Goal: Use online tool/utility: Utilize a website feature to perform a specific function

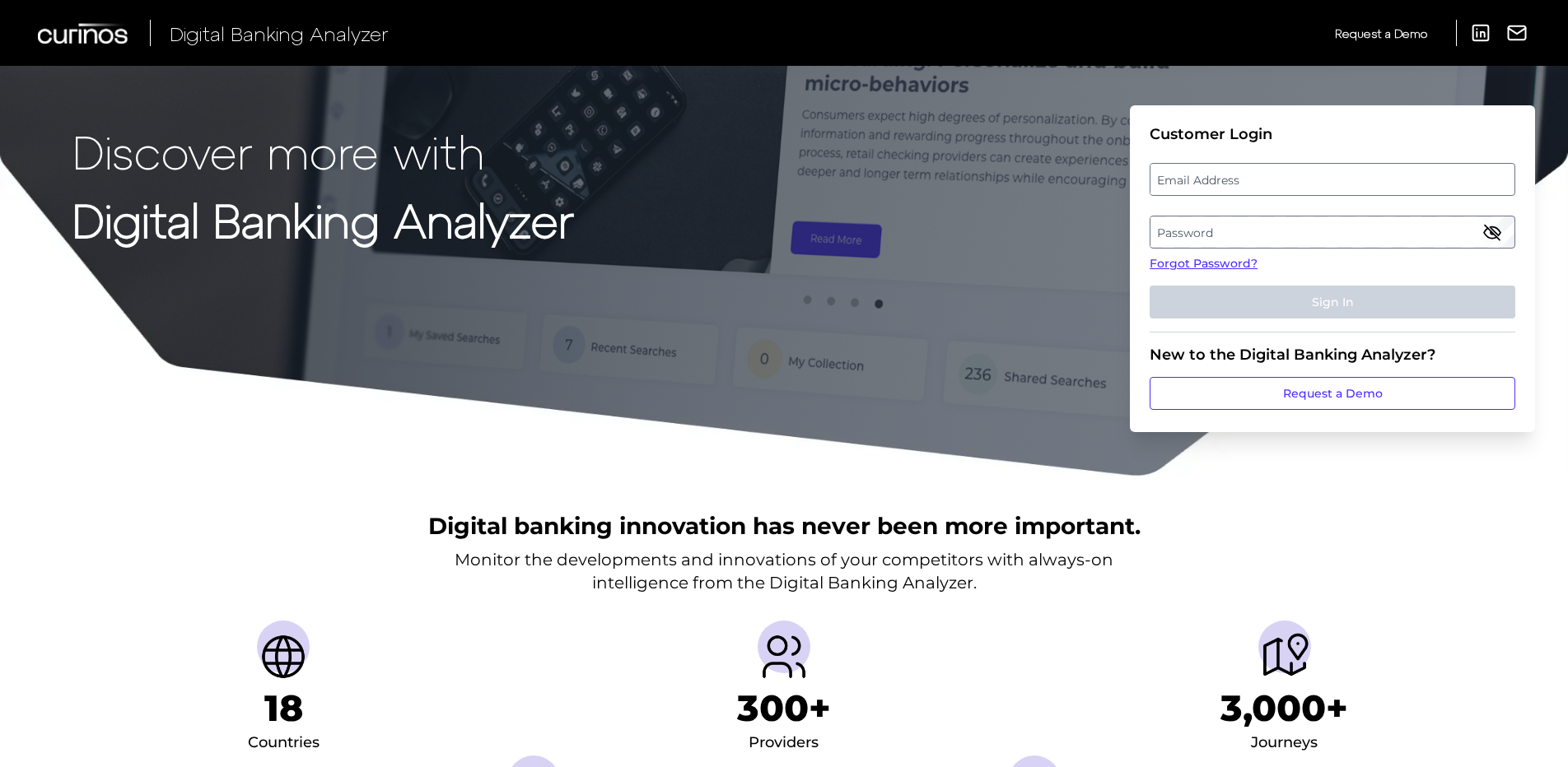
click at [1335, 182] on label "Email Address" at bounding box center [1332, 180] width 363 height 29
click at [1335, 182] on input "email" at bounding box center [1333, 180] width 366 height 33
type input "[PERSON_NAME][EMAIL_ADDRESS][PERSON_NAME][DOMAIN_NAME]"
click at [1258, 228] on label "Password" at bounding box center [1332, 232] width 363 height 29
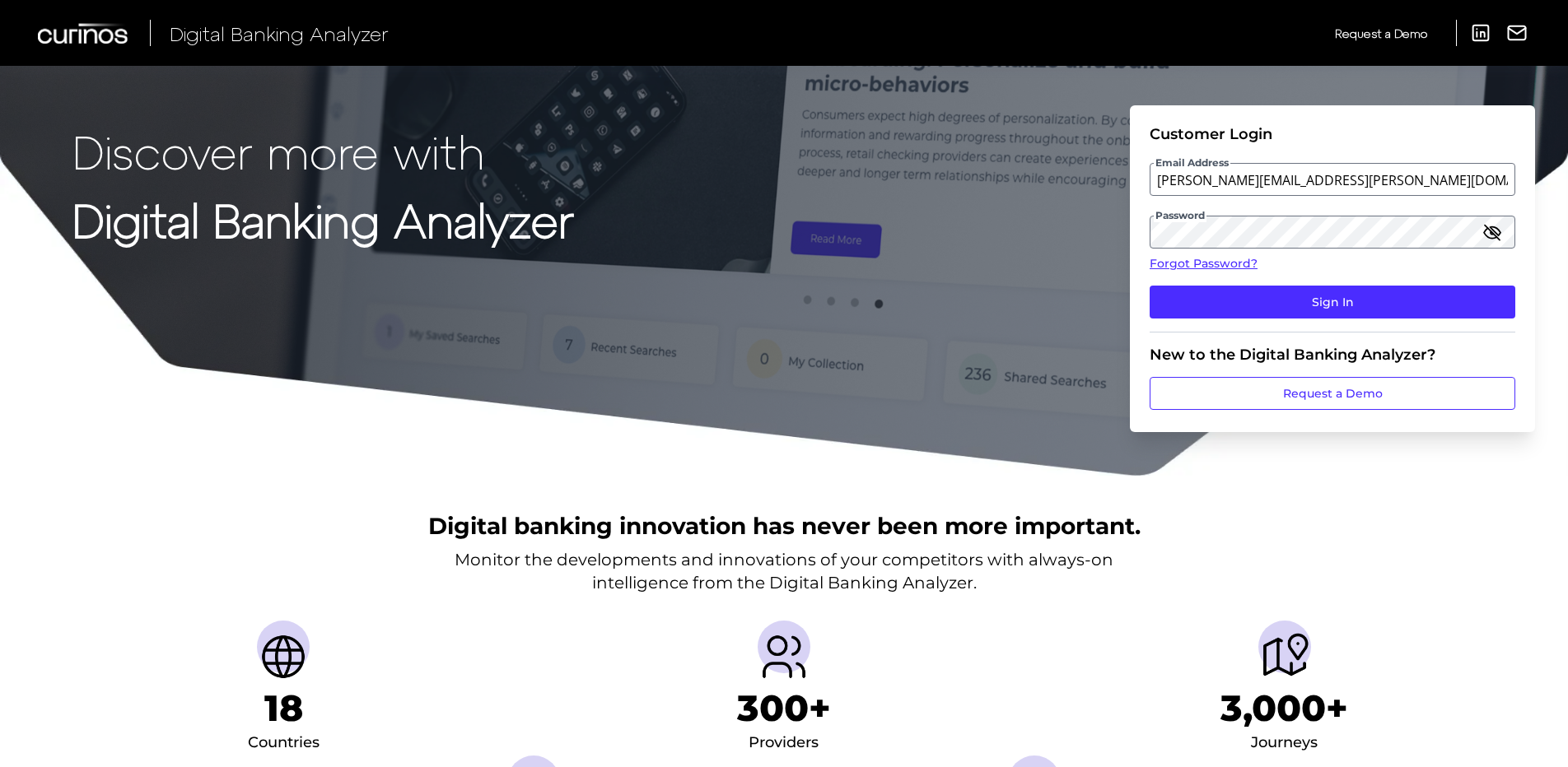
click at [1494, 232] on icon "button" at bounding box center [1492, 232] width 20 height 20
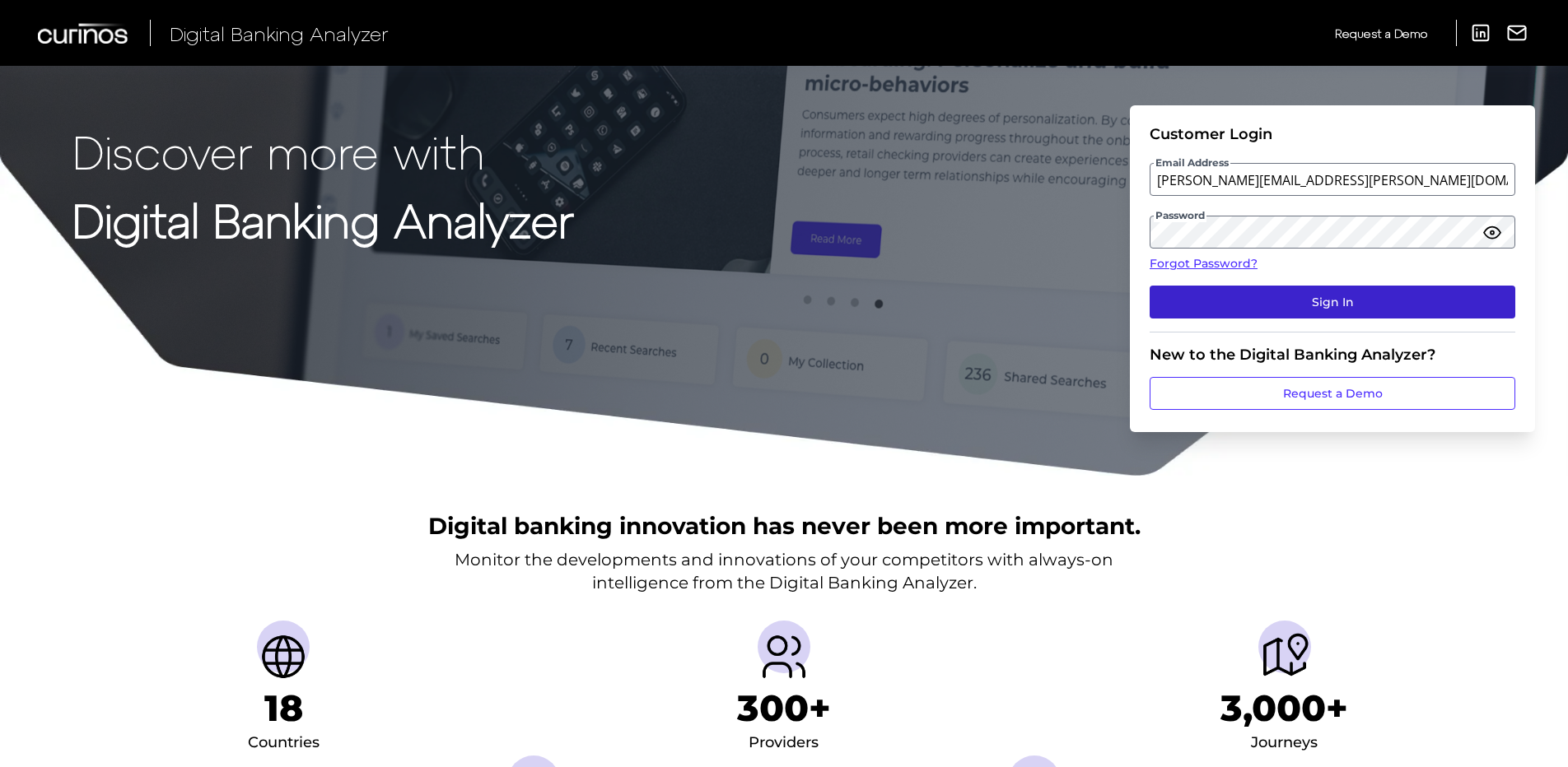
click at [1373, 296] on button "Sign In" at bounding box center [1333, 303] width 366 height 33
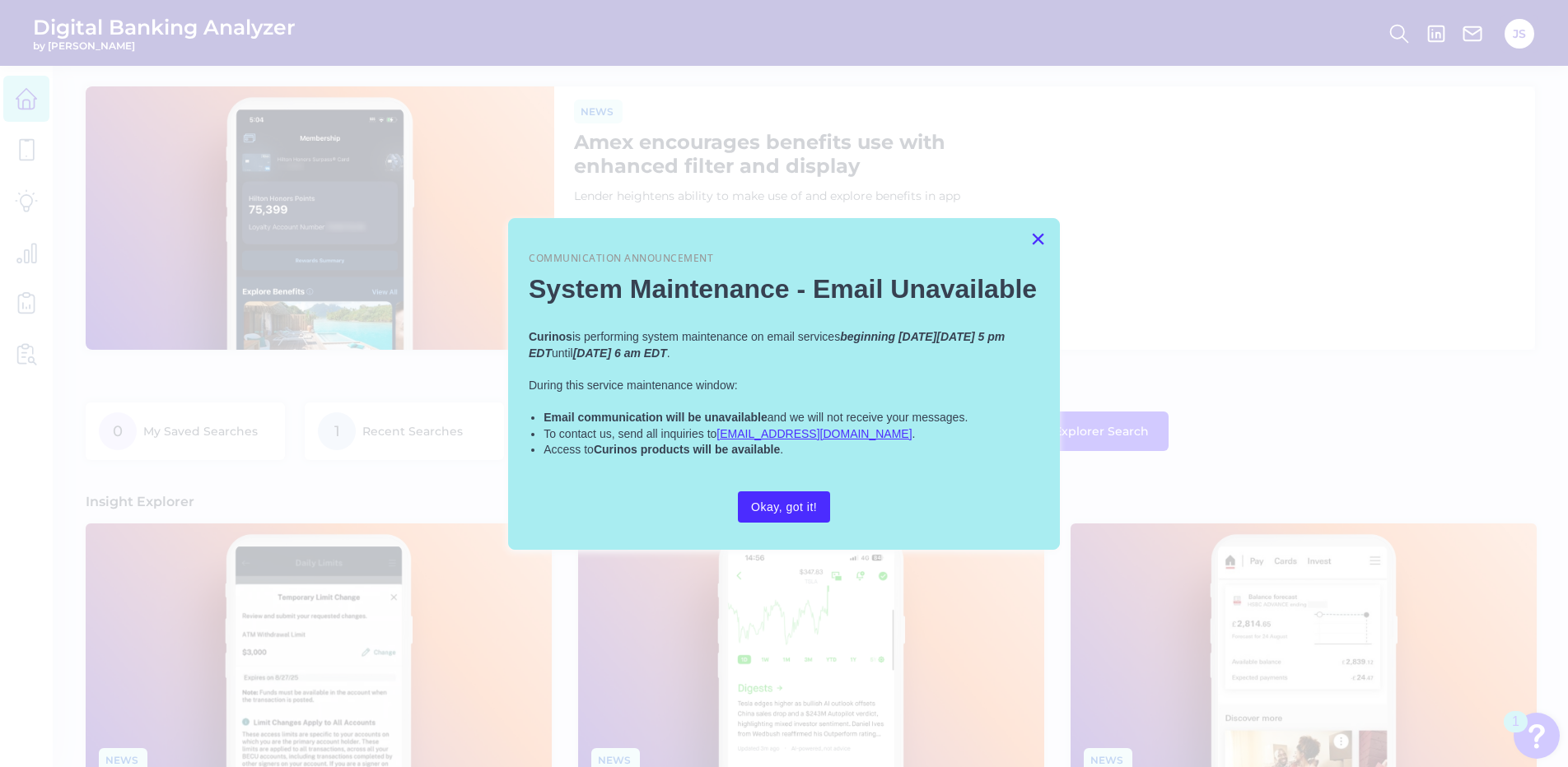
click at [1045, 238] on button "×" at bounding box center [1038, 238] width 16 height 26
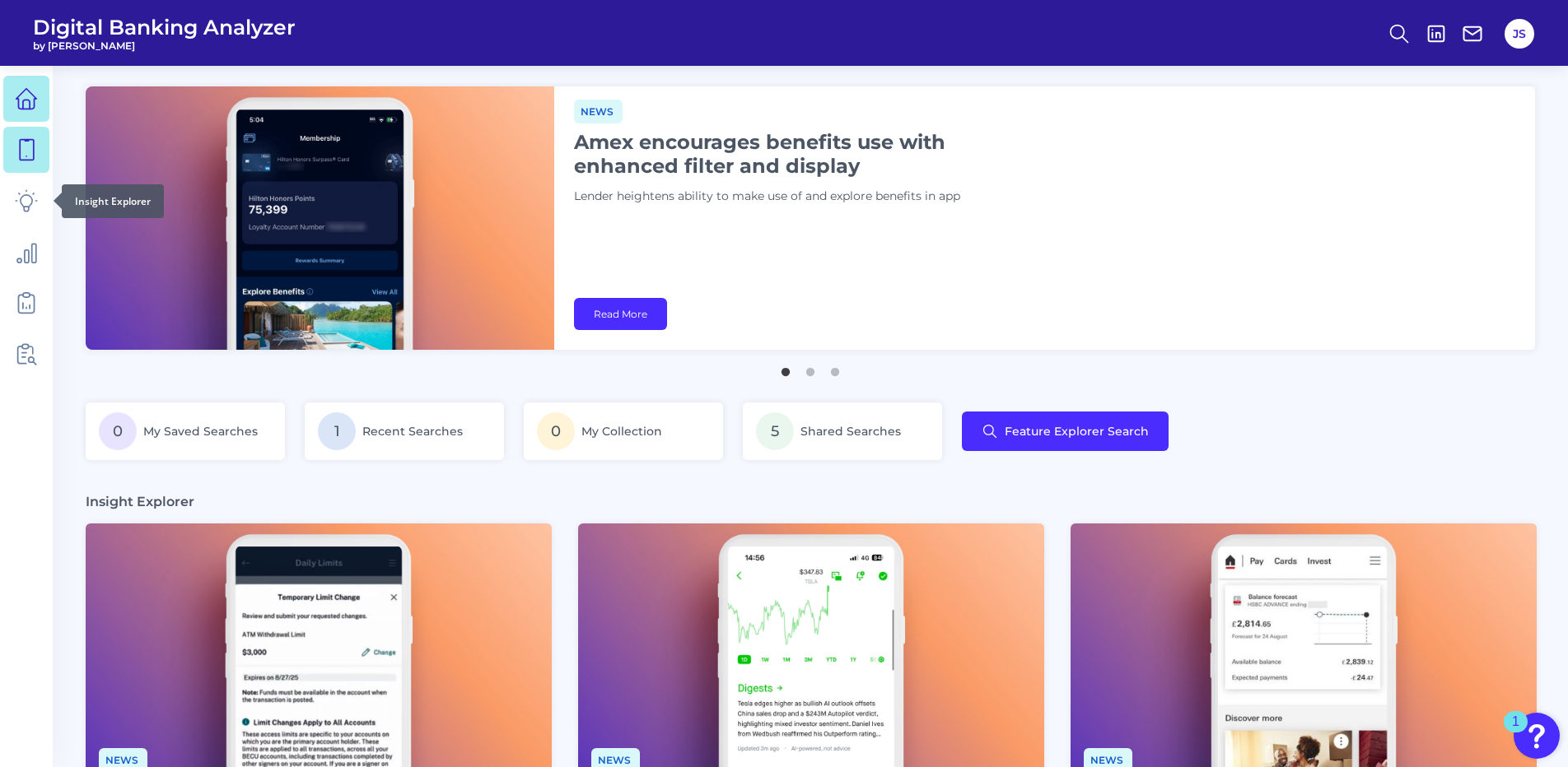
click at [30, 172] on link at bounding box center [25, 149] width 46 height 46
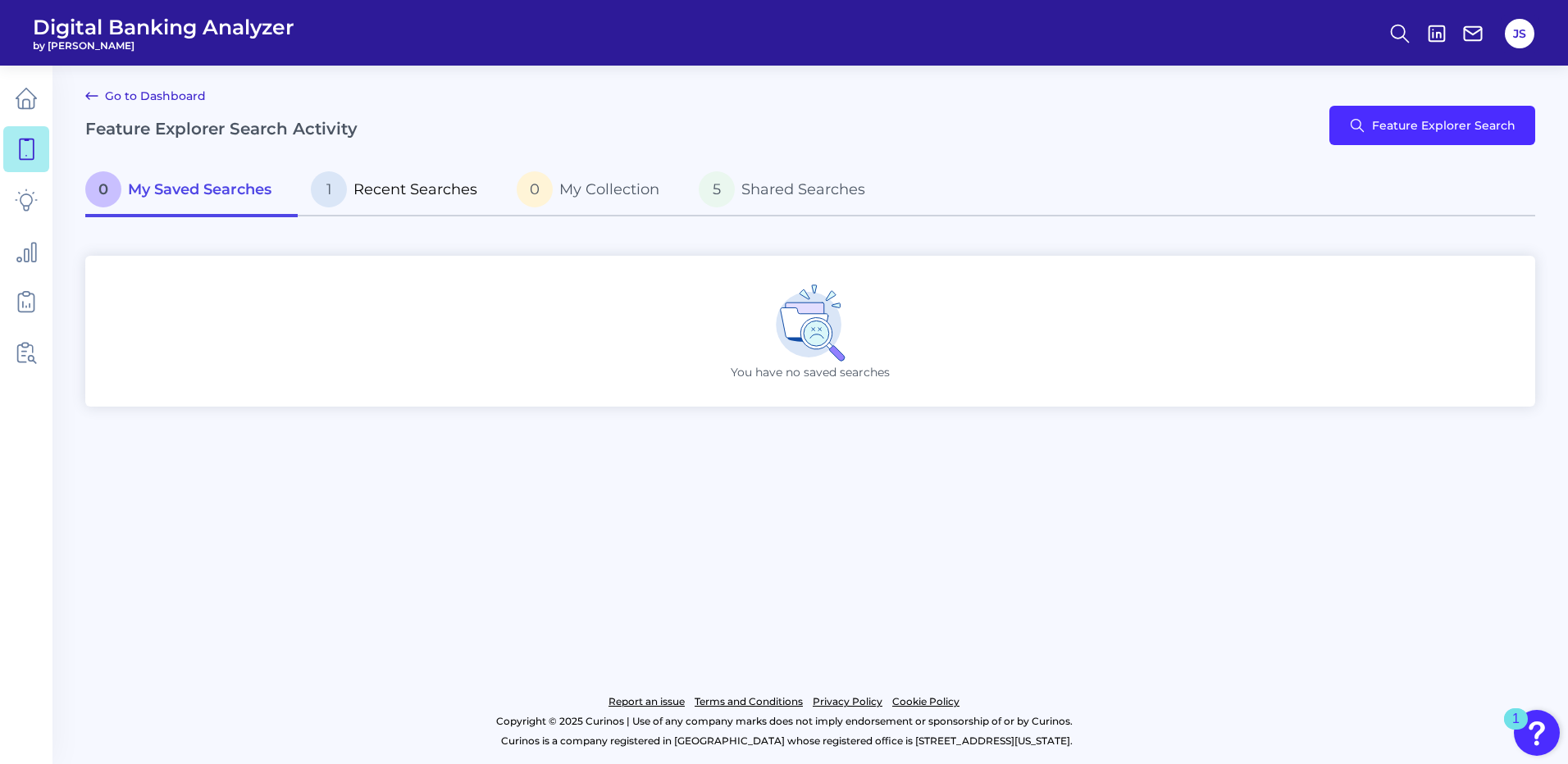
click at [404, 182] on span "Recent Searches" at bounding box center [415, 190] width 123 height 18
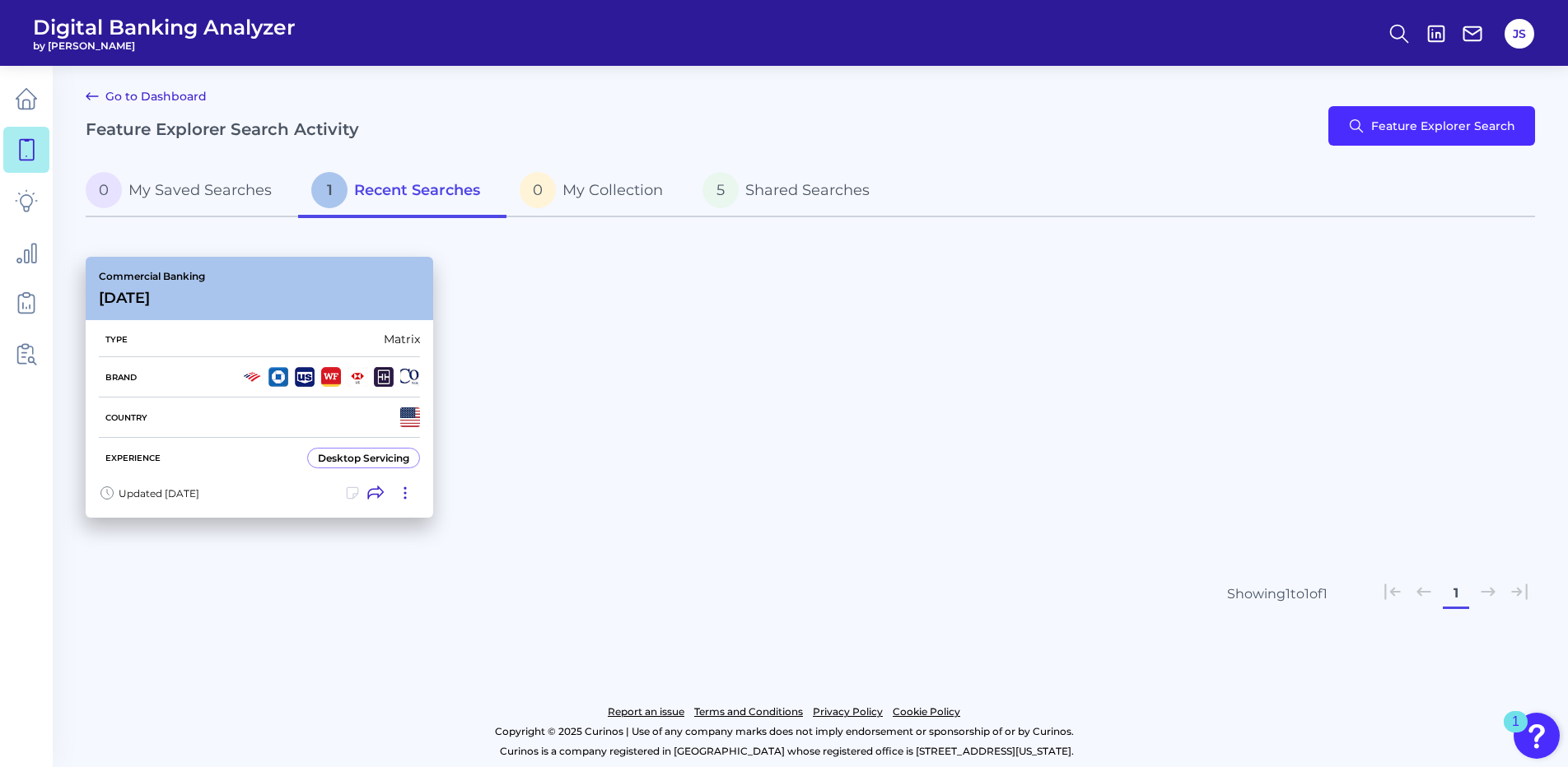
click at [209, 393] on div "Brand" at bounding box center [259, 377] width 321 height 40
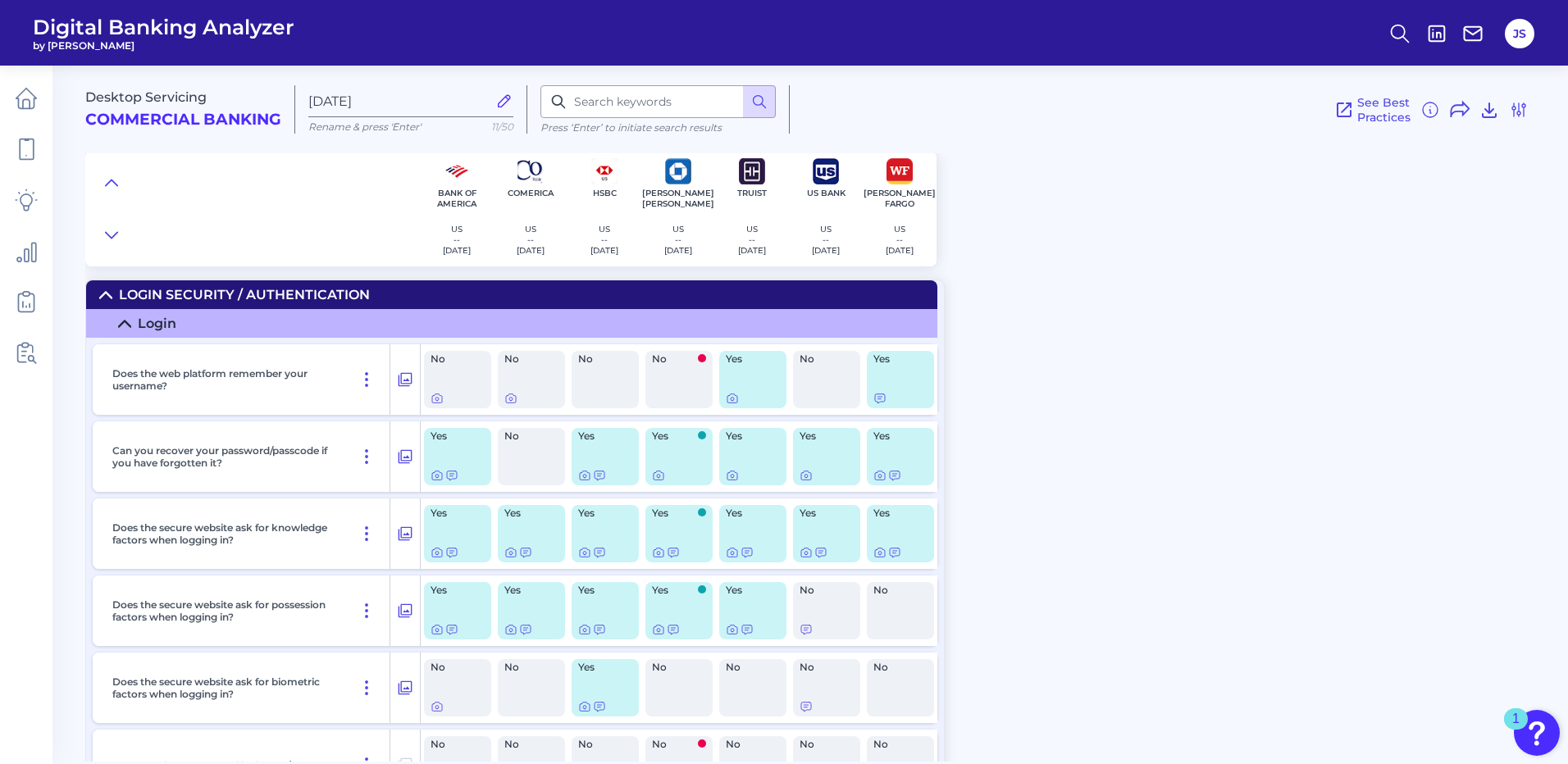
click at [506, 102] on icon at bounding box center [505, 101] width 12 height 12
click at [487, 102] on input "[DATE]" at bounding box center [398, 101] width 179 height 16
click at [369, 205] on div at bounding box center [253, 209] width 334 height 115
click at [505, 100] on icon at bounding box center [505, 100] width 18 height 18
click at [487, 100] on input "[DATE]" at bounding box center [398, 101] width 179 height 16
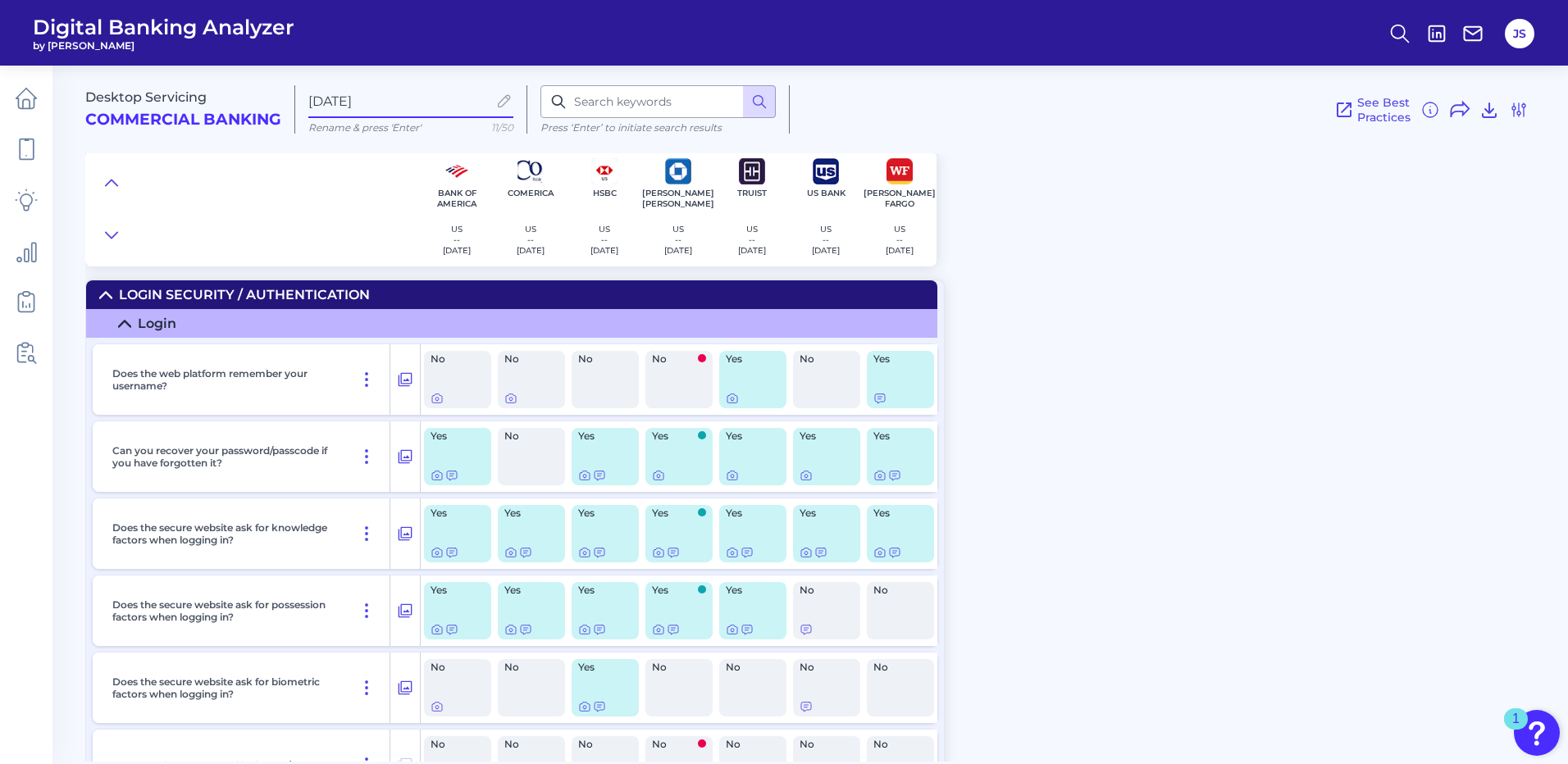
click at [278, 208] on div at bounding box center [253, 209] width 334 height 115
click at [34, 147] on icon at bounding box center [26, 149] width 14 height 20
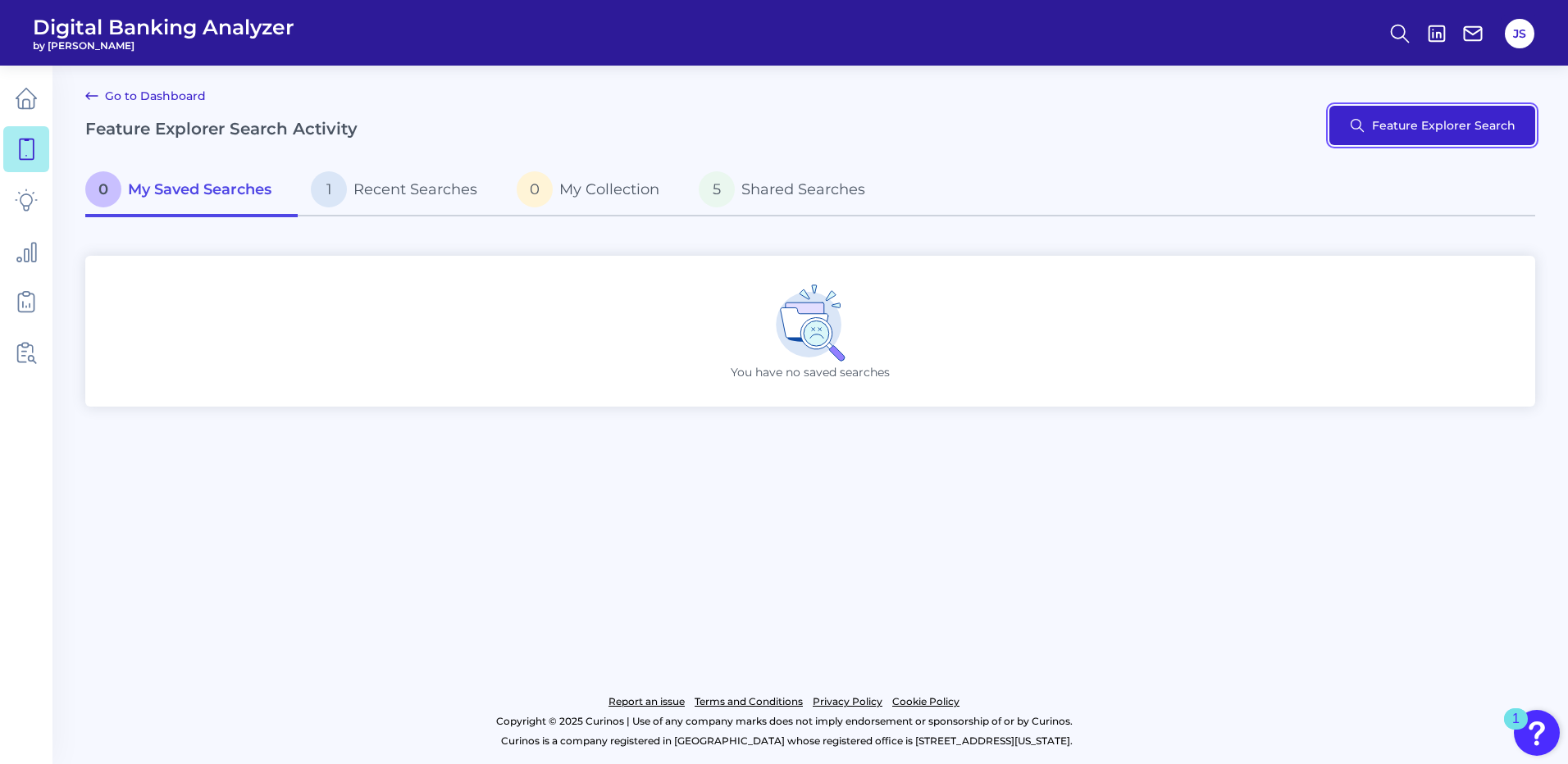
click at [1408, 124] on button "Feature Explorer Search" at bounding box center [1432, 125] width 206 height 39
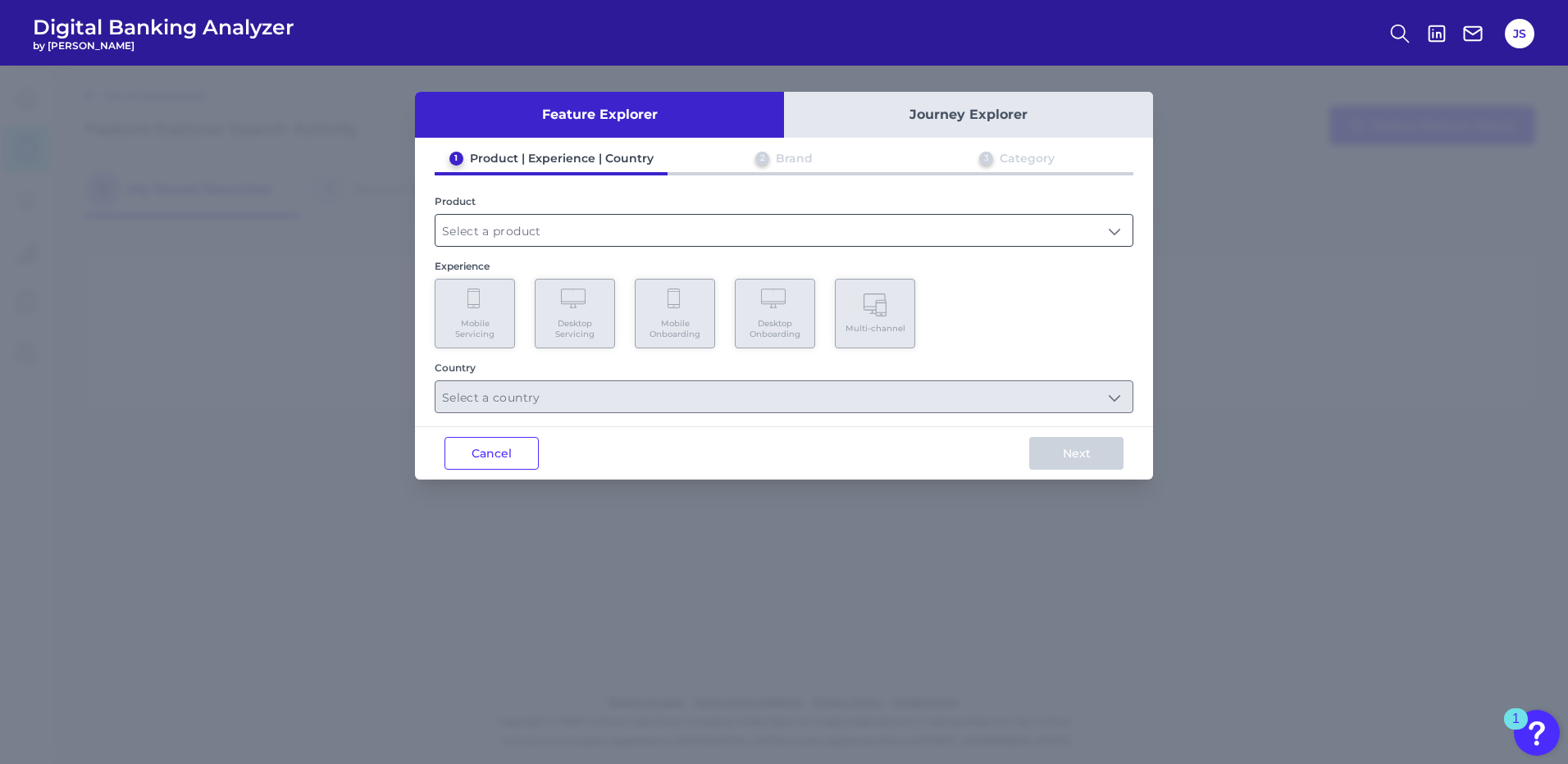
click at [579, 232] on input "text" at bounding box center [784, 230] width 697 height 31
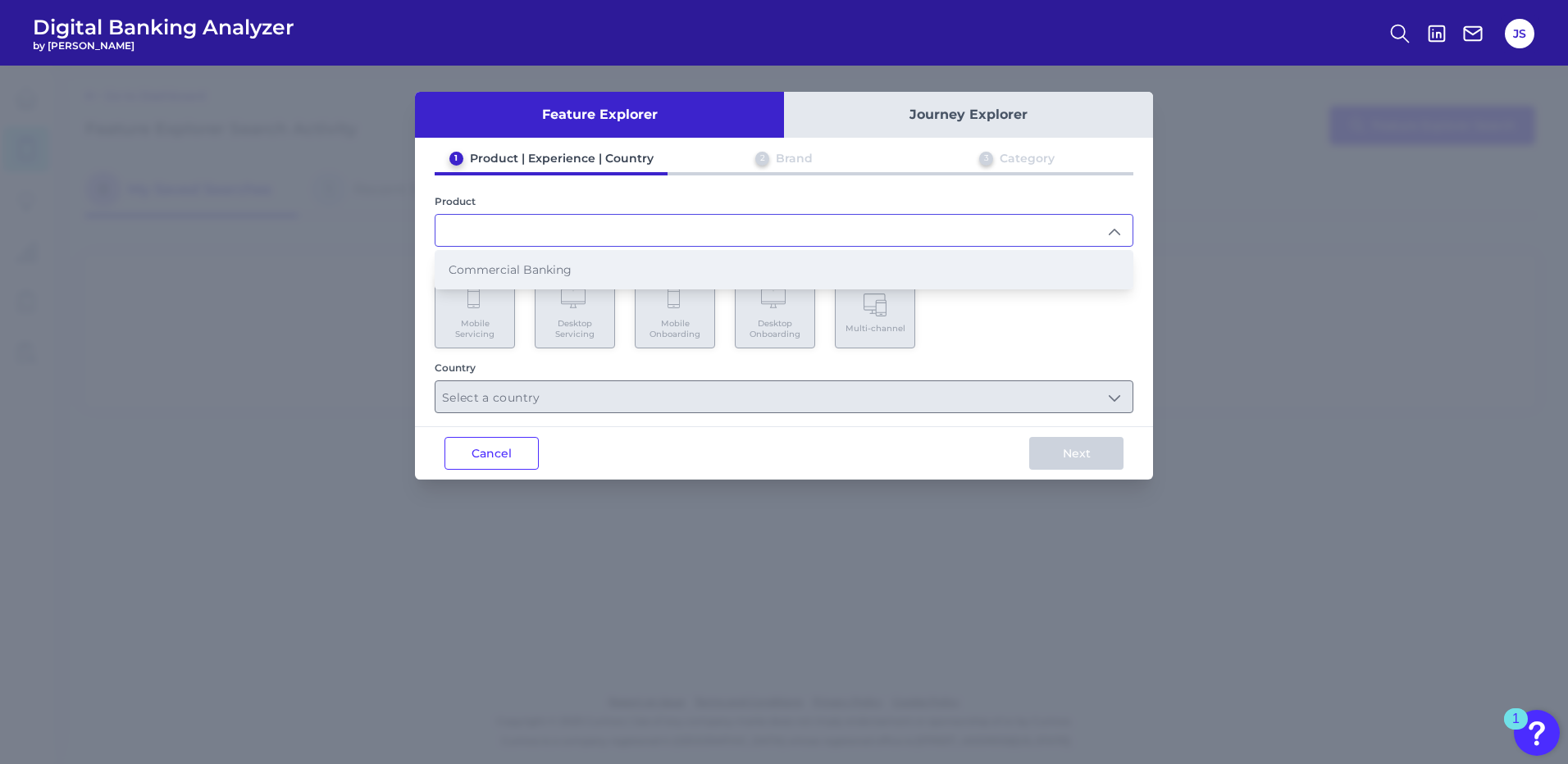
click at [575, 267] on li "Commercial Banking" at bounding box center [784, 269] width 697 height 38
type input "Commercial Banking"
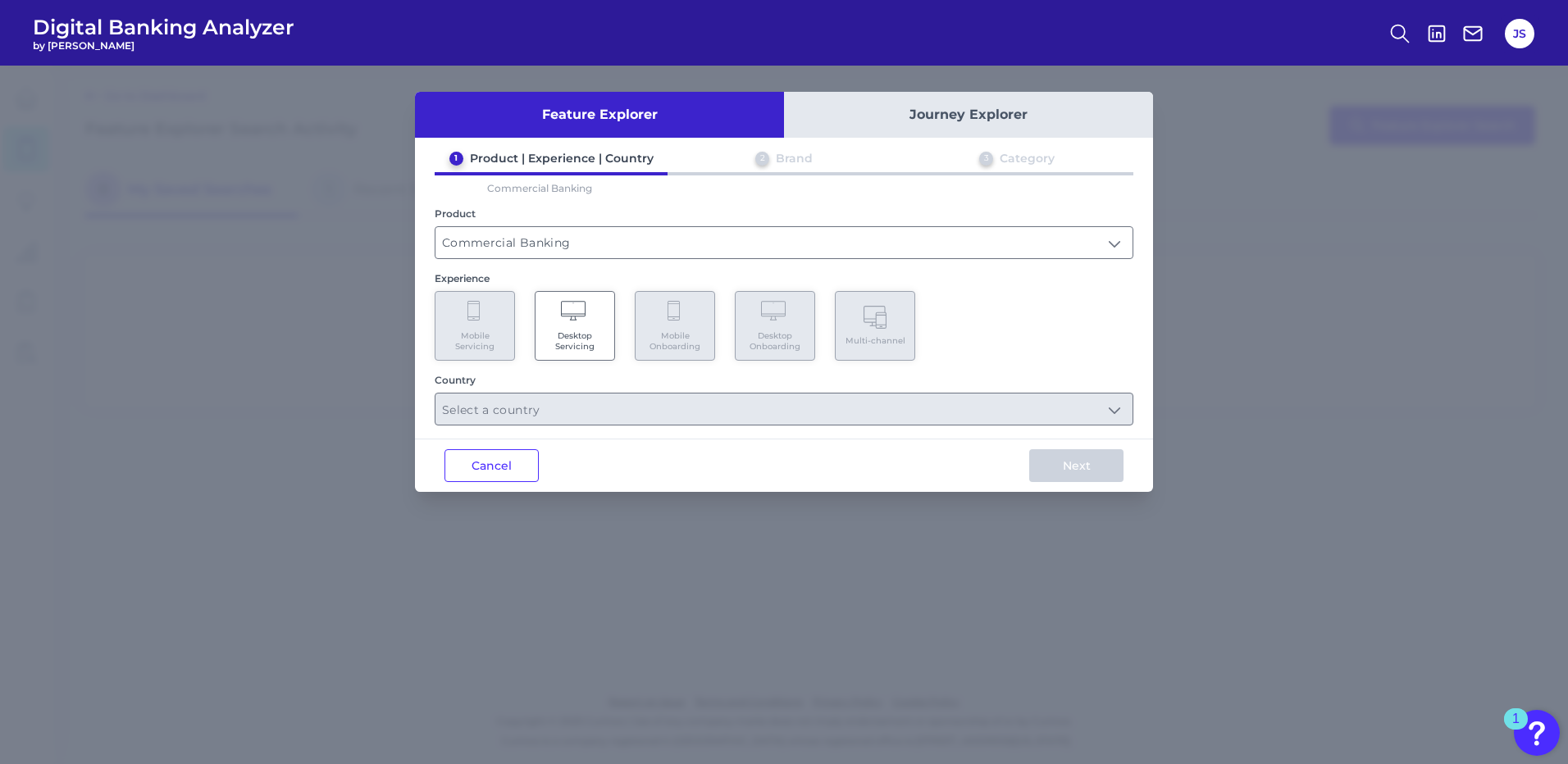
click at [587, 332] on span "Desktop Servicing" at bounding box center [575, 341] width 62 height 21
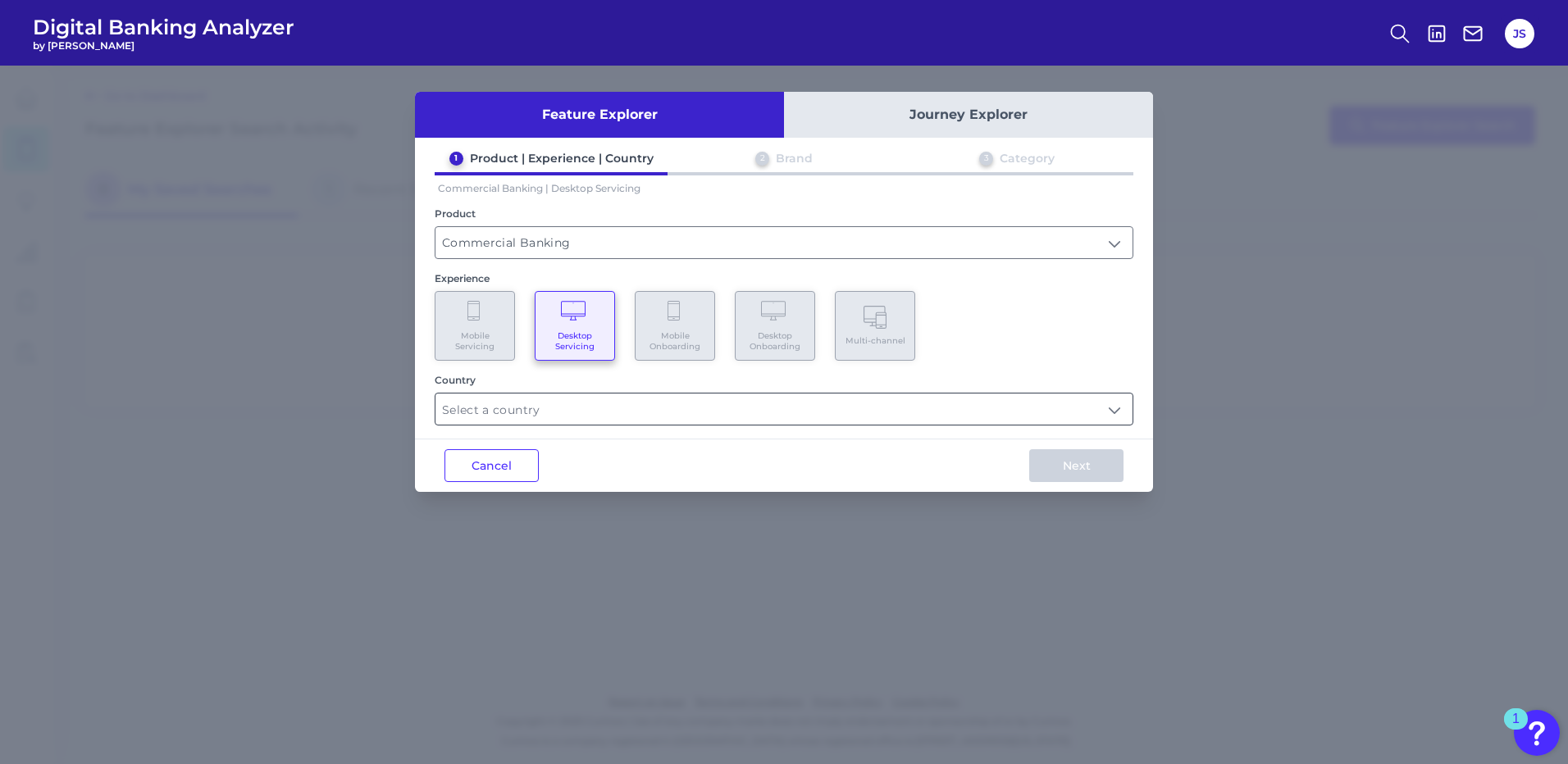
click at [591, 406] on input "text" at bounding box center [784, 409] width 697 height 31
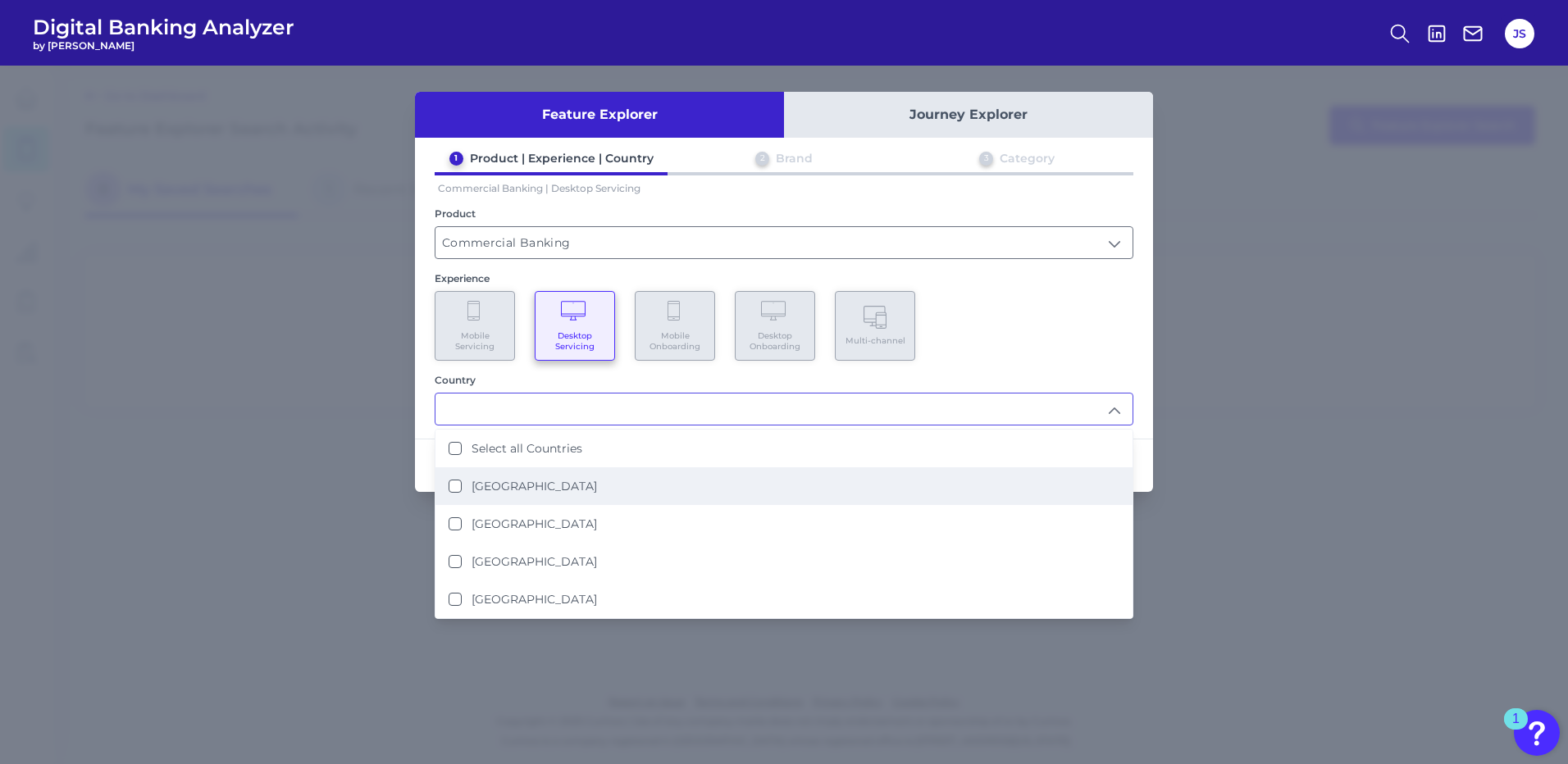
click at [528, 489] on label "[GEOGRAPHIC_DATA]" at bounding box center [534, 486] width 125 height 15
type input "[GEOGRAPHIC_DATA]"
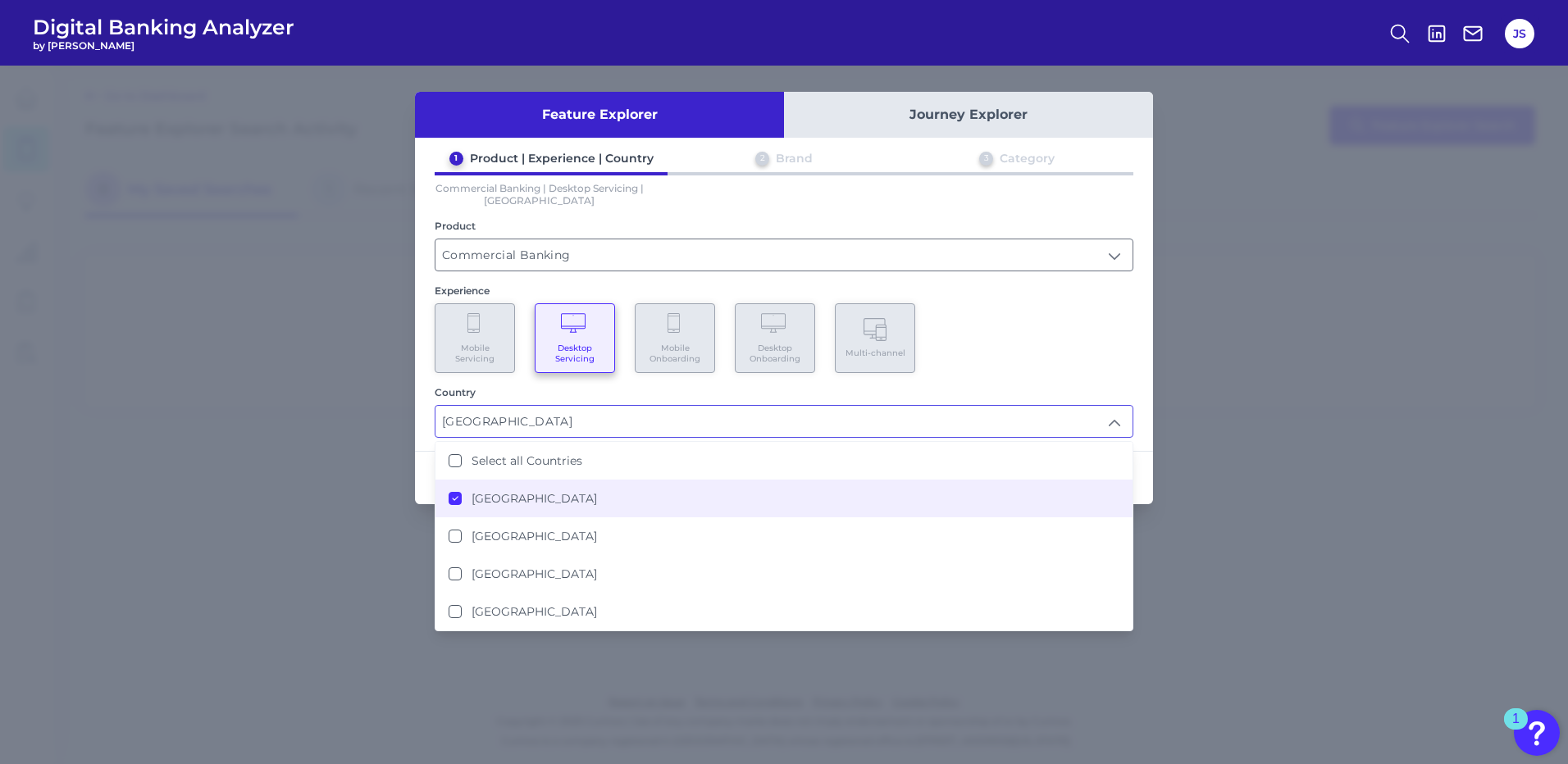
click at [1122, 378] on div "1 Product | Experience | Country 2 Brand 3 Category Commercial Banking | Deskto…" at bounding box center [784, 294] width 738 height 287
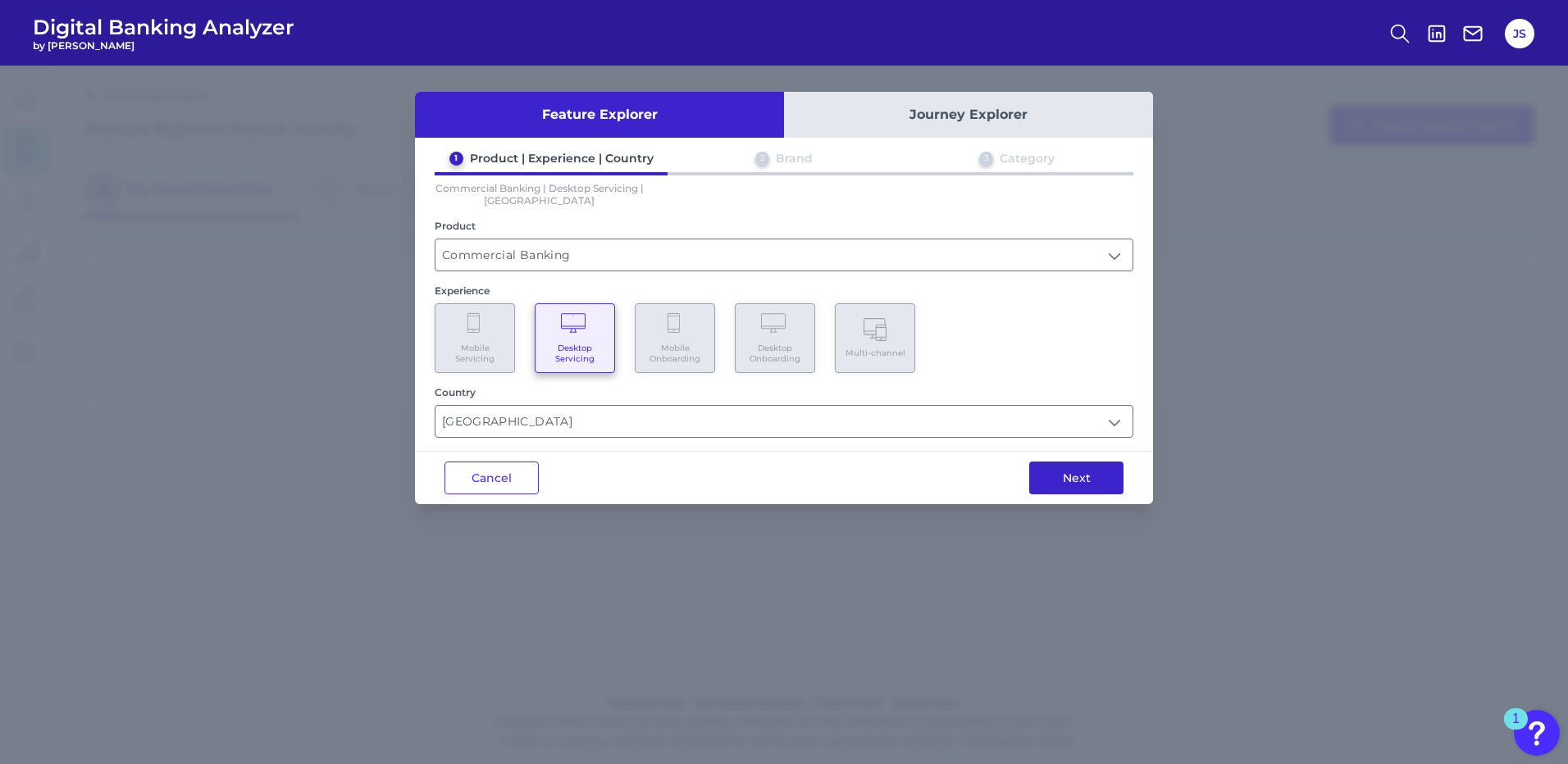
click at [1092, 471] on button "Next" at bounding box center [1076, 478] width 94 height 33
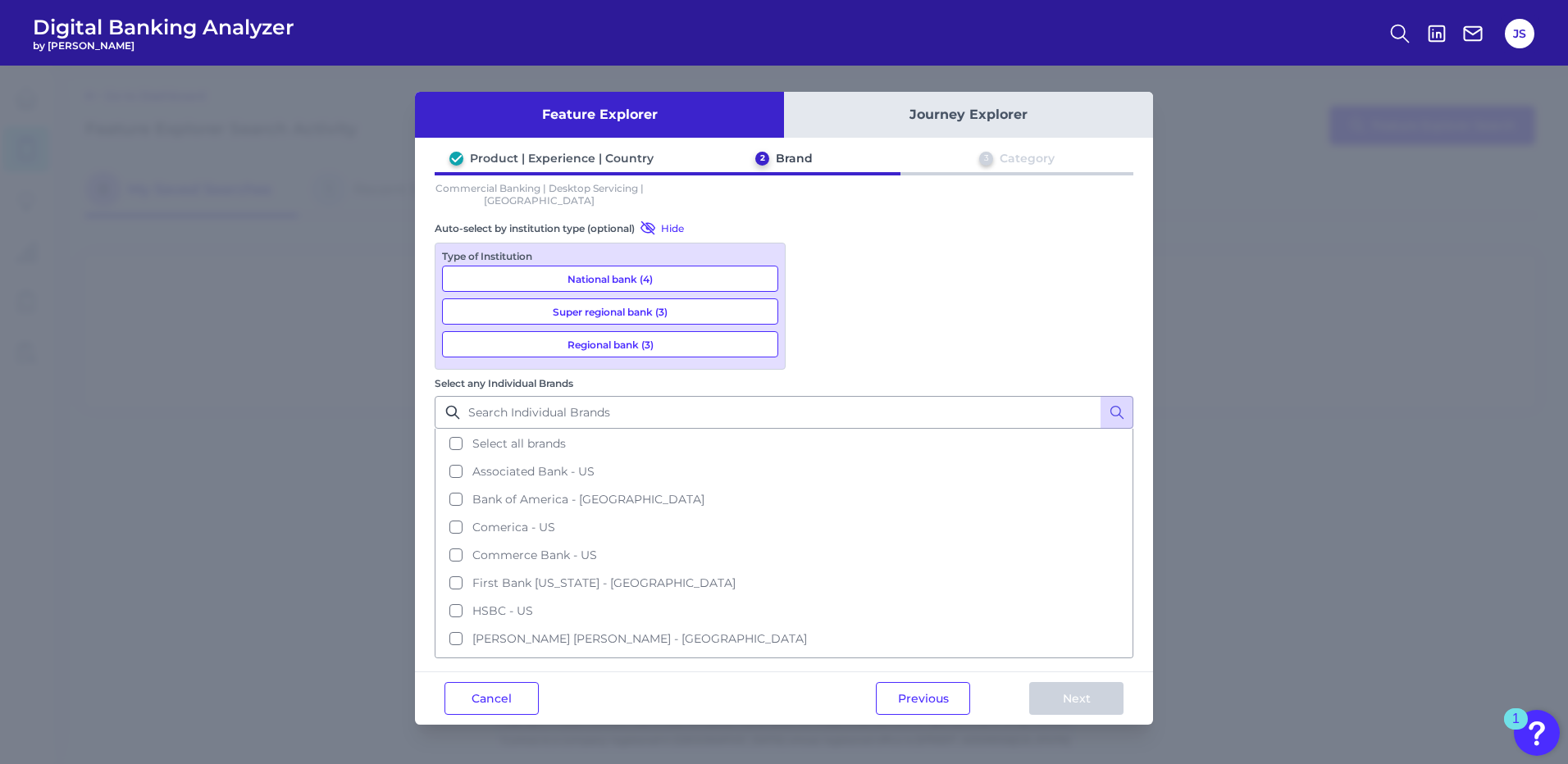
click at [656, 282] on button "National bank (4)" at bounding box center [610, 278] width 336 height 26
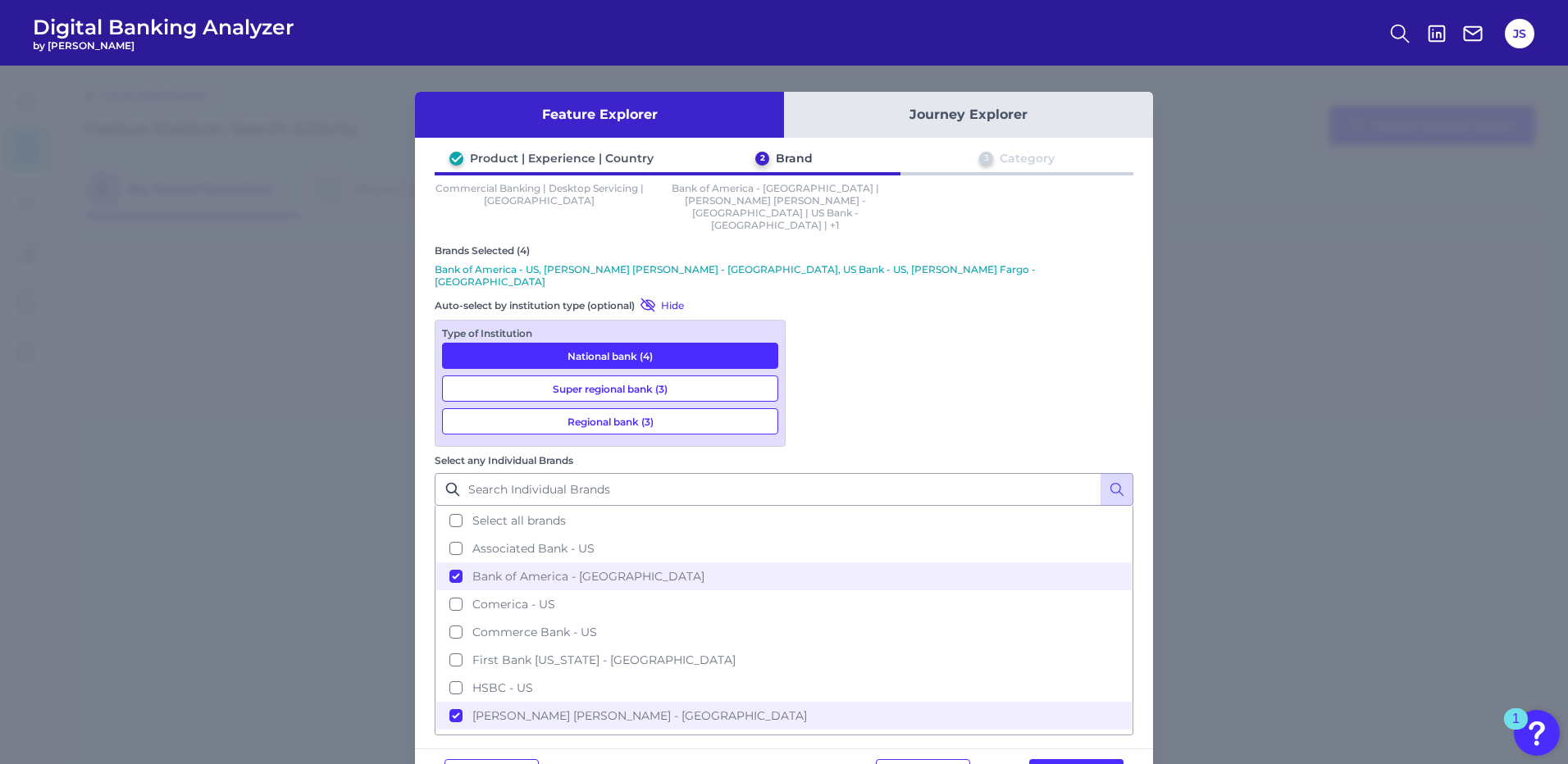
click at [643, 375] on button "Super regional bank (3)" at bounding box center [610, 388] width 336 height 26
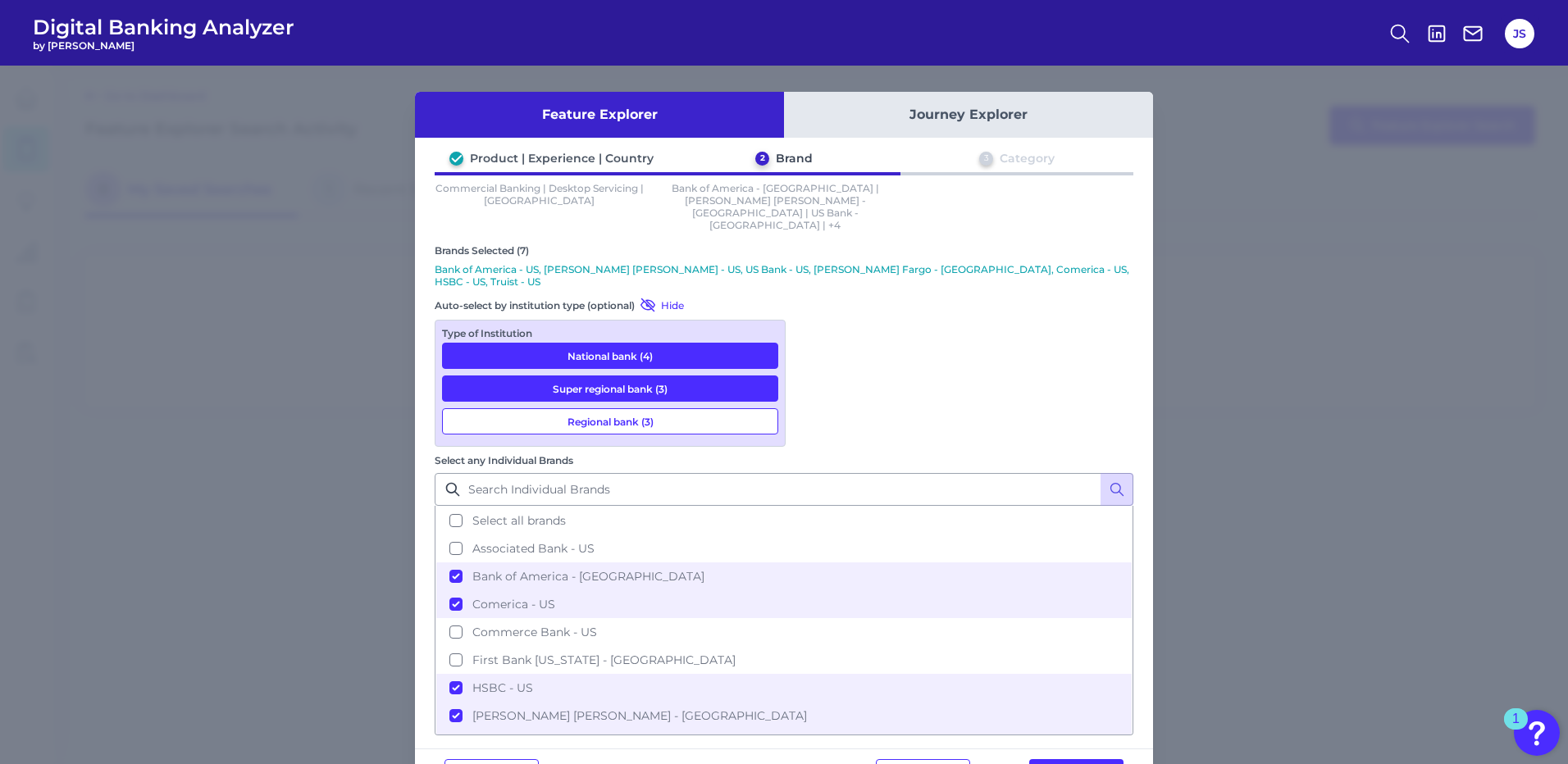
click at [633, 408] on button "Regional bank (3)" at bounding box center [610, 421] width 336 height 26
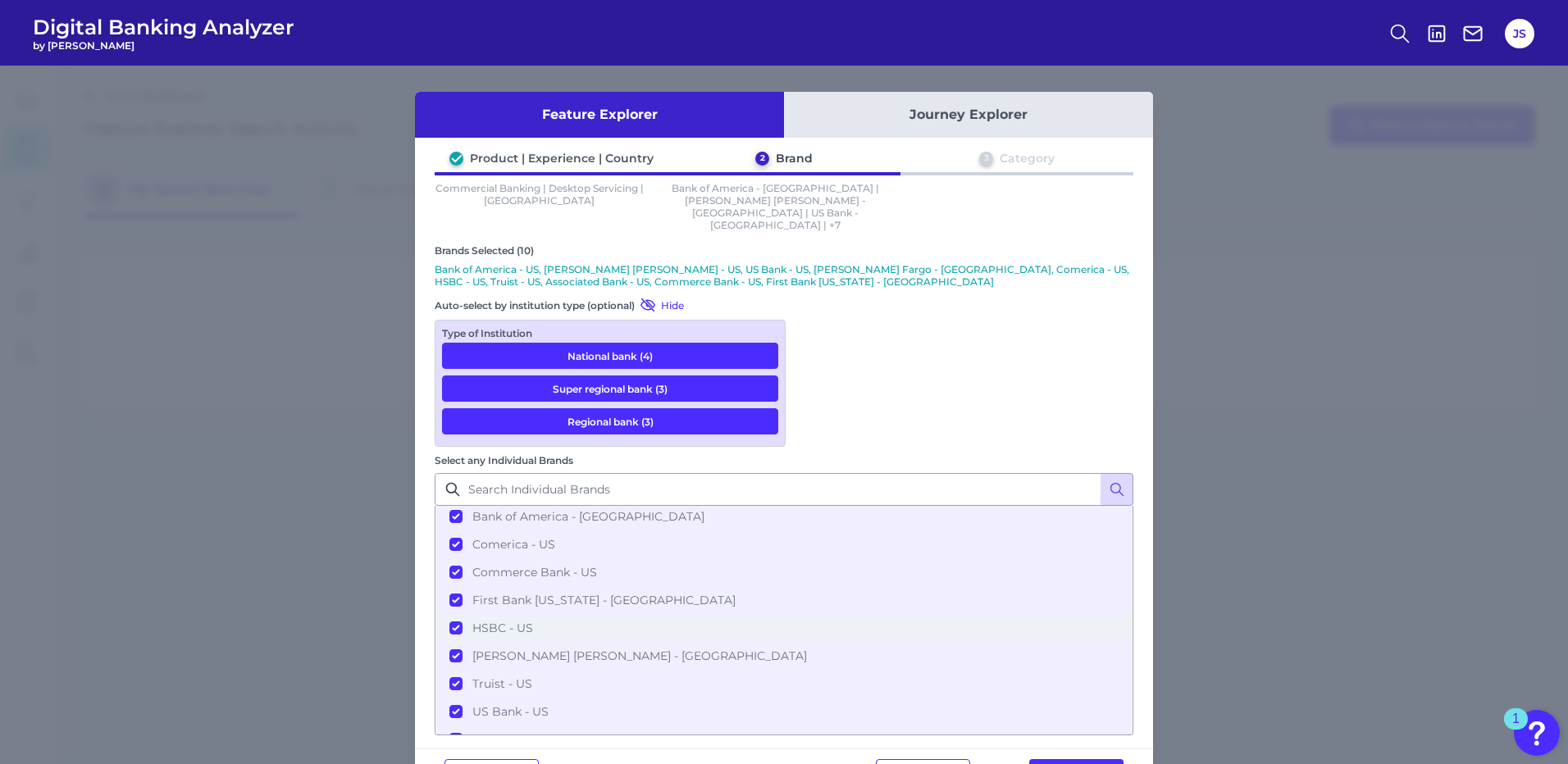
scroll to position [80, 0]
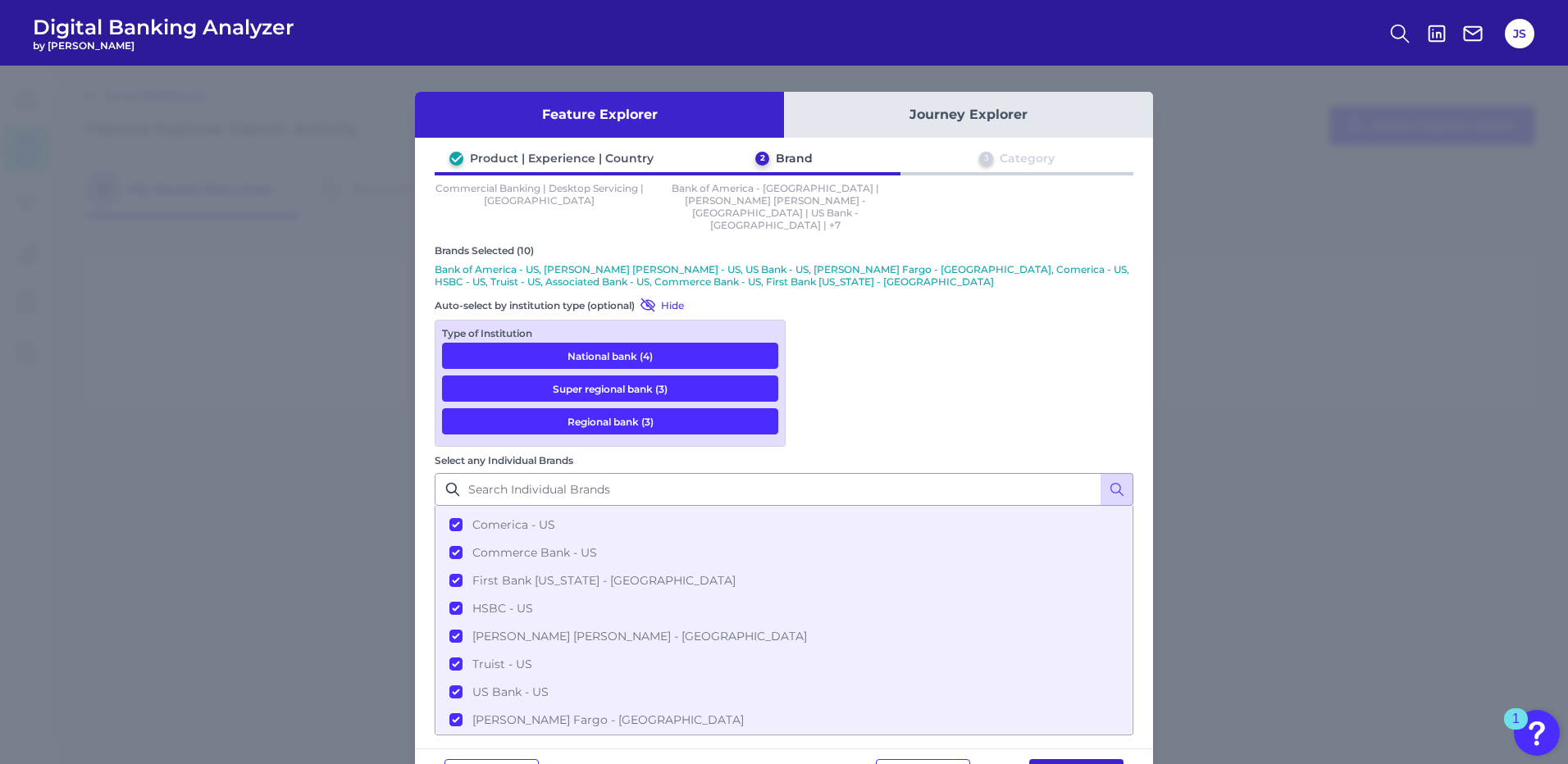
click at [1061, 759] on button "Next" at bounding box center [1076, 776] width 94 height 33
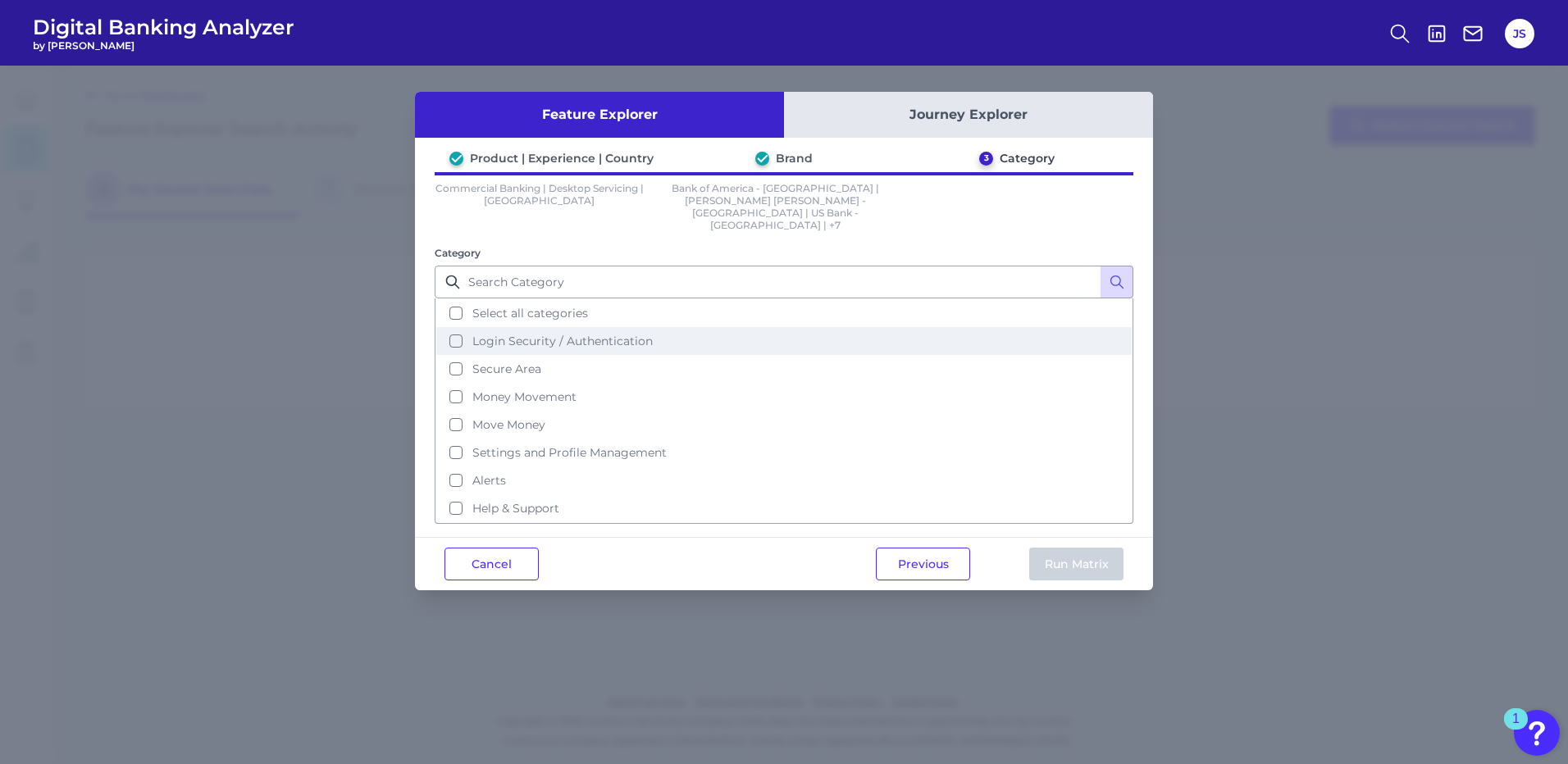
click at [547, 333] on span "Login Security / Authentication" at bounding box center [563, 340] width 181 height 15
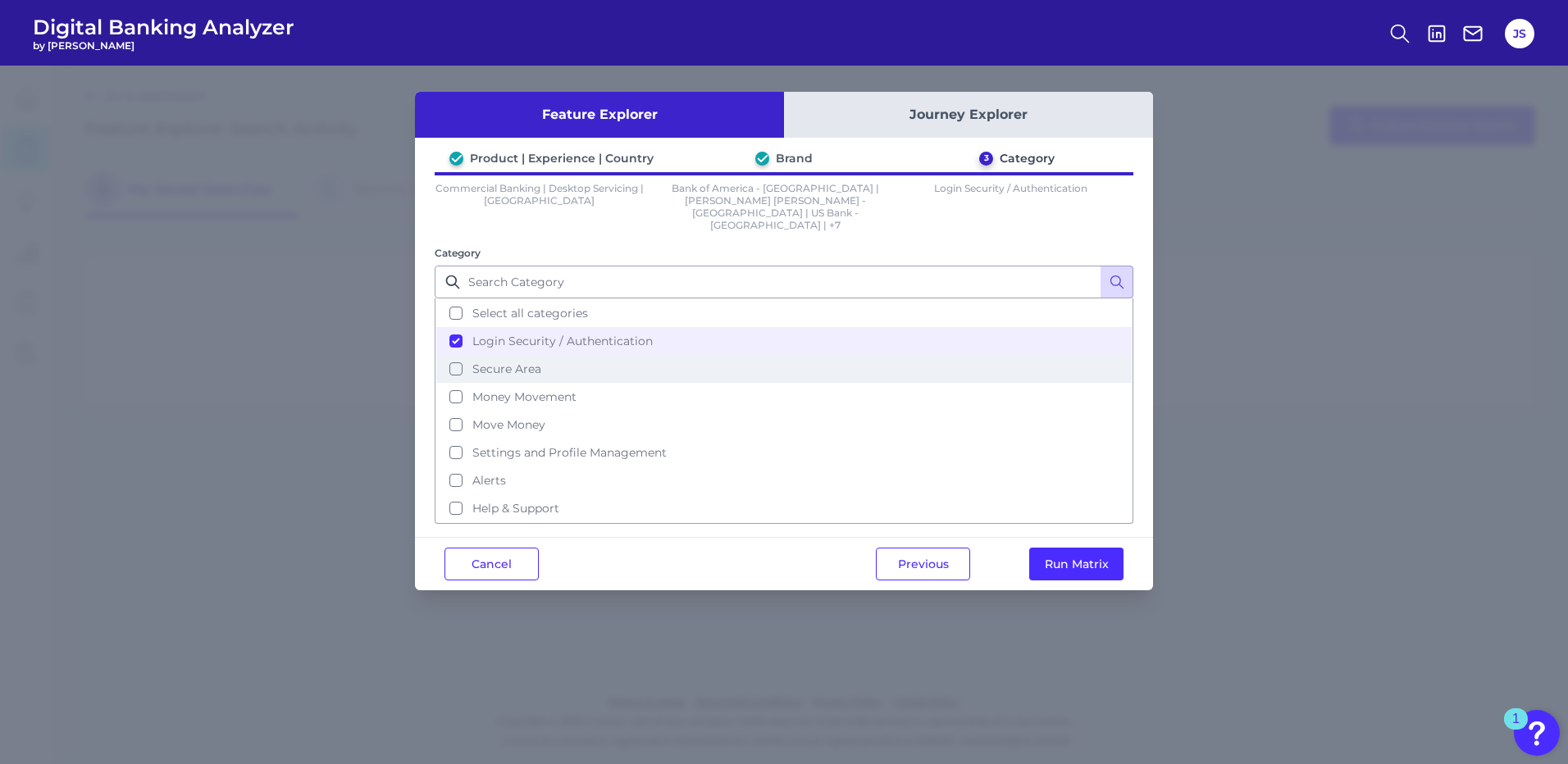
click at [528, 362] on span "Secure Area" at bounding box center [506, 368] width 69 height 15
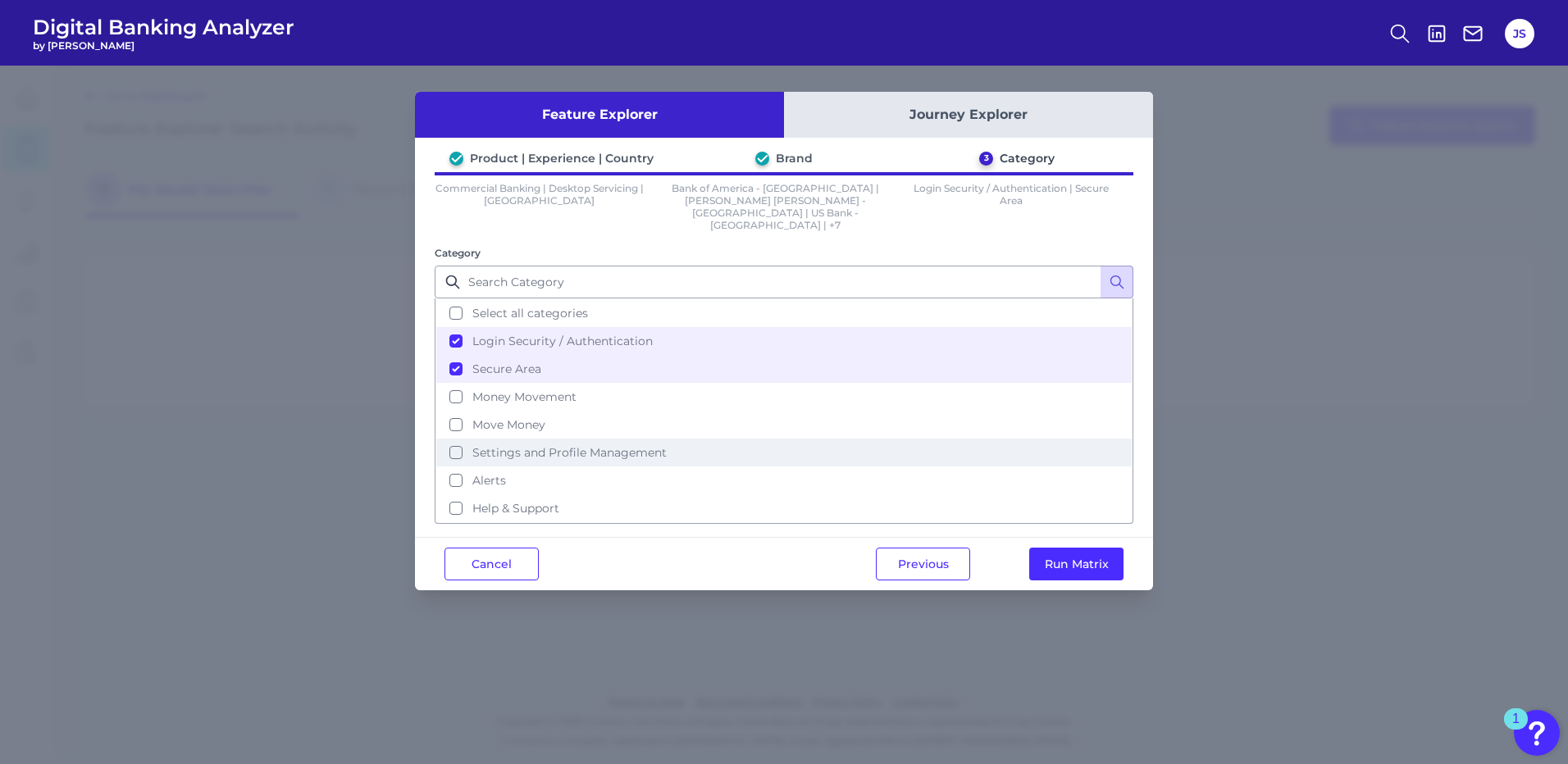
click at [519, 445] on span "Settings and Profile Management" at bounding box center [570, 452] width 194 height 15
click at [1057, 547] on button "Run Matrix" at bounding box center [1076, 564] width 94 height 33
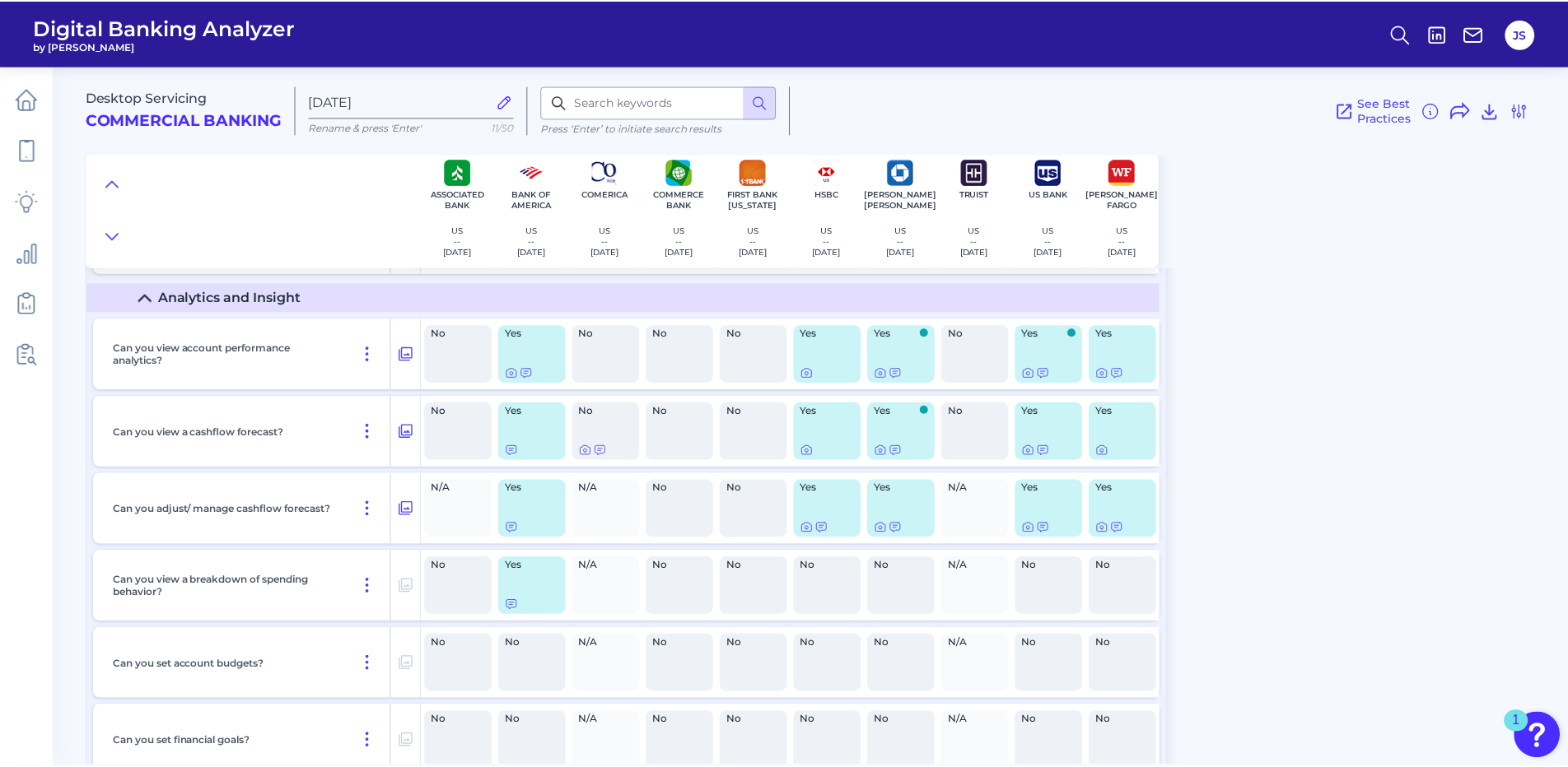
scroll to position [9103, 0]
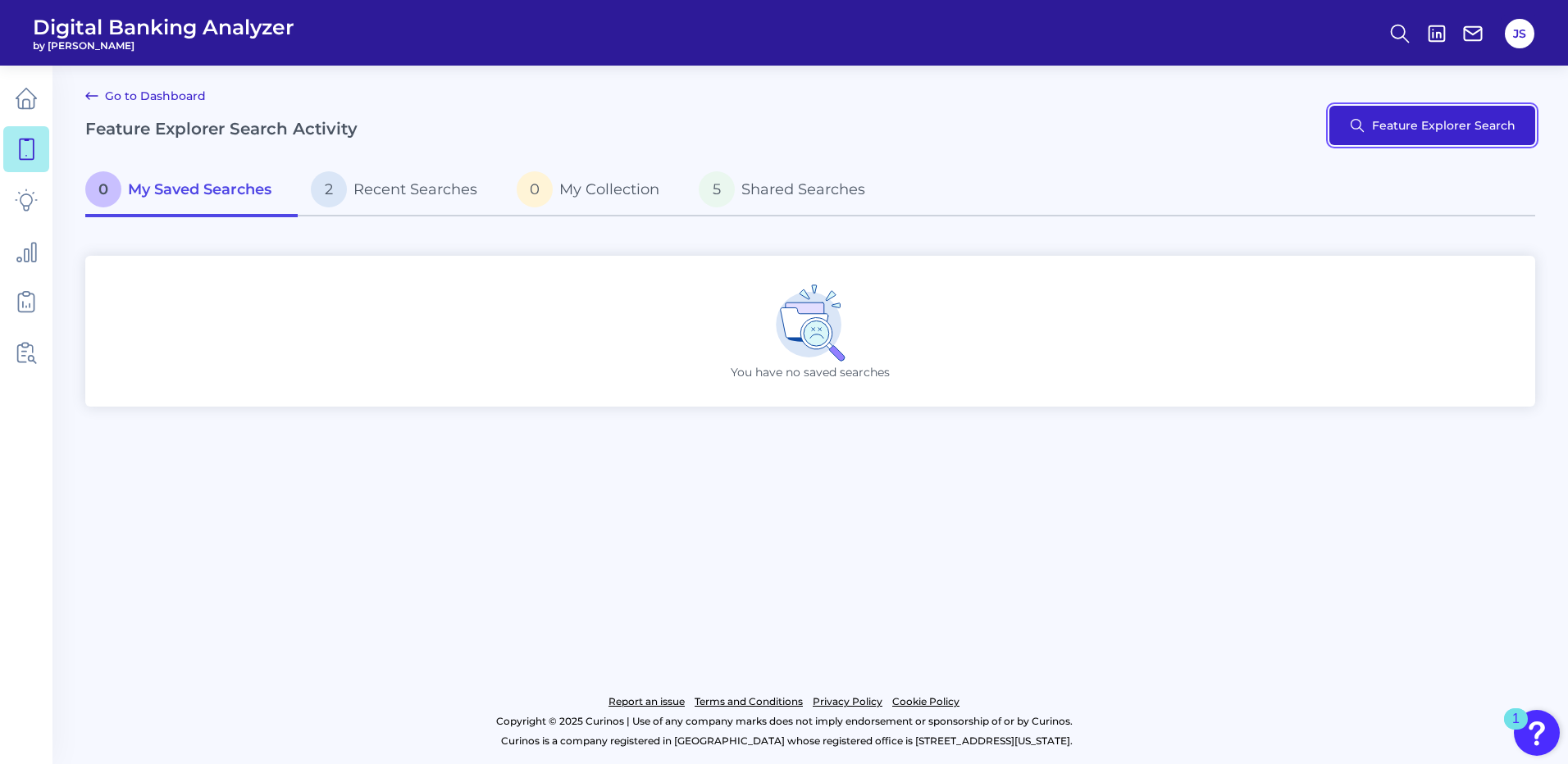
click at [1429, 123] on button "Feature Explorer Search" at bounding box center [1432, 125] width 206 height 39
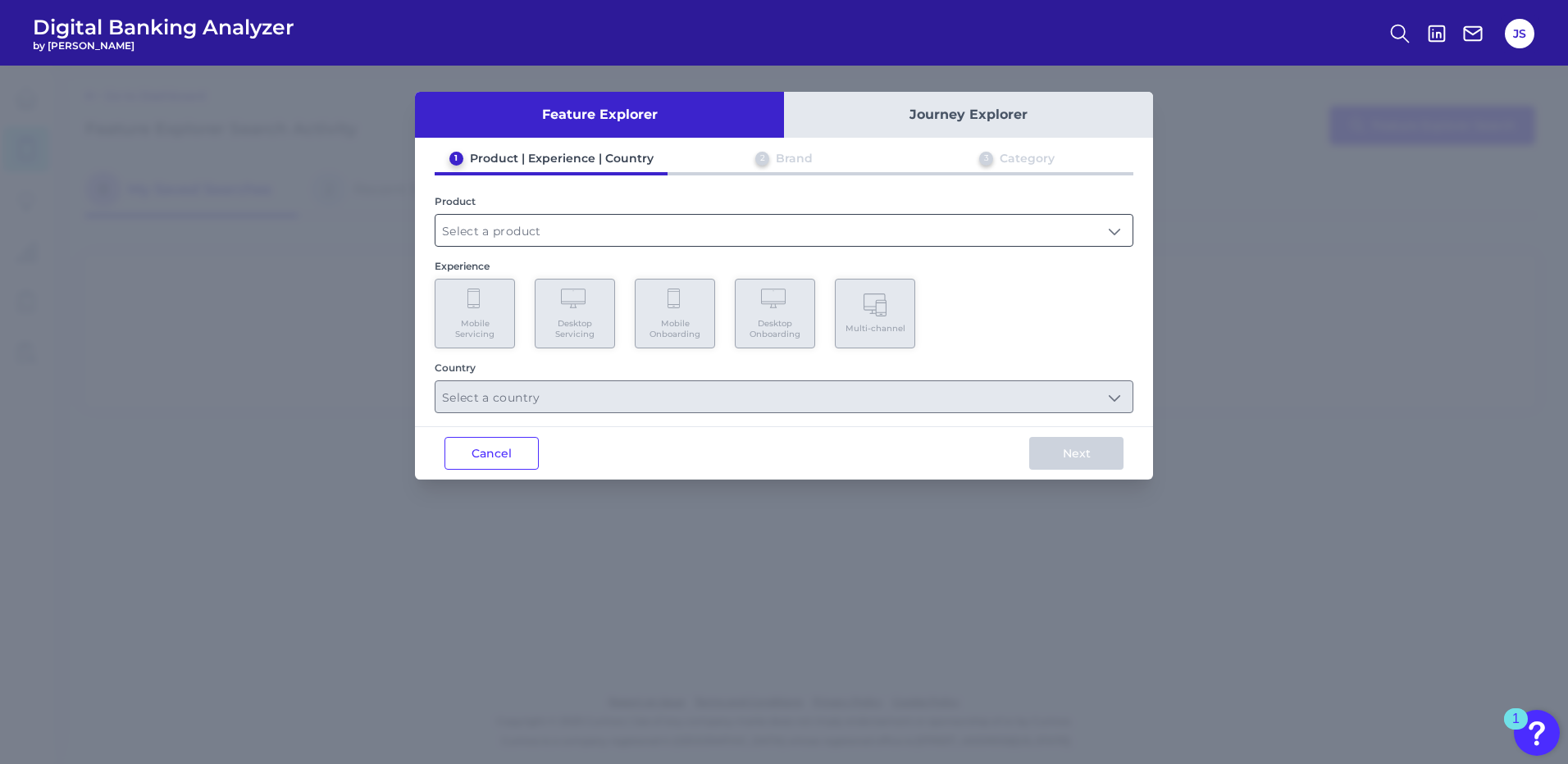
click at [516, 239] on input "text" at bounding box center [784, 230] width 697 height 31
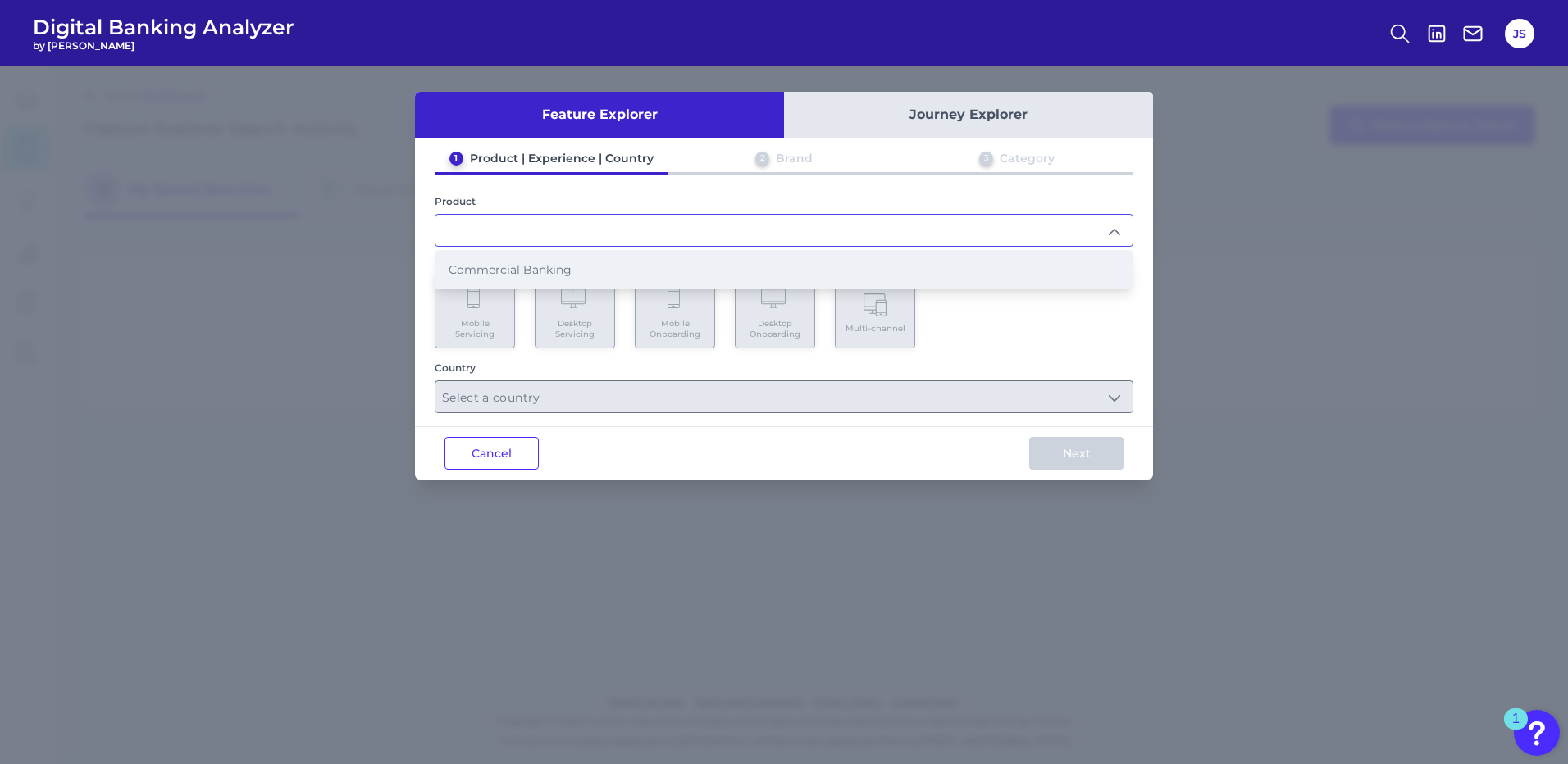
click at [508, 261] on li "Commercial Banking" at bounding box center [784, 269] width 697 height 38
type input "Commercial Banking"
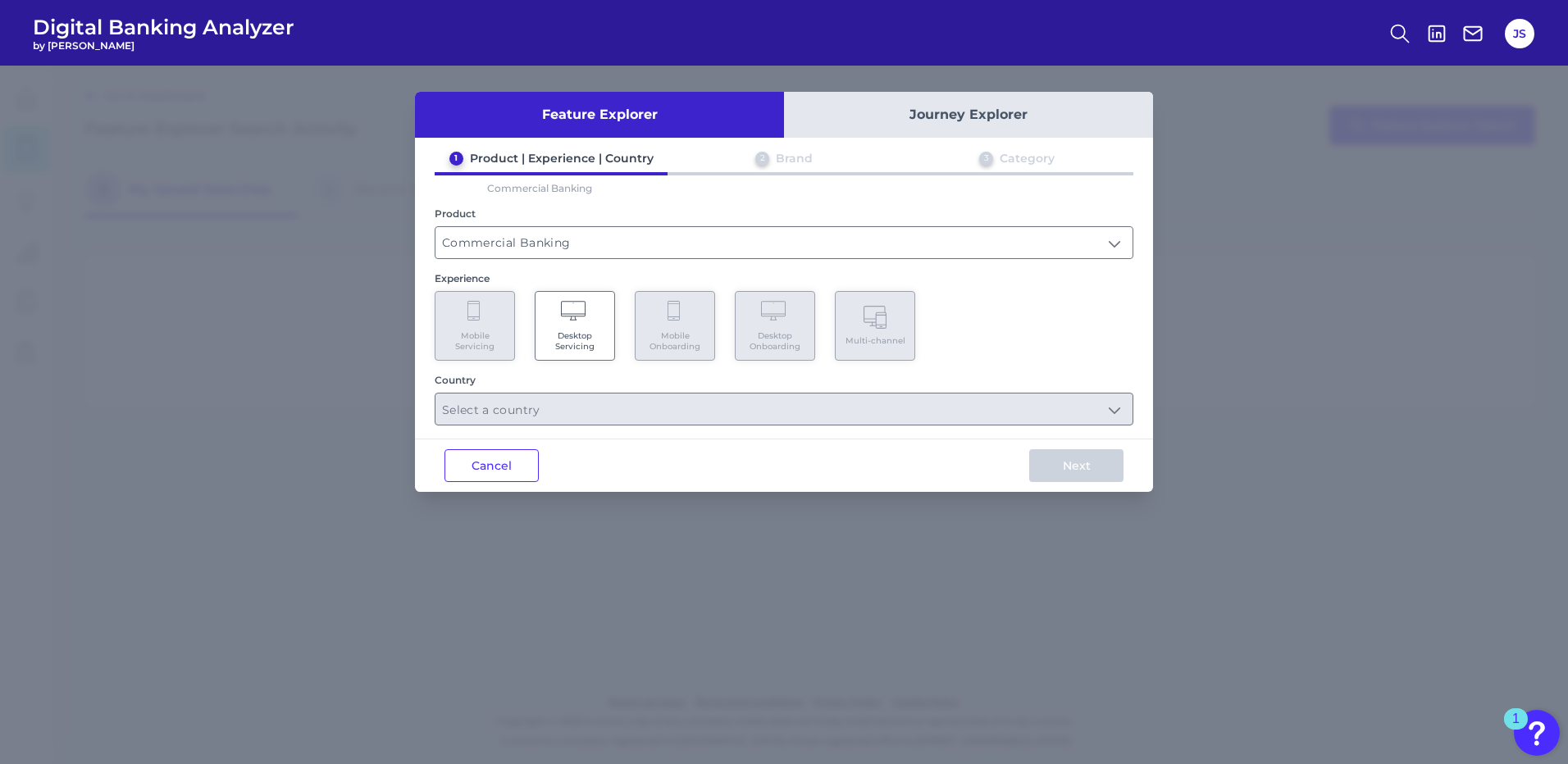
click at [1222, 331] on div "Feature Explorer Journey Explorer 1 Product | Experience | Country 2 Brand 3 Ca…" at bounding box center [784, 414] width 1568 height 699
click at [265, 260] on div "Feature Explorer Journey Explorer 1 Product | Experience | Country 2 Brand 3 Ca…" at bounding box center [784, 414] width 1568 height 699
click at [453, 444] on div "Cancel Next" at bounding box center [784, 465] width 738 height 53
click at [481, 475] on button "Cancel" at bounding box center [491, 466] width 94 height 33
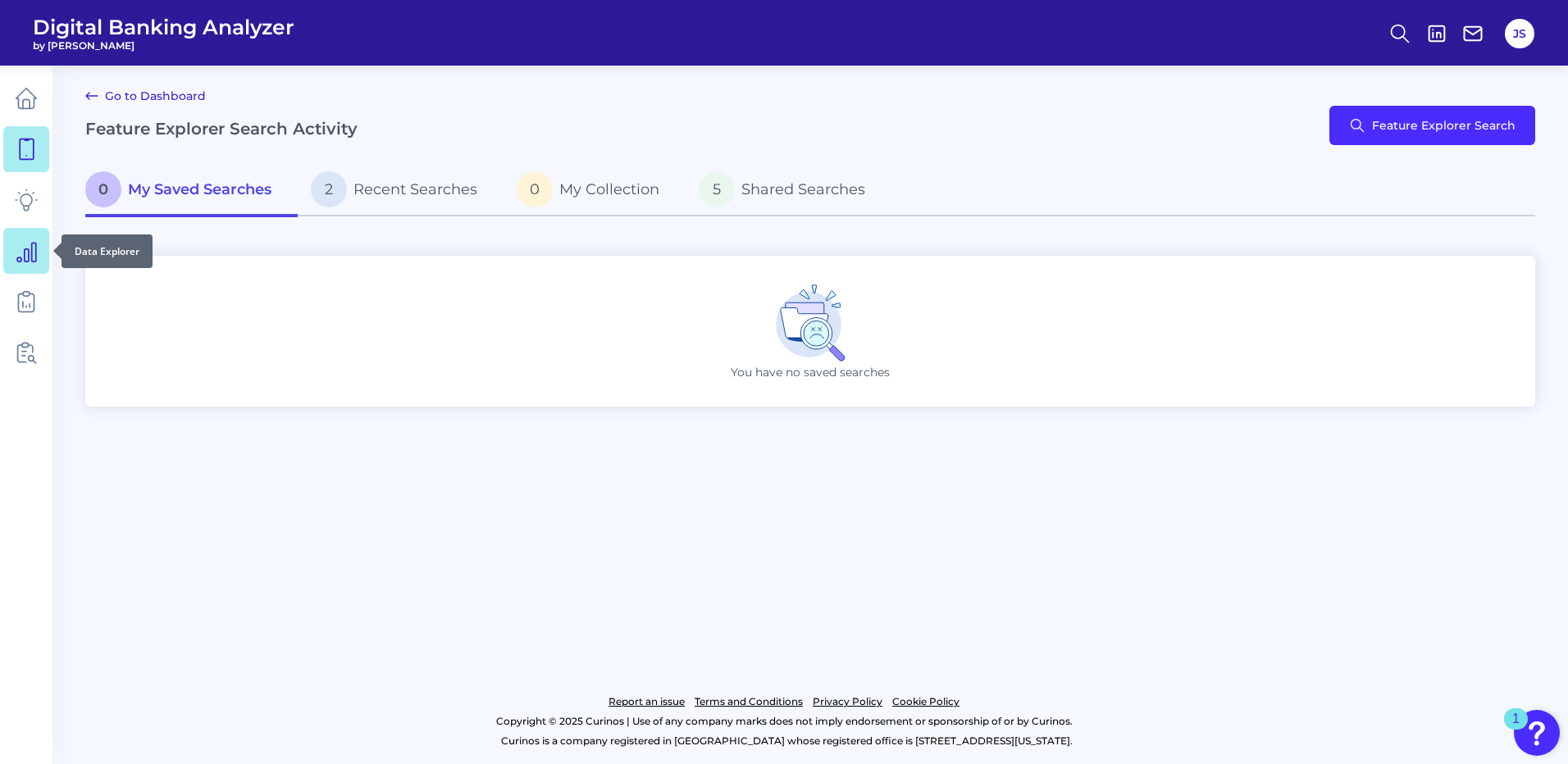
click at [7, 244] on link at bounding box center [25, 251] width 46 height 46
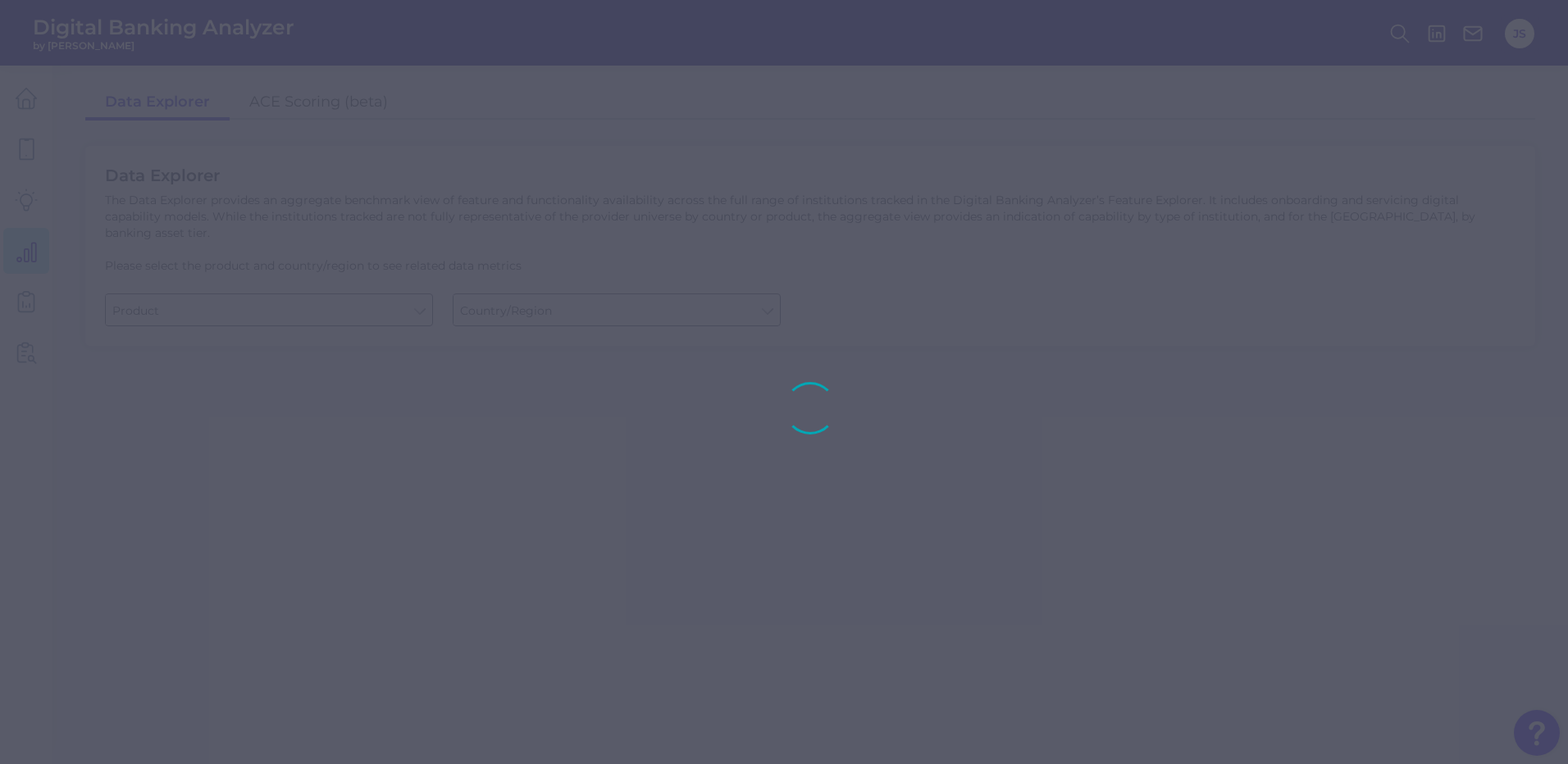
type input "Checking / Current Account"
type input "[GEOGRAPHIC_DATA]"
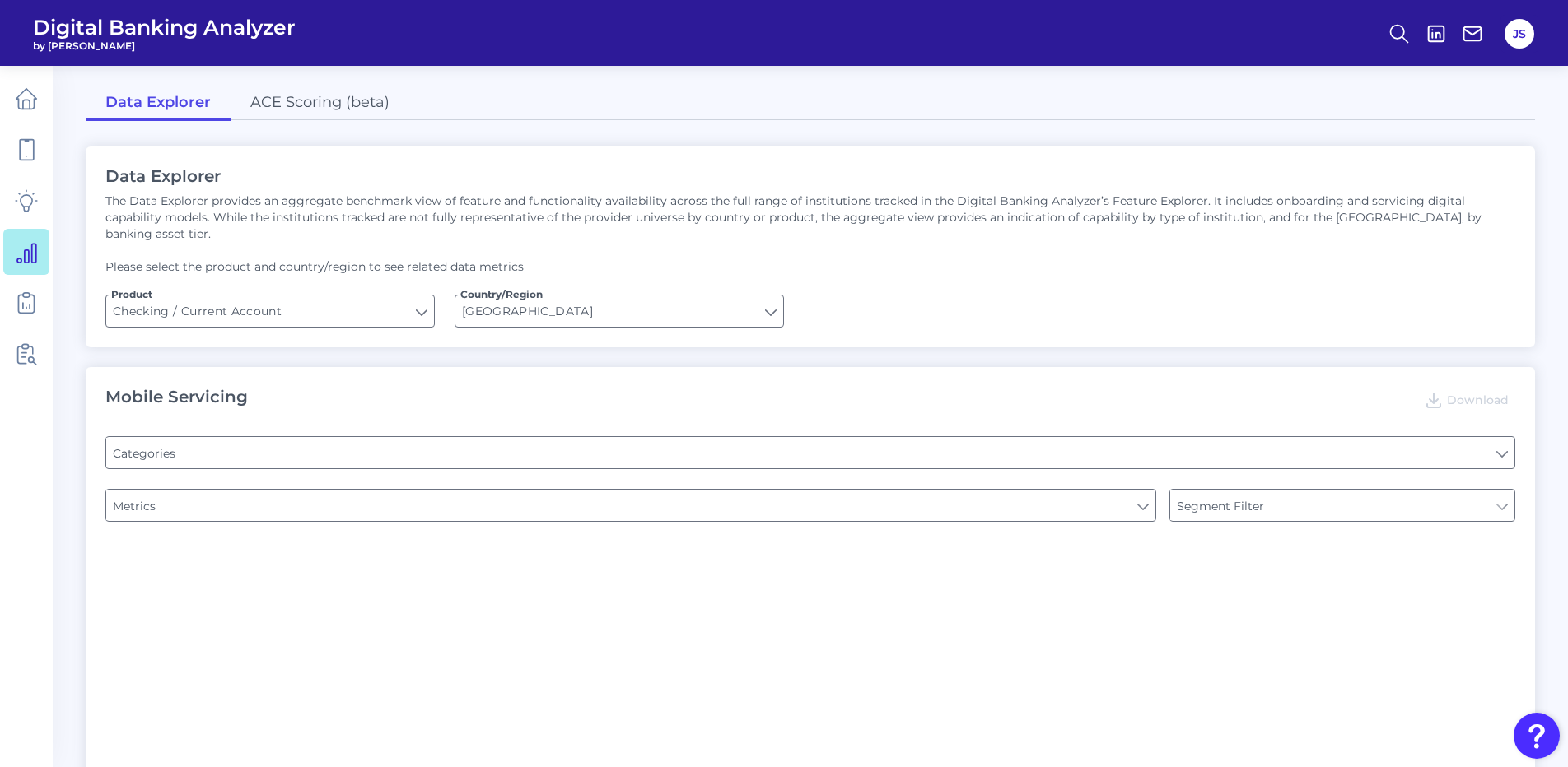
type input "Type of Institution"
type input "Pre-login Features"
type input "Channel"
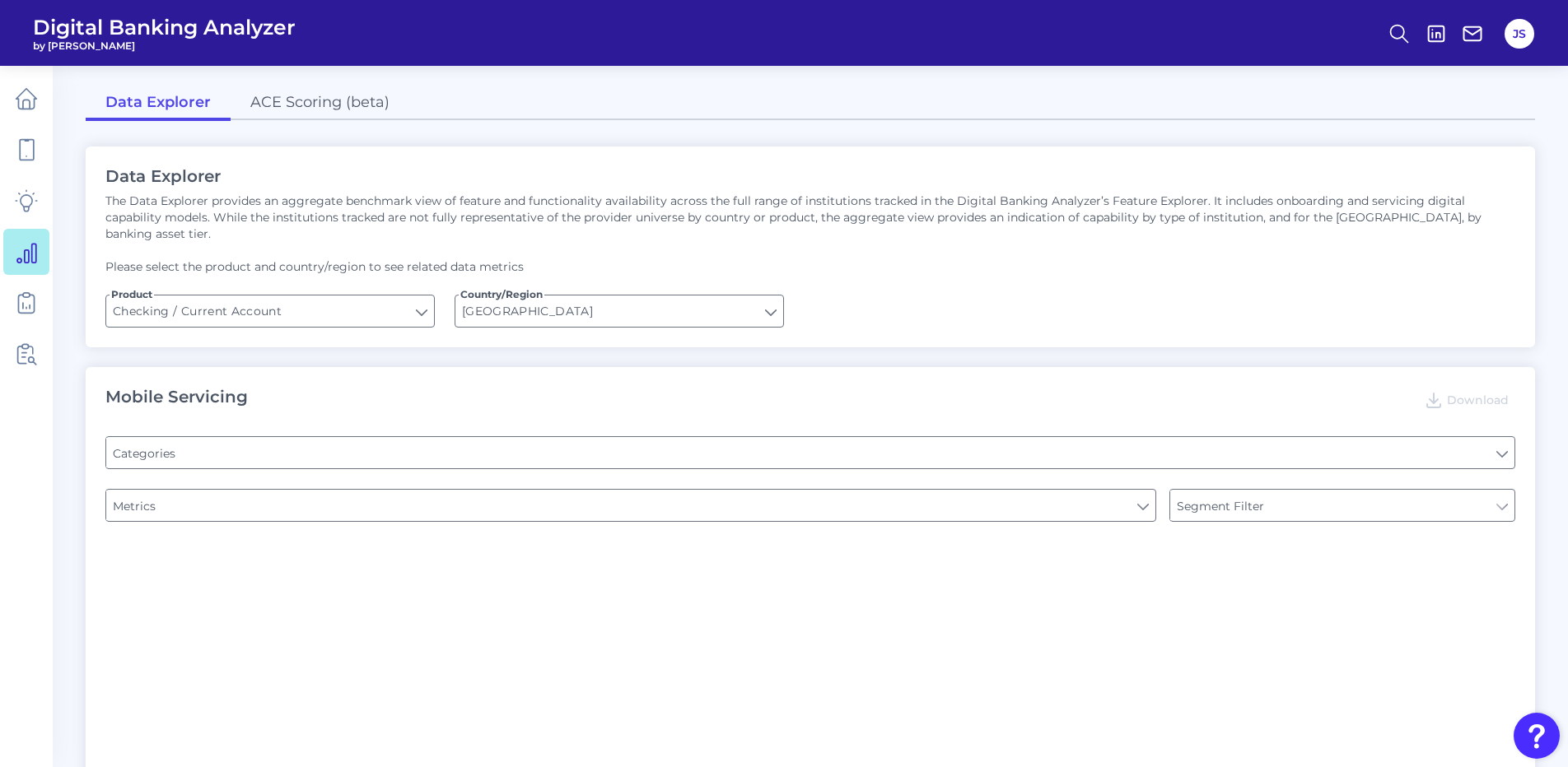
type input "Online Banking Registration"
type input "Upon opening the app are users immediately prompted to use Touch/Face ID to log…"
type input "END-TO-END JOURNEY: Can you apply for the PRODUCT as a new to brand customer on…"
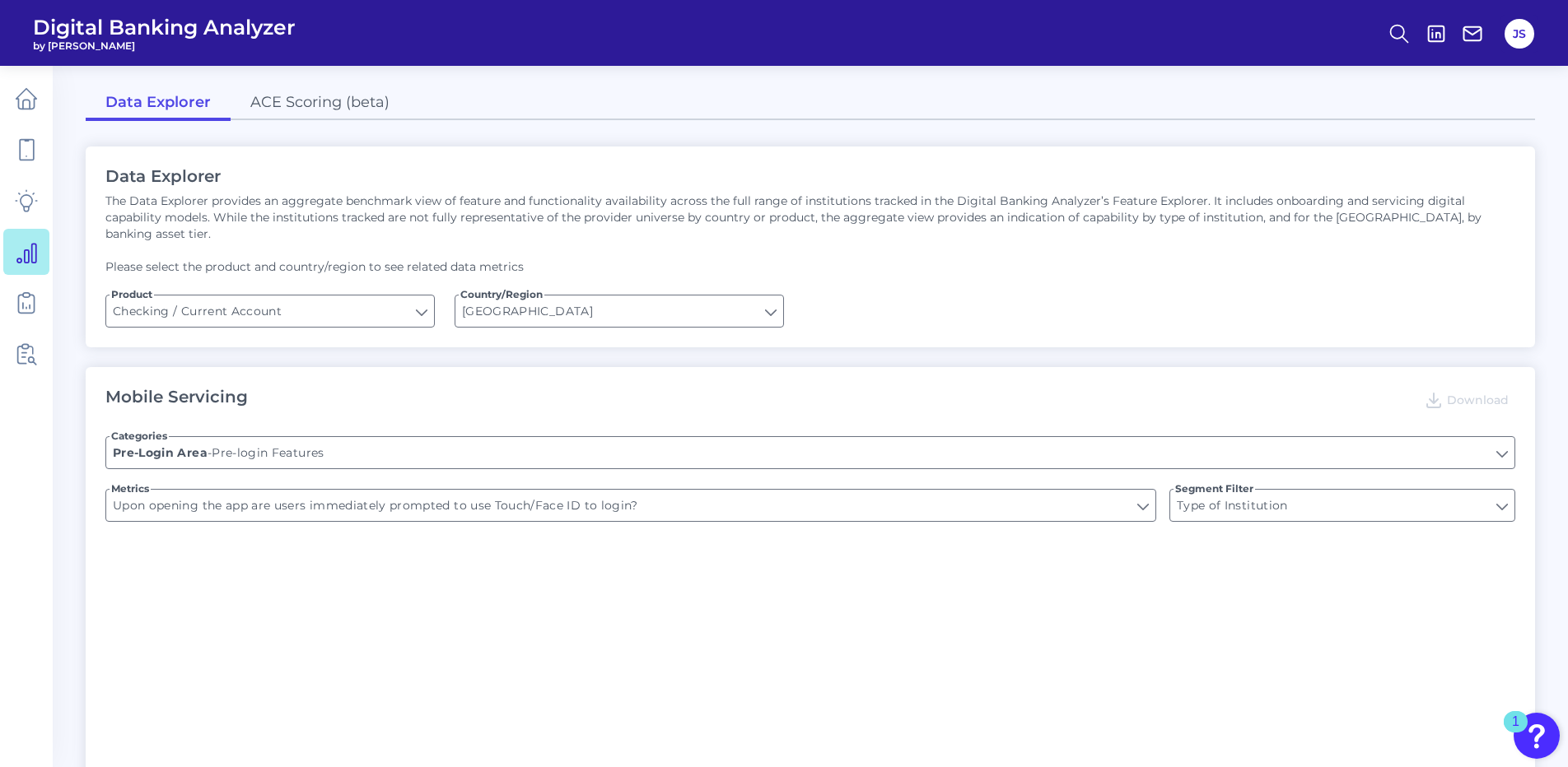
type input "Can you register for online banking?"
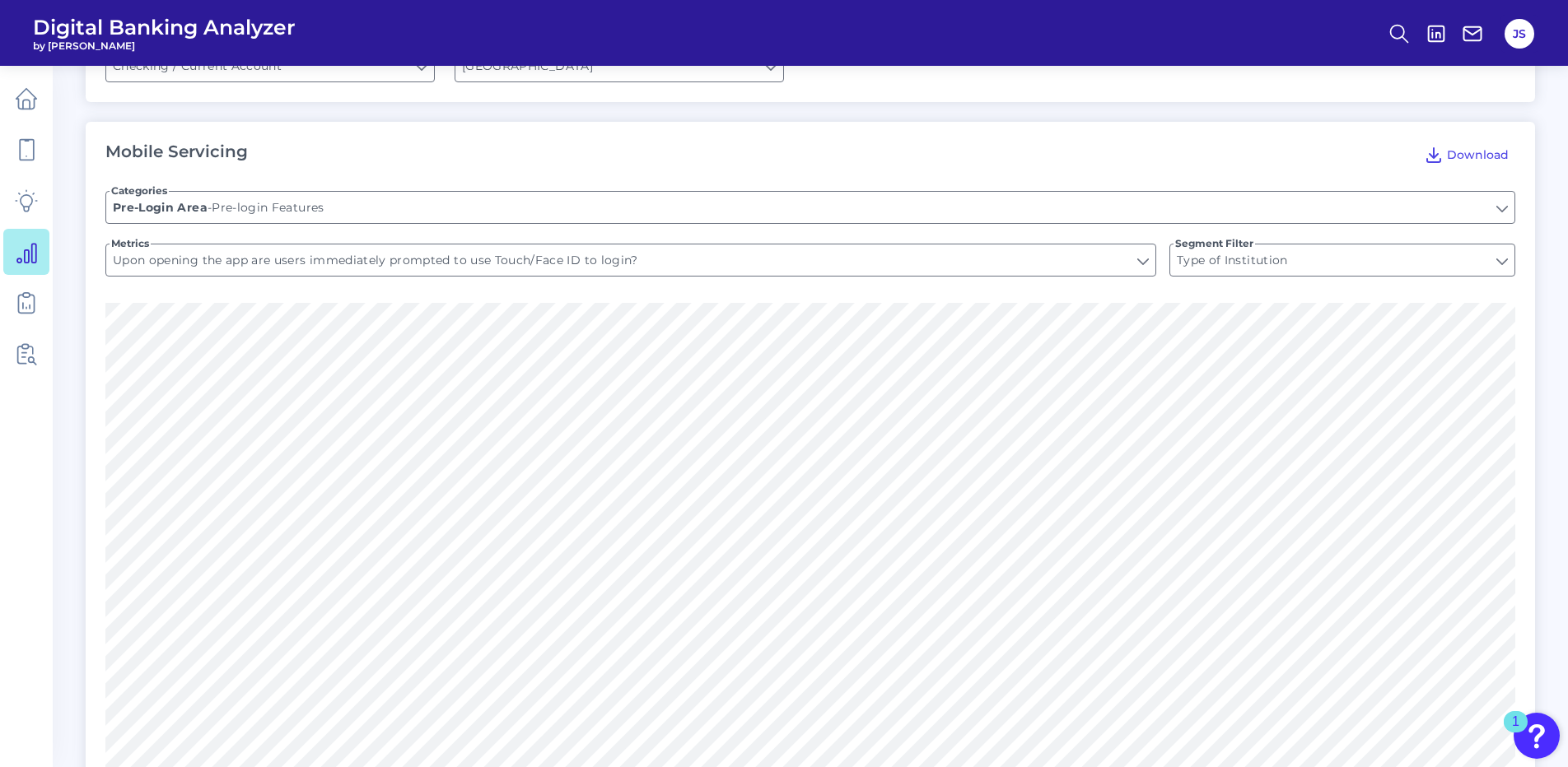
scroll to position [246, 0]
click at [1154, 244] on input "Upon opening the app are users immediately prompted to use Touch/Face ID to log…" at bounding box center [631, 260] width 1050 height 31
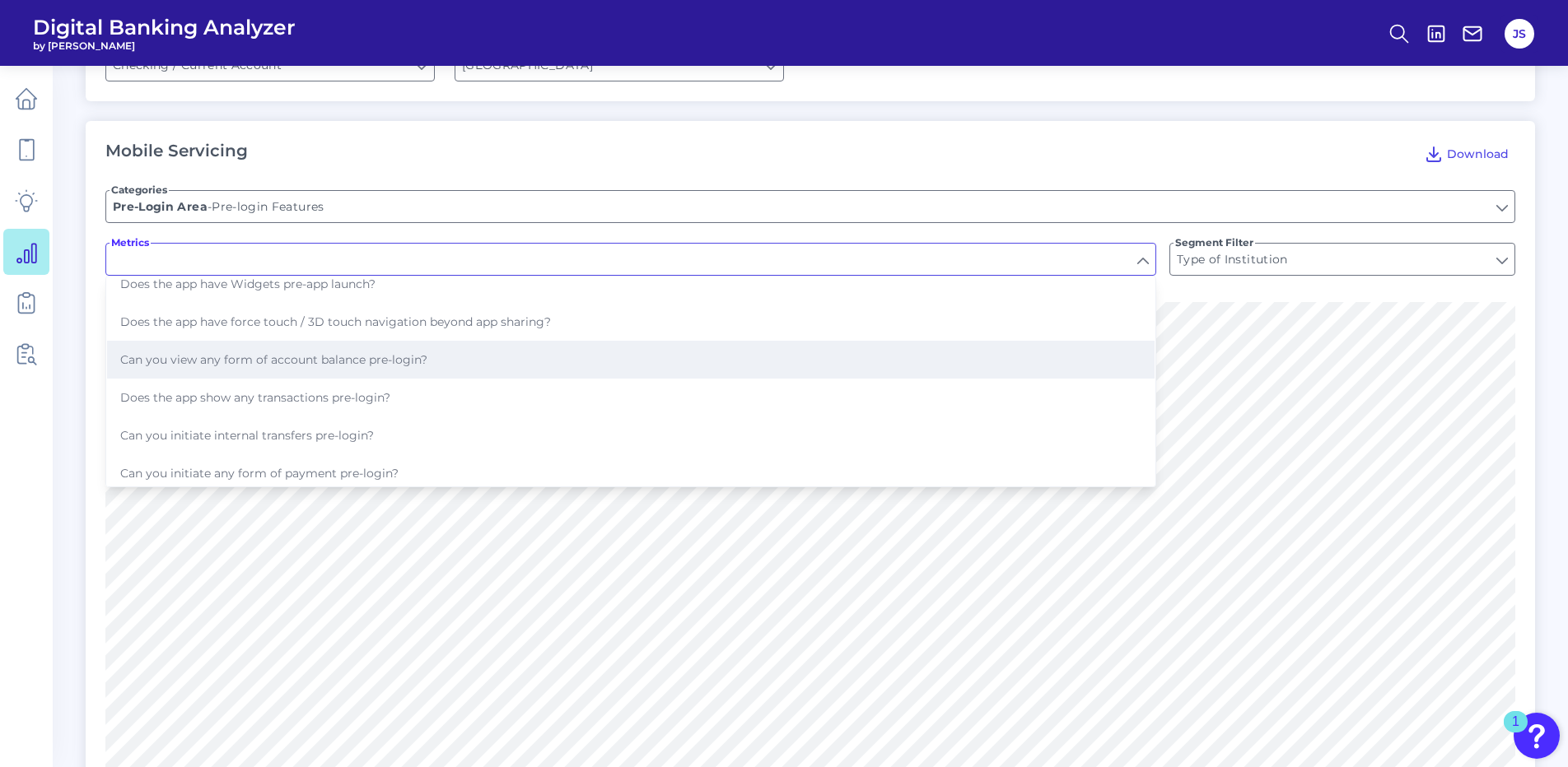
scroll to position [57, 0]
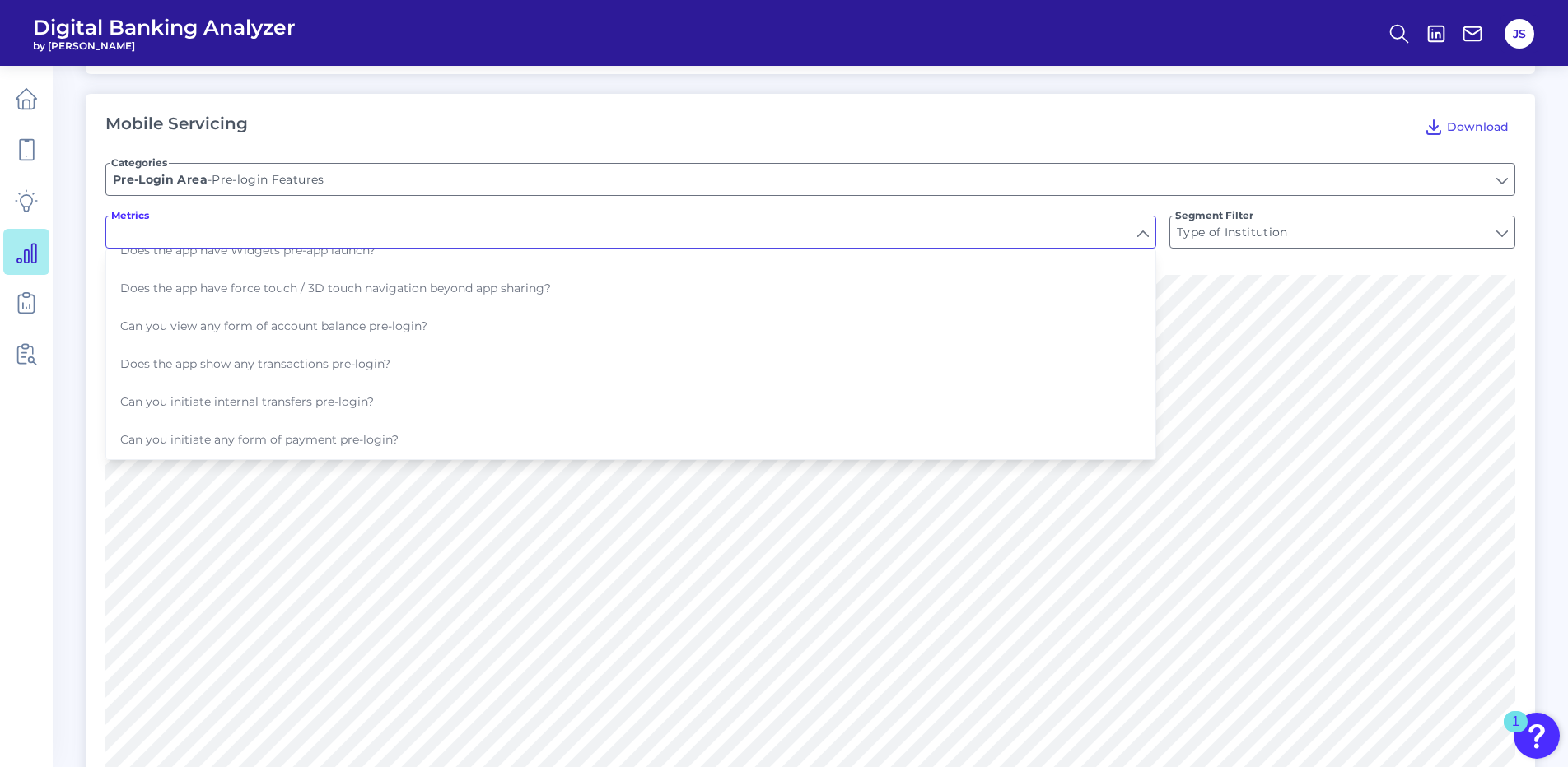
click at [537, 118] on div "Mobile Servicing Download" at bounding box center [810, 126] width 1410 height 26
type input "Upon opening the app are users immediately prompted to use Touch/Face ID to log…"
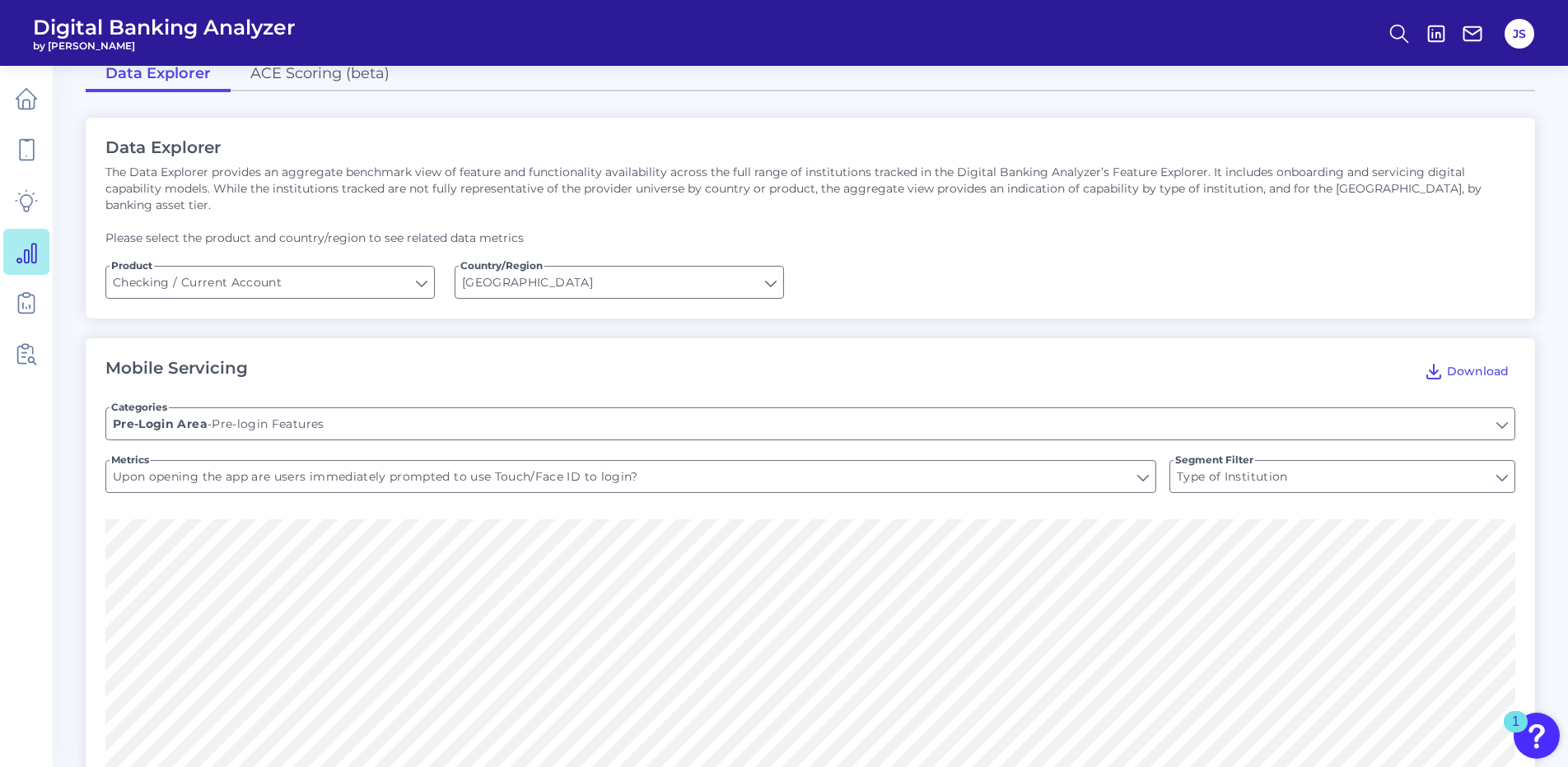
scroll to position [0, 0]
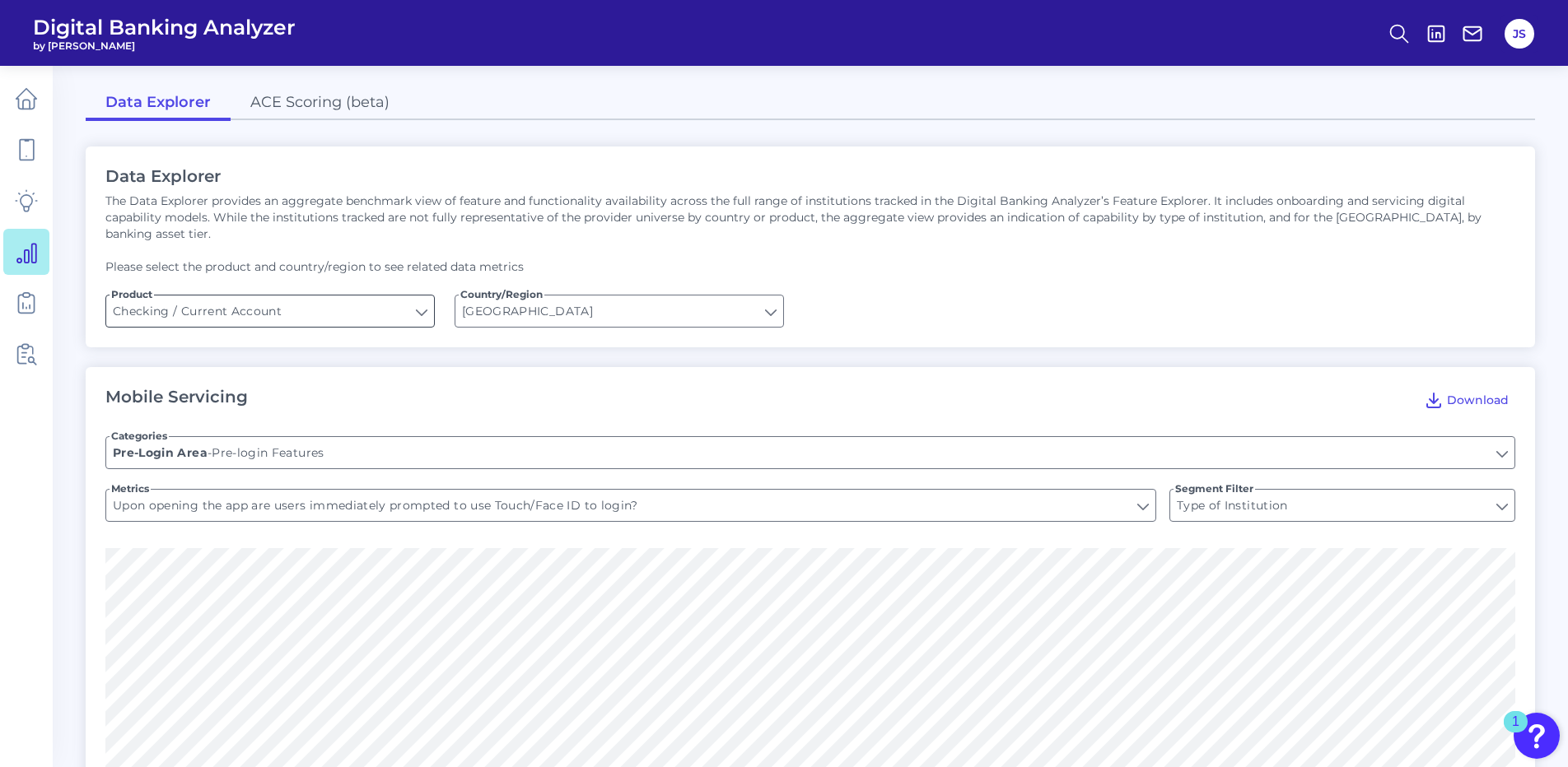
click at [319, 296] on input "Checking / Current Account" at bounding box center [270, 311] width 328 height 31
click at [338, 186] on div "Data Explorer The Data Explorer provides an aggregate benchmark view of feature…" at bounding box center [810, 247] width 1450 height 201
click at [550, 296] on input "[GEOGRAPHIC_DATA]" at bounding box center [619, 311] width 328 height 31
click at [603, 223] on p "The Data Explorer provides an aggregate benchmark view of feature and functiona…" at bounding box center [810, 217] width 1410 height 50
click at [365, 441] on input "Pre-login Features" at bounding box center [810, 453] width 1408 height 31
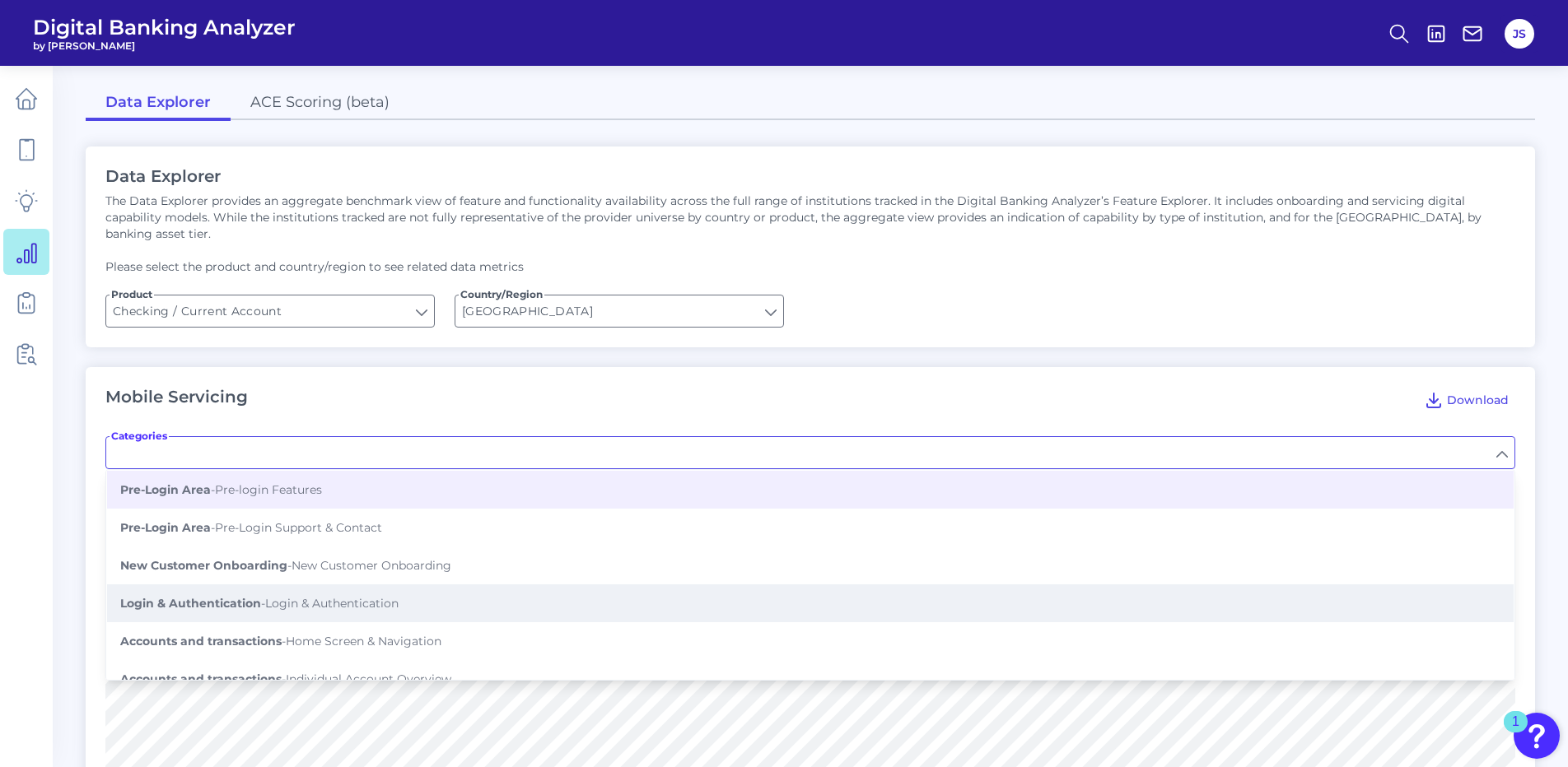
scroll to position [83, 0]
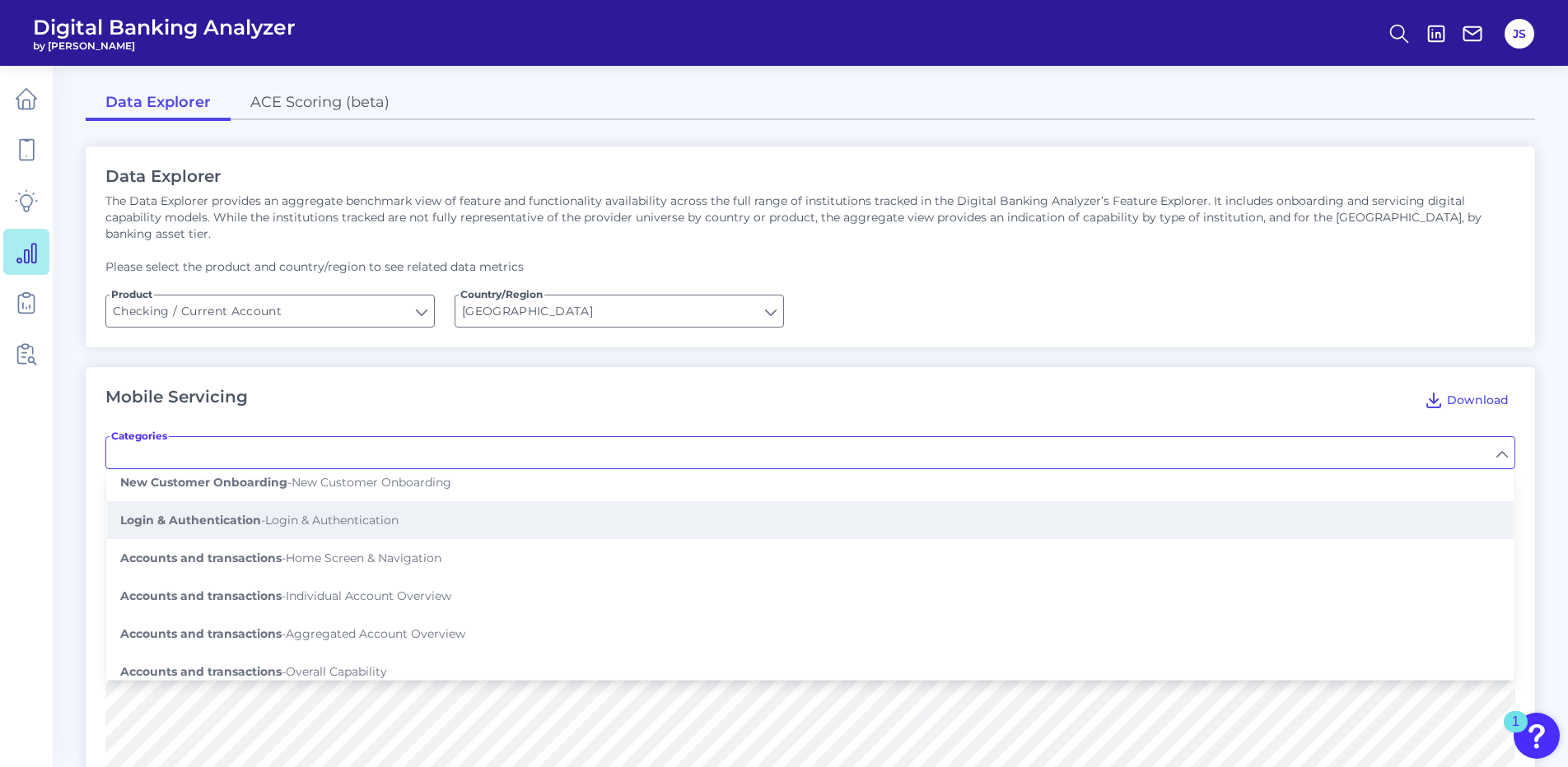
click at [377, 513] on span "Login & Authentication - Login & Authentication" at bounding box center [259, 520] width 278 height 15
type input "Login & Authentication"
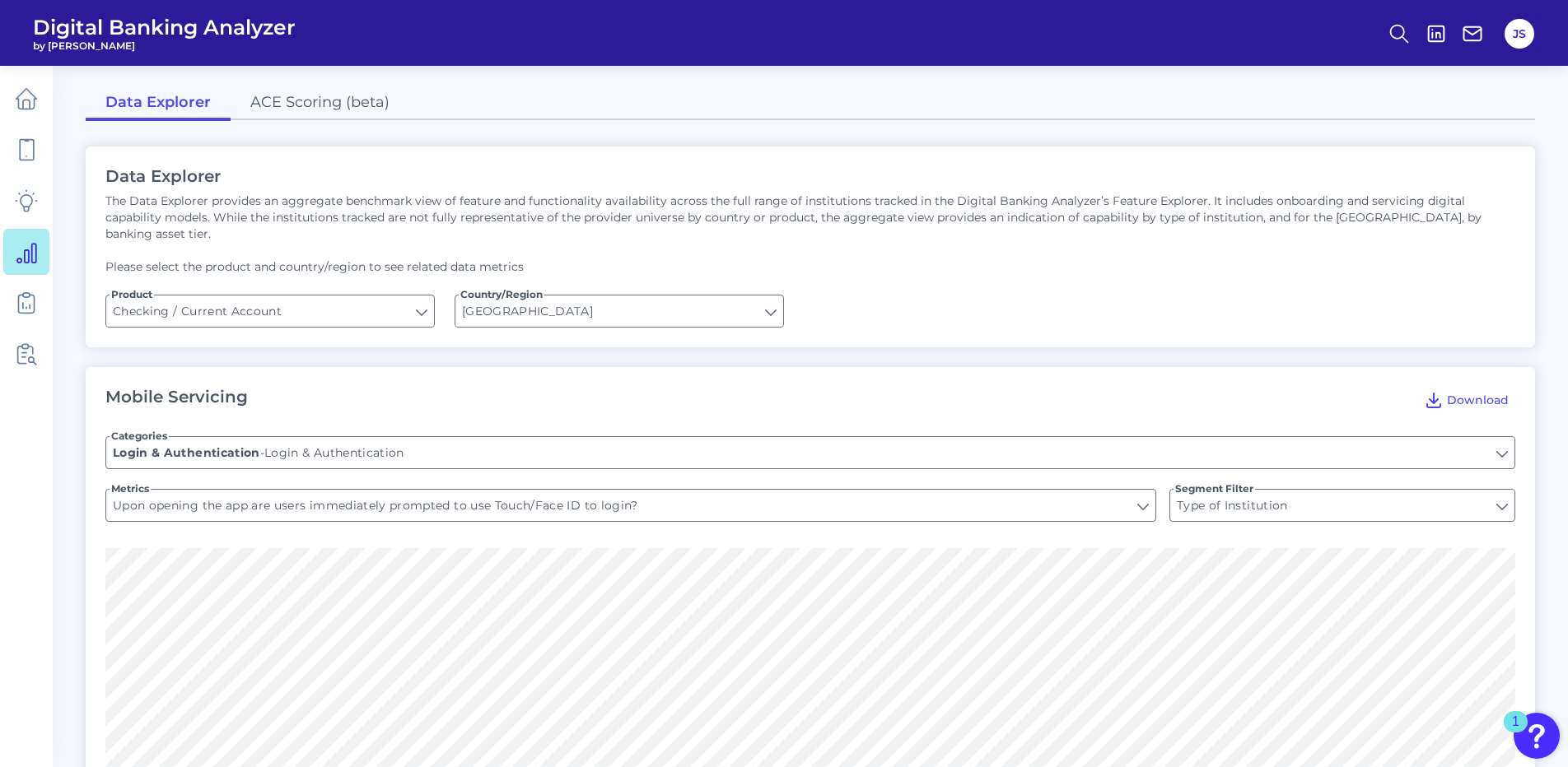
type input "Can users use the app as a security token to login to/authenticate tasks on oth…"
click at [1146, 492] on input "Can users use the app as a security token to login to/authenticate tasks on oth…" at bounding box center [631, 505] width 1050 height 31
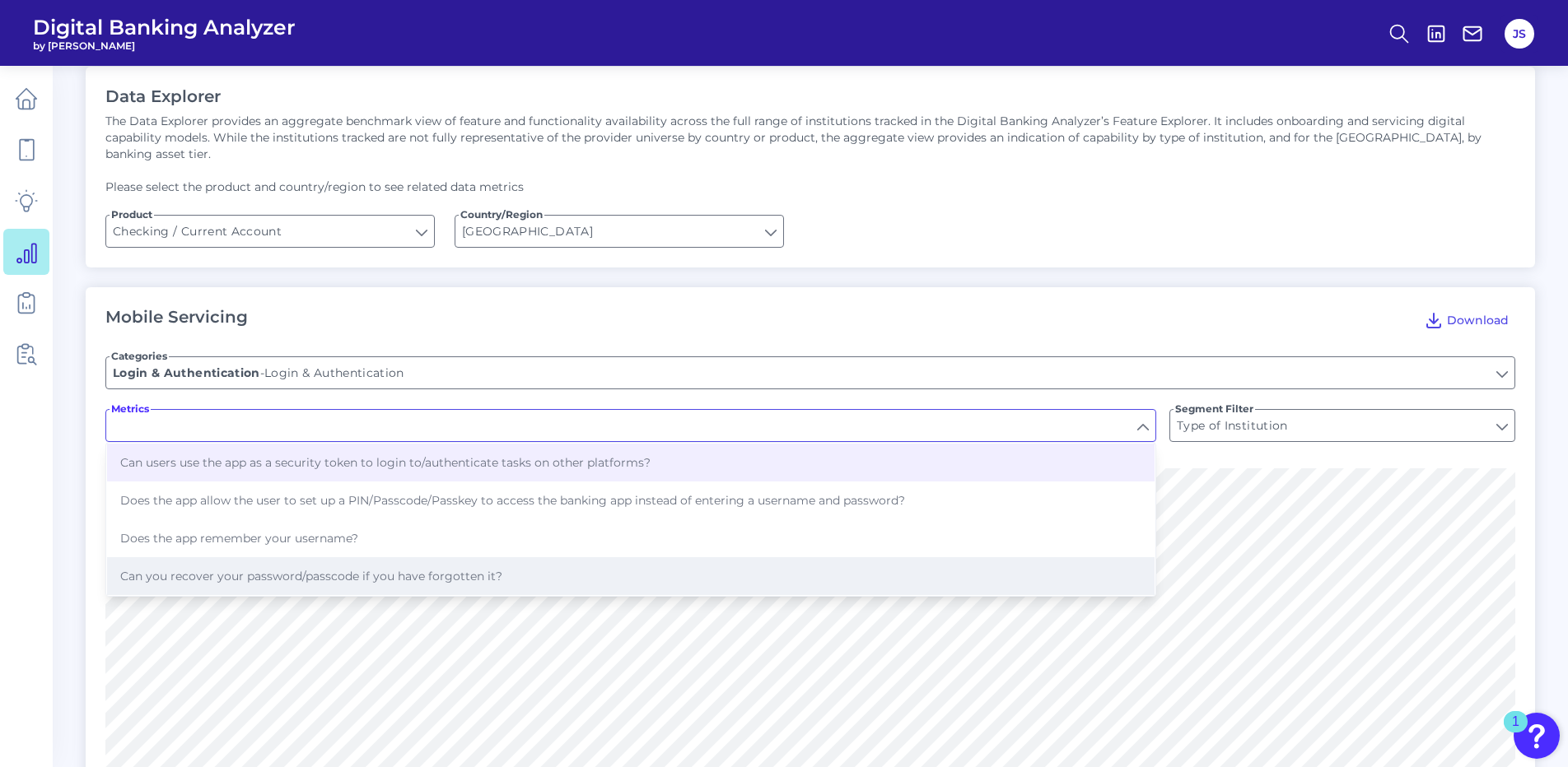
scroll to position [81, 0]
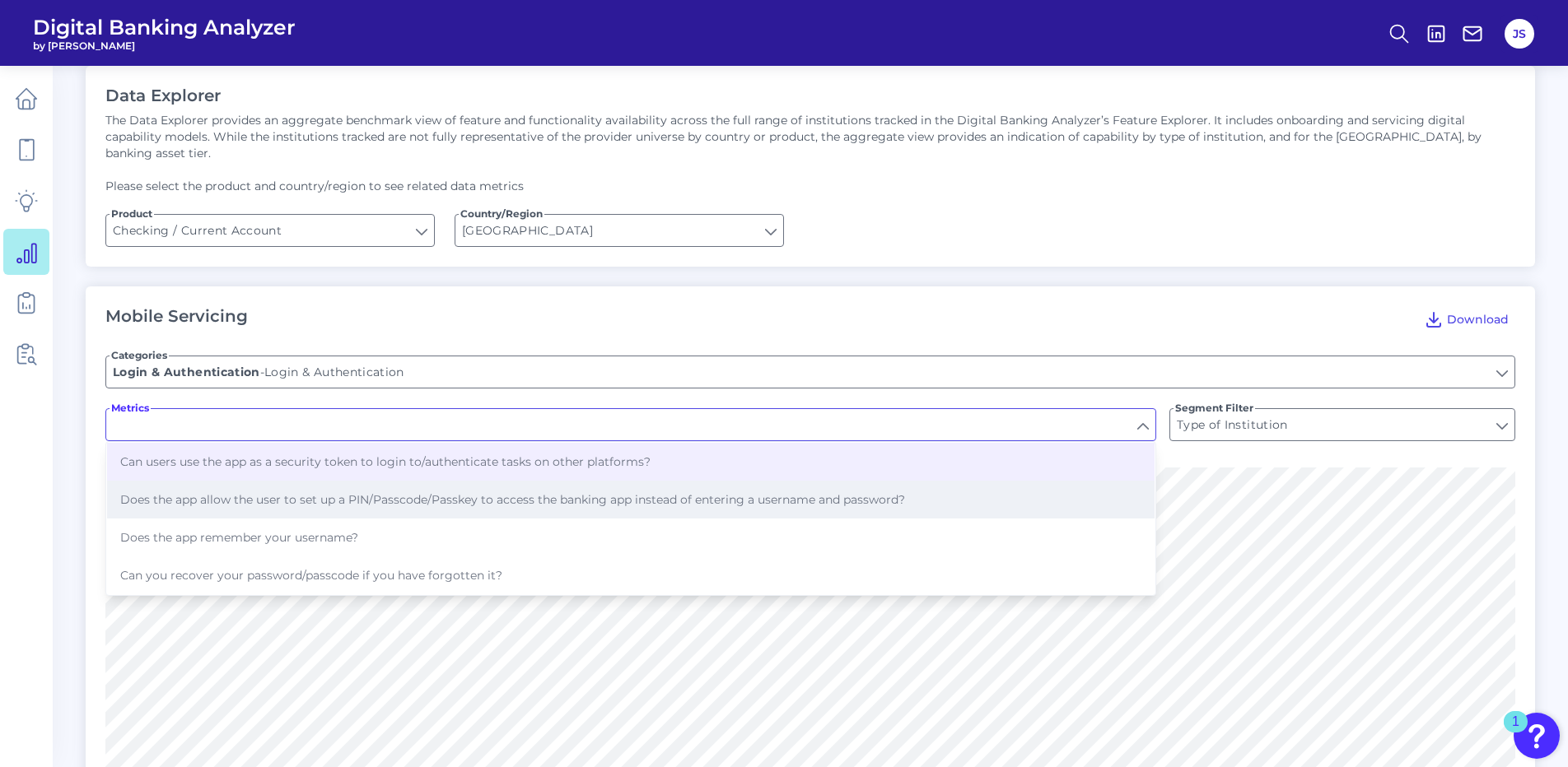
type input "Can users use the app as a security token to login to/authenticate tasks on oth…"
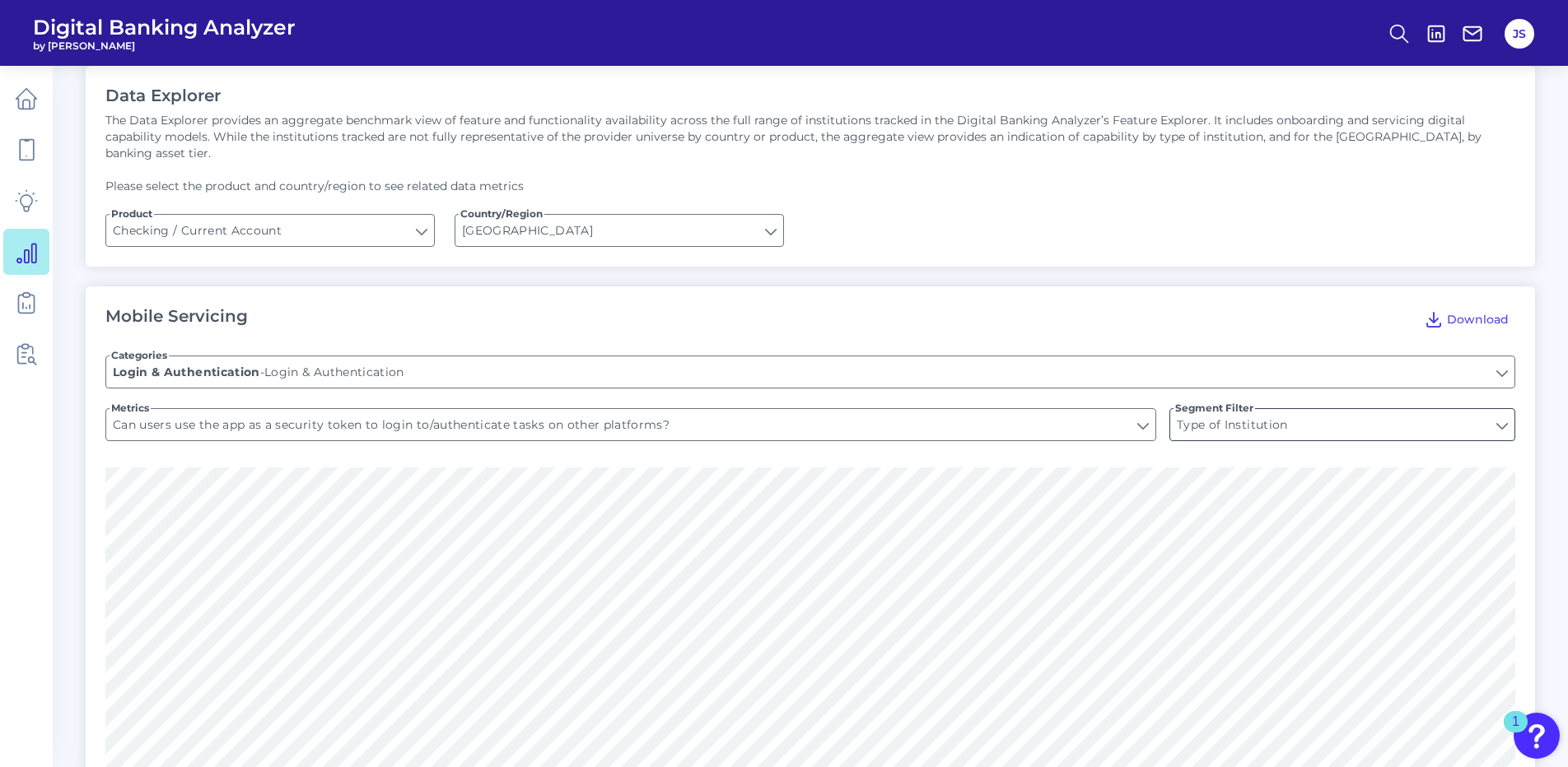
click at [1331, 419] on input "Type of Institution" at bounding box center [1342, 424] width 345 height 31
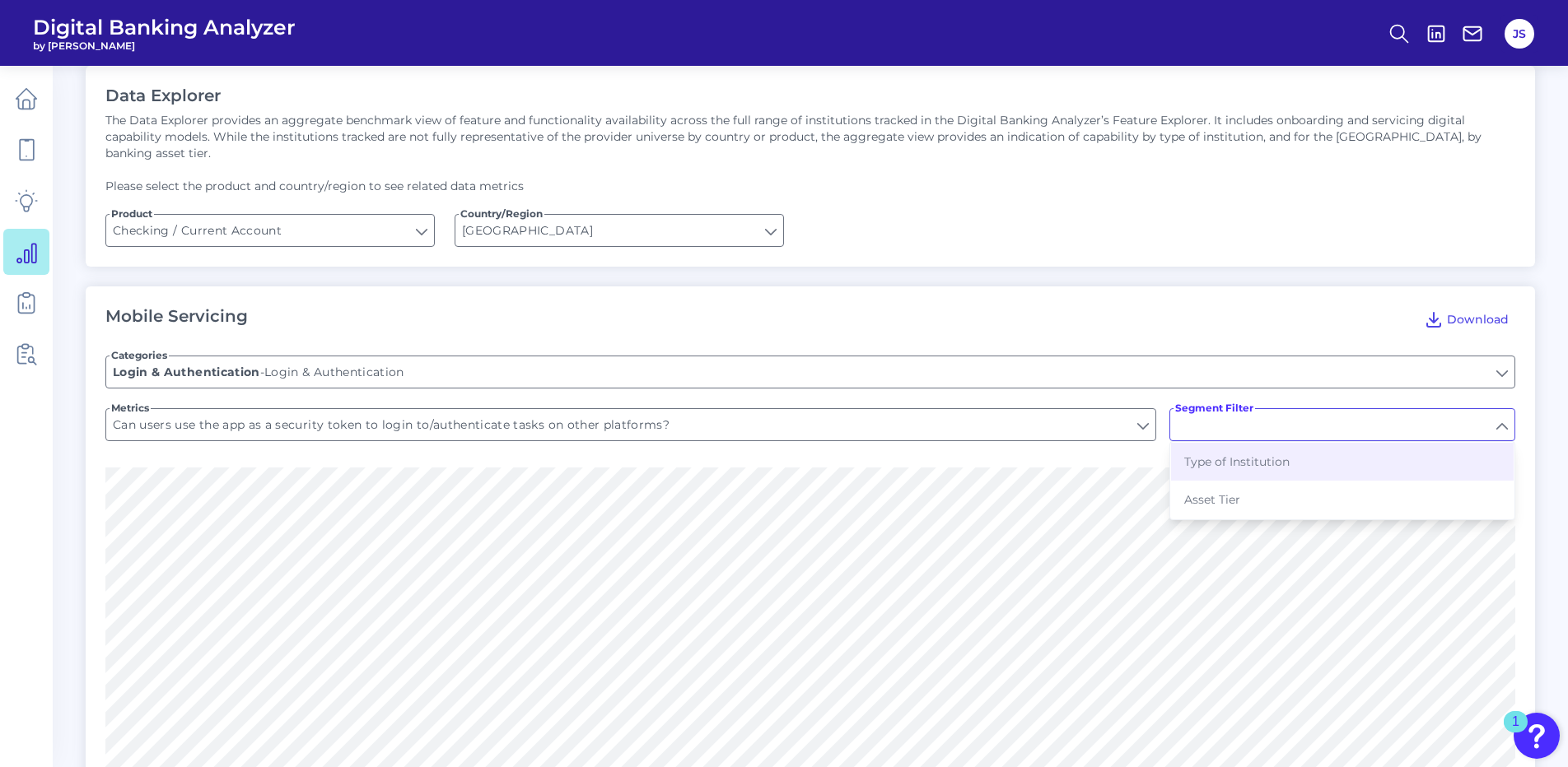
type input "Type of Institution"
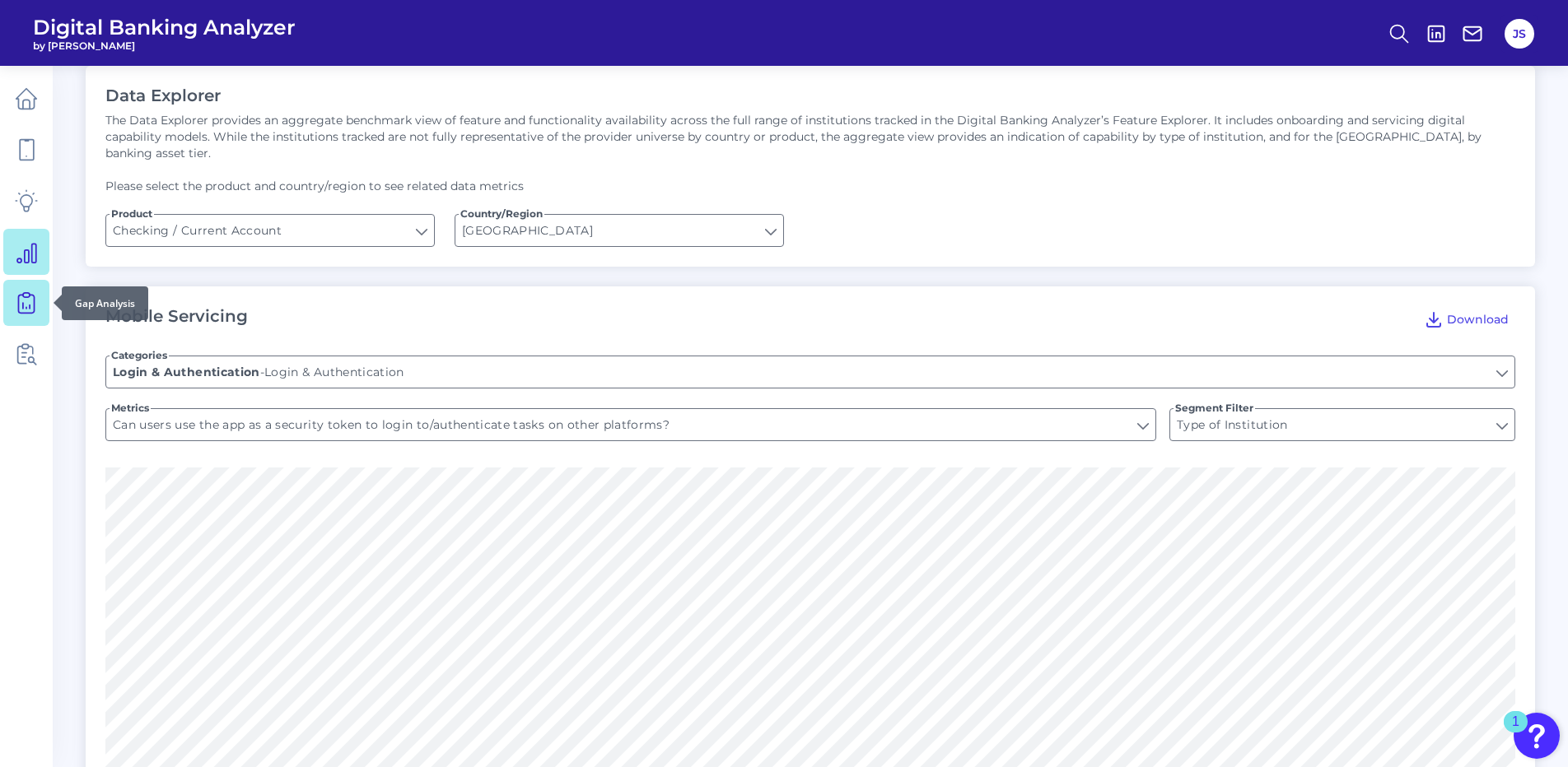
click at [36, 298] on icon at bounding box center [26, 303] width 23 height 23
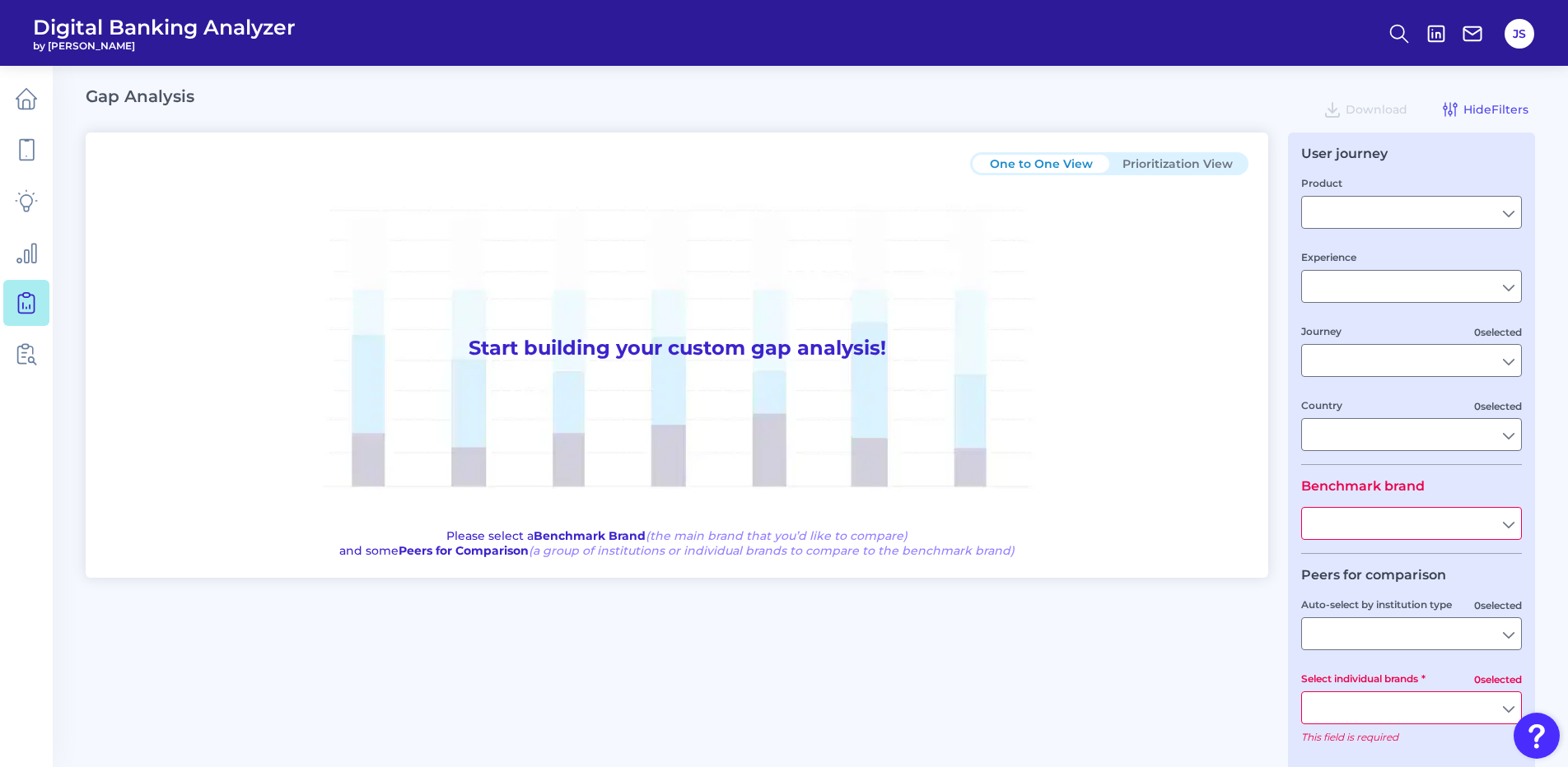
type input "Commercial Banking"
type input "Desktop Servicing"
type input "Login Security / Authentication, Secure Area, Money Movement, Move Money, Setti…"
type input "[GEOGRAPHIC_DATA]"
type input "Huntington Bank"
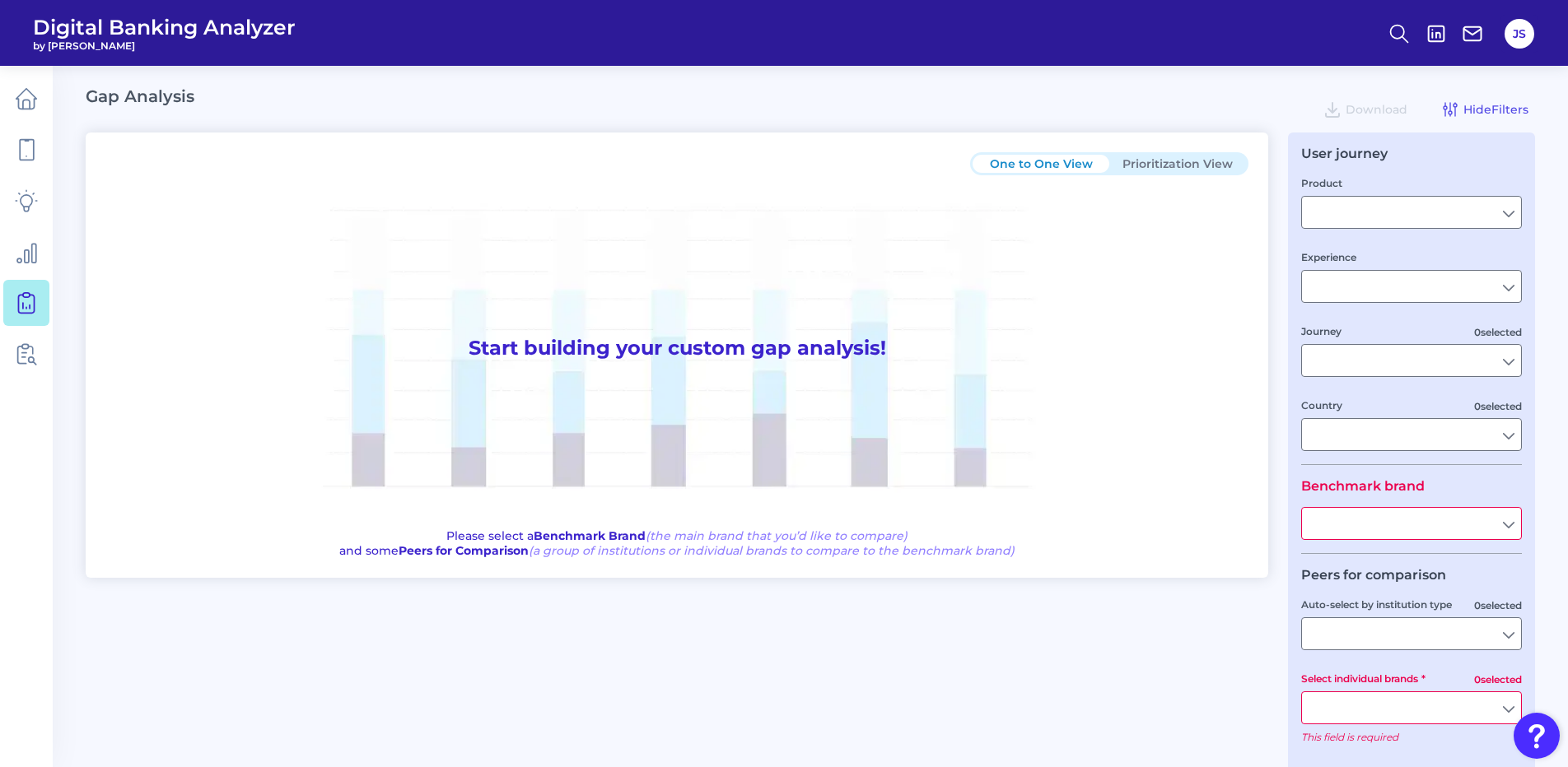
type input "All Select individual brands"
type input "All Journeys"
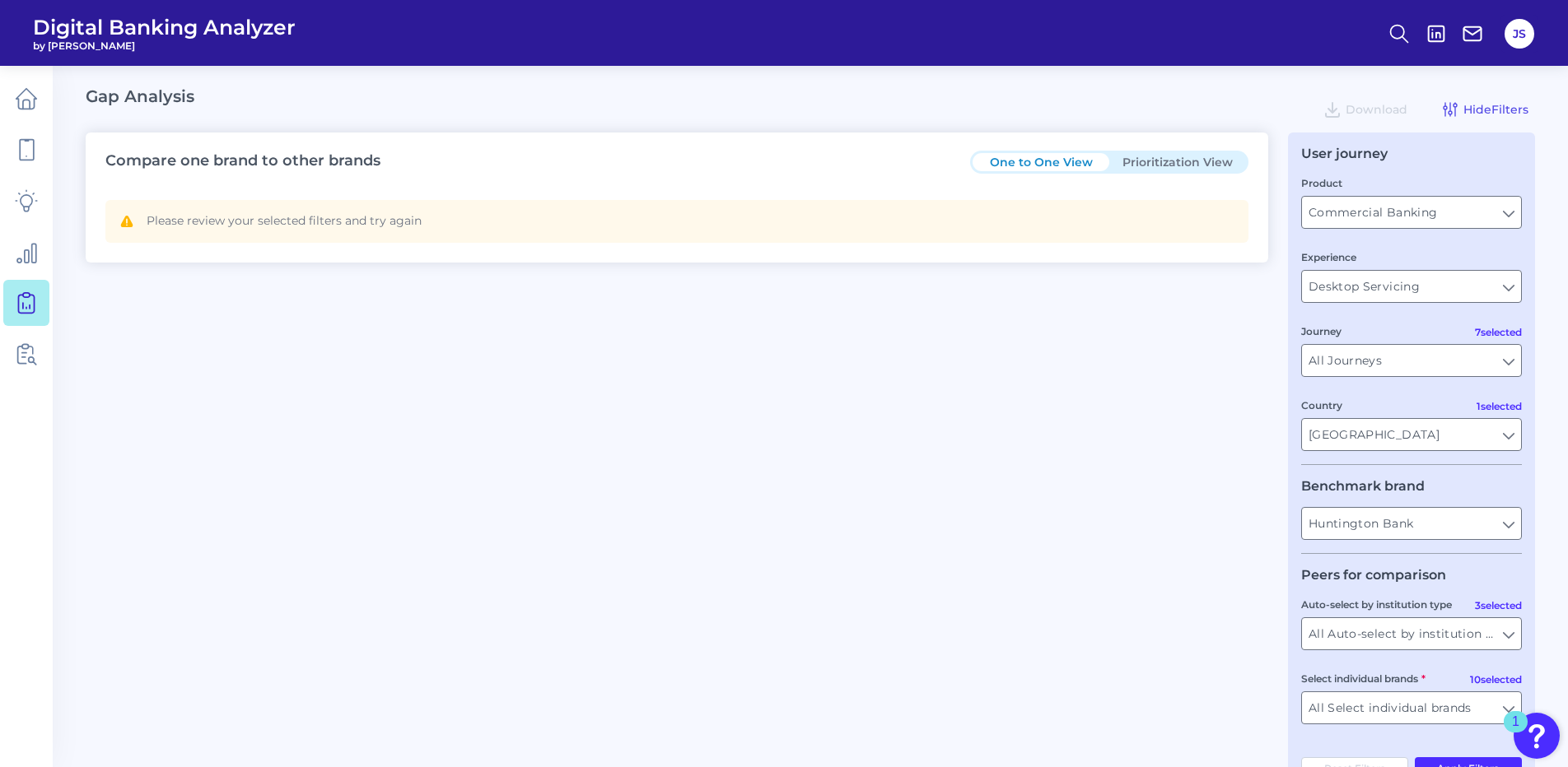
click at [1177, 161] on button "Prioritization View" at bounding box center [1177, 162] width 137 height 19
click at [1085, 166] on button "One to One View" at bounding box center [1041, 164] width 137 height 19
click at [1391, 211] on input "Commercial Banking" at bounding box center [1412, 213] width 219 height 31
click at [1391, 211] on input "Product" at bounding box center [1412, 213] width 219 height 31
type input "Commercial Banking"
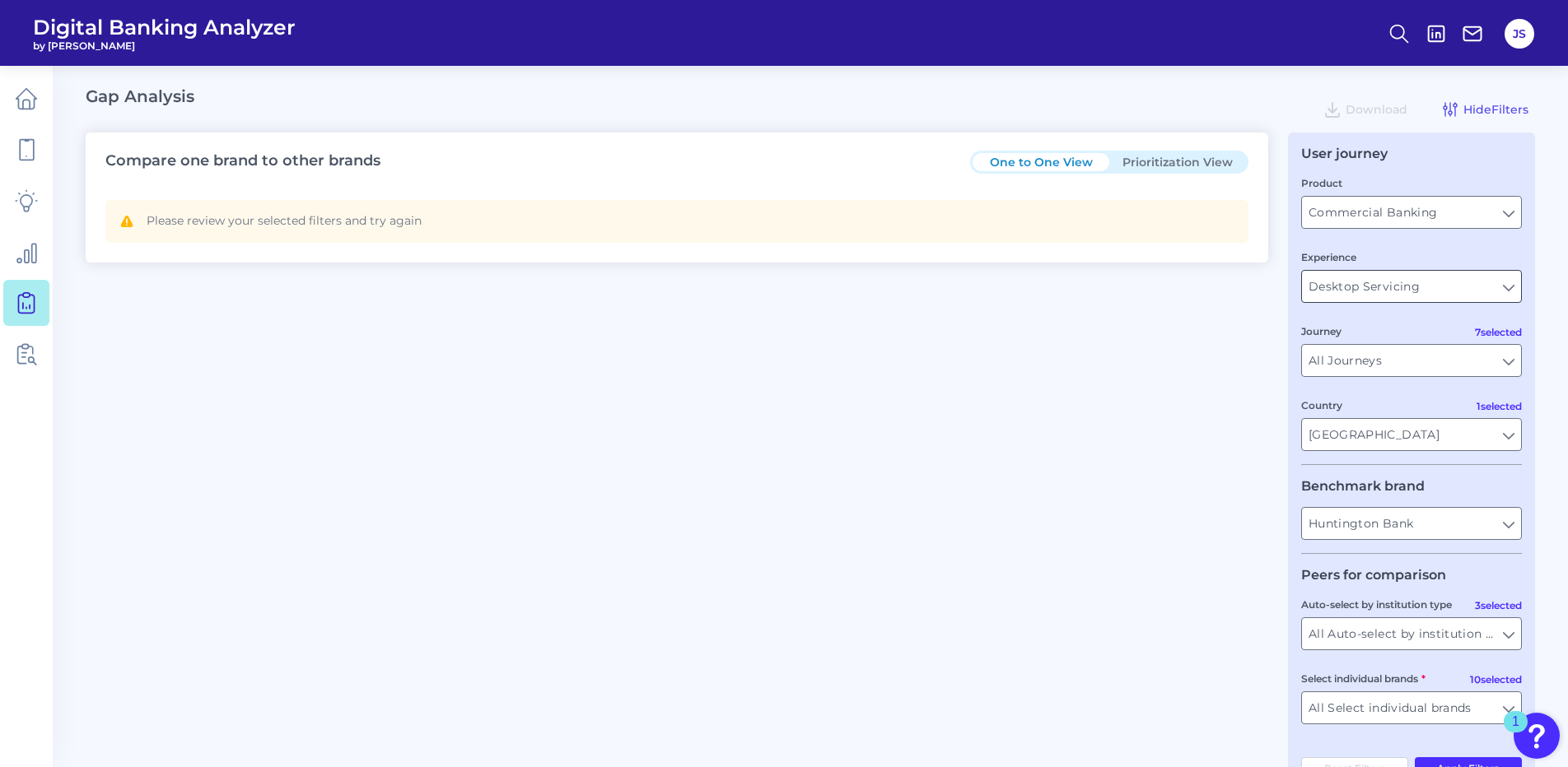
click at [1392, 287] on input "Desktop Servicing" at bounding box center [1412, 287] width 219 height 31
click at [1392, 287] on input "Experience" at bounding box center [1412, 287] width 219 height 31
type input "Desktop Servicing"
click at [1390, 354] on input "All Journeys" at bounding box center [1412, 360] width 219 height 31
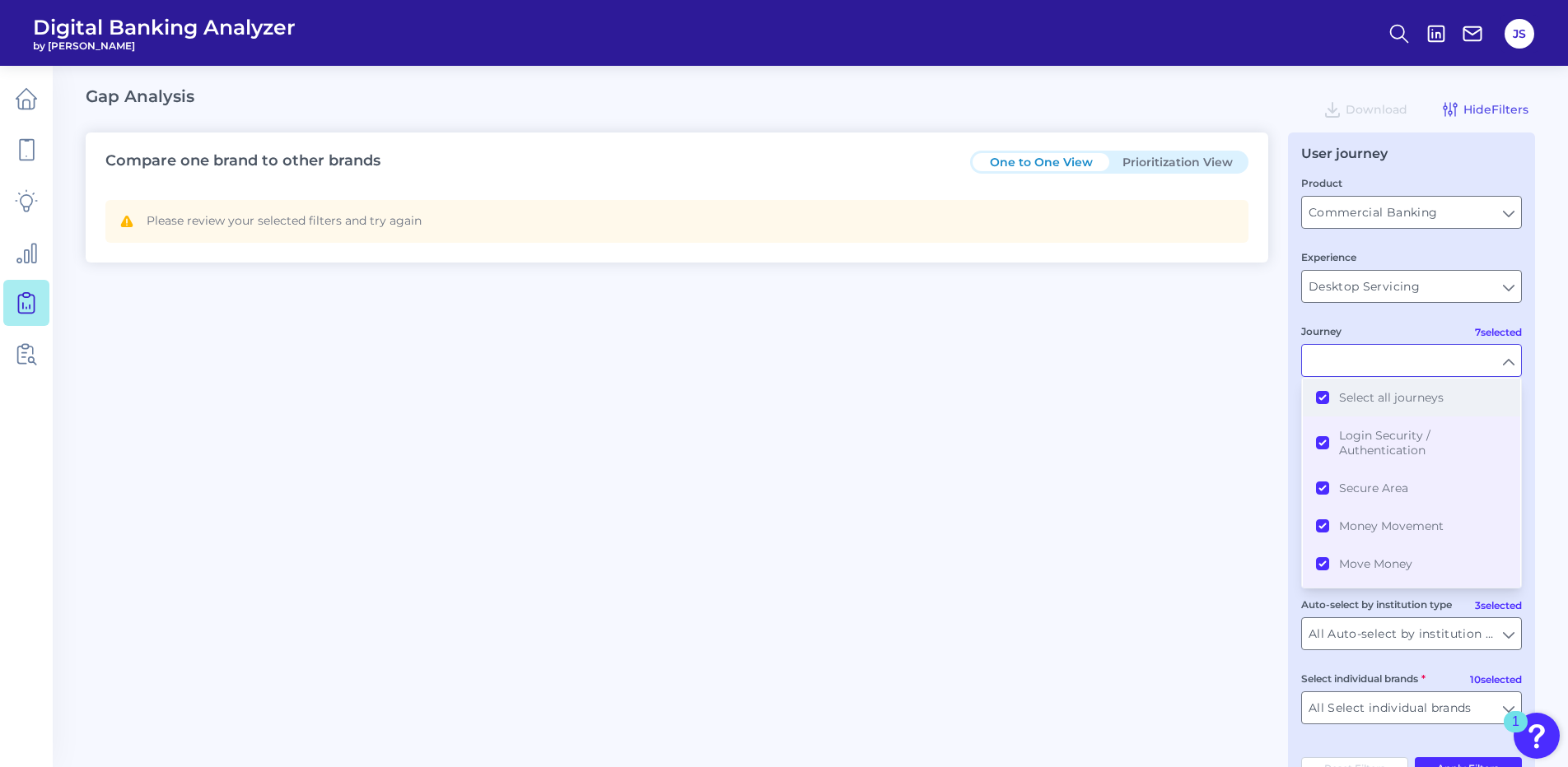
click at [1325, 391] on button "Select all journeys" at bounding box center [1412, 397] width 218 height 38
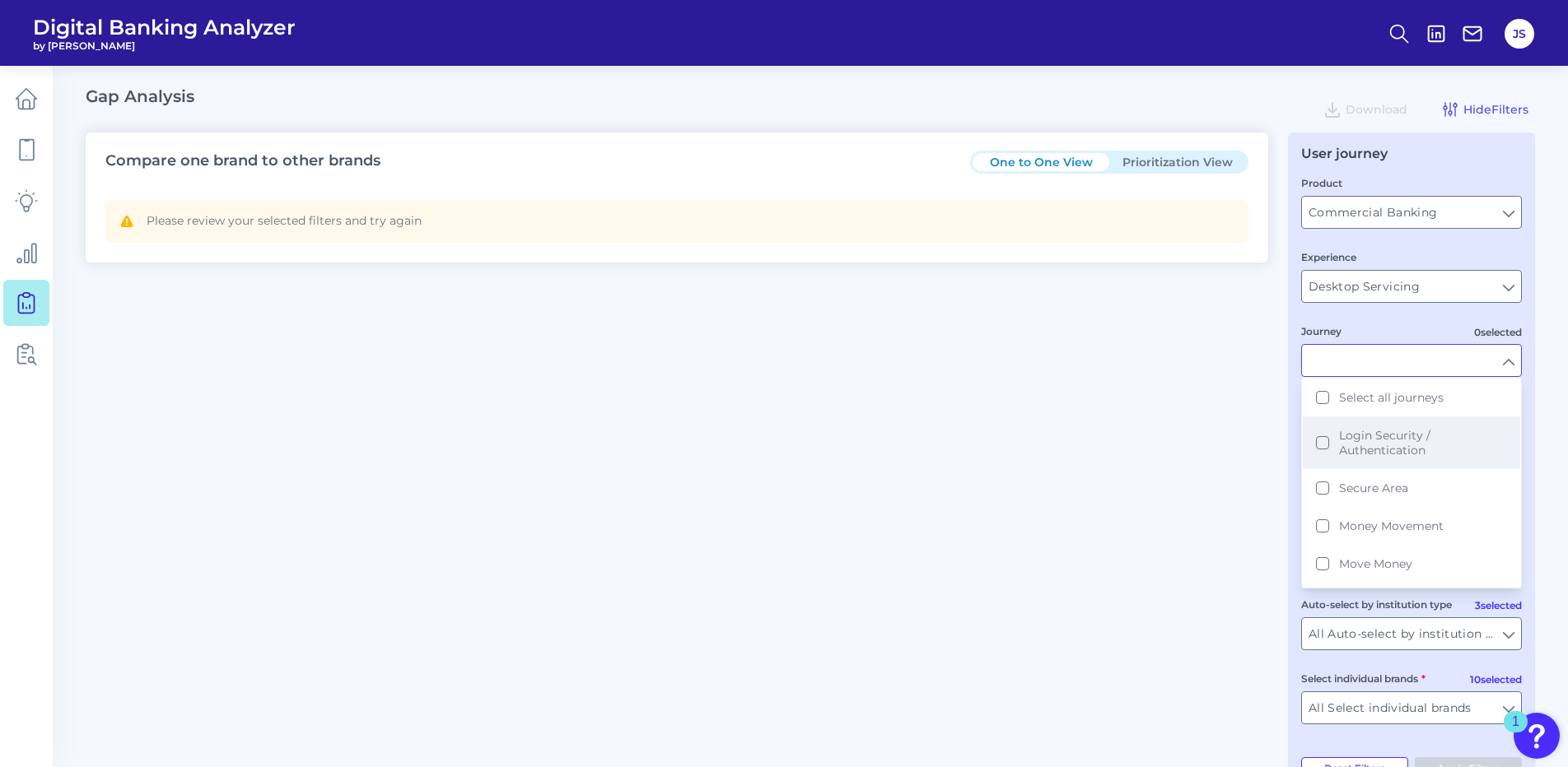
click at [1324, 444] on button "Login Security / Authentication" at bounding box center [1412, 443] width 218 height 53
click at [1310, 491] on button "Secure Area" at bounding box center [1412, 488] width 218 height 38
click at [1328, 488] on button "Secure Area" at bounding box center [1412, 488] width 218 height 38
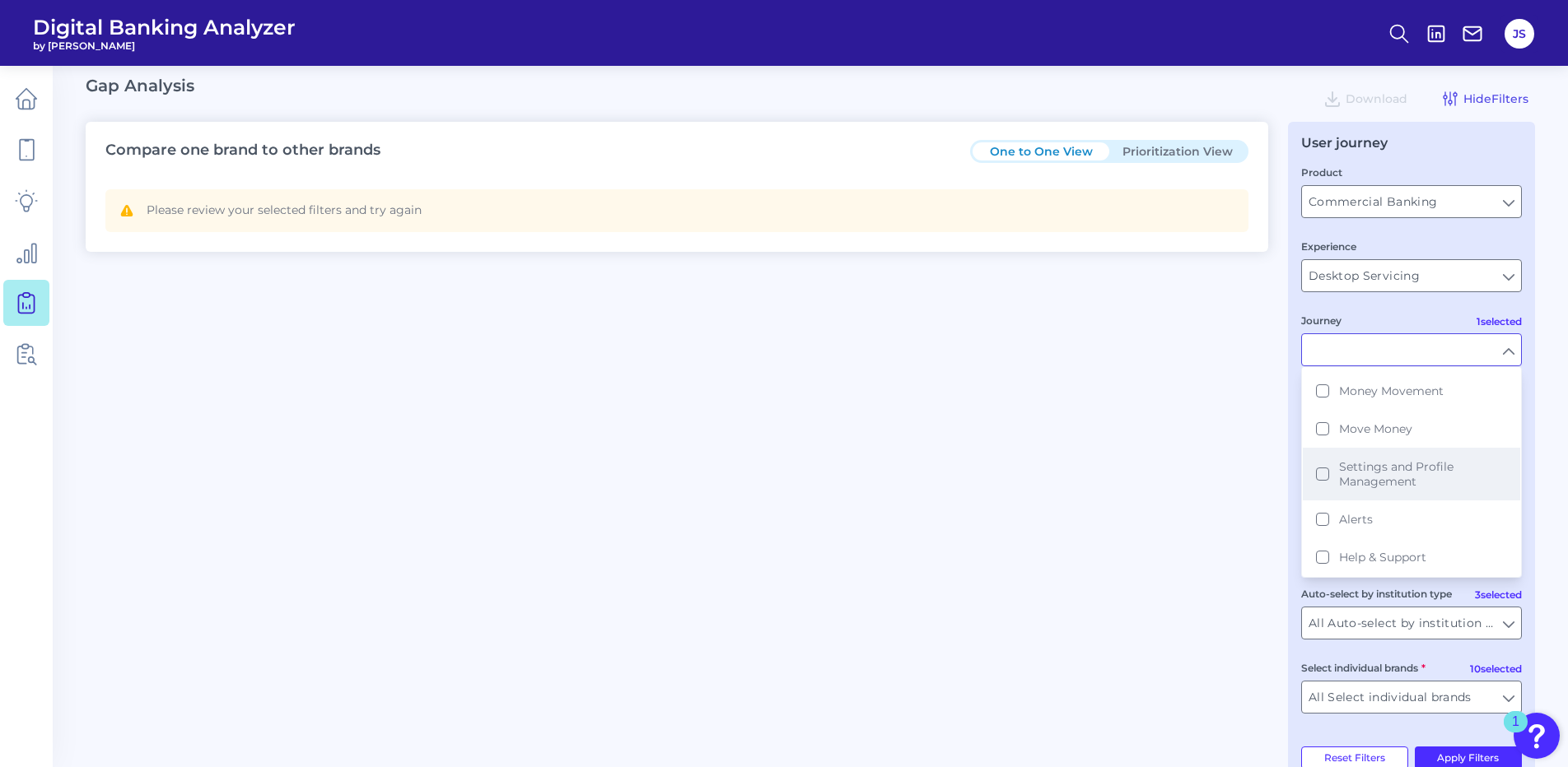
scroll to position [12, 0]
click at [1408, 480] on span "Settings and Profile Management" at bounding box center [1424, 473] width 168 height 29
click at [1361, 519] on span "Alerts" at bounding box center [1356, 518] width 34 height 15
click at [1176, 506] on div "Compare one brand to other brands One to One View Prioritization View Please re…" at bounding box center [810, 451] width 1450 height 661
type input "Login Security / Authentication, Settings and Profile Management, Alerts"
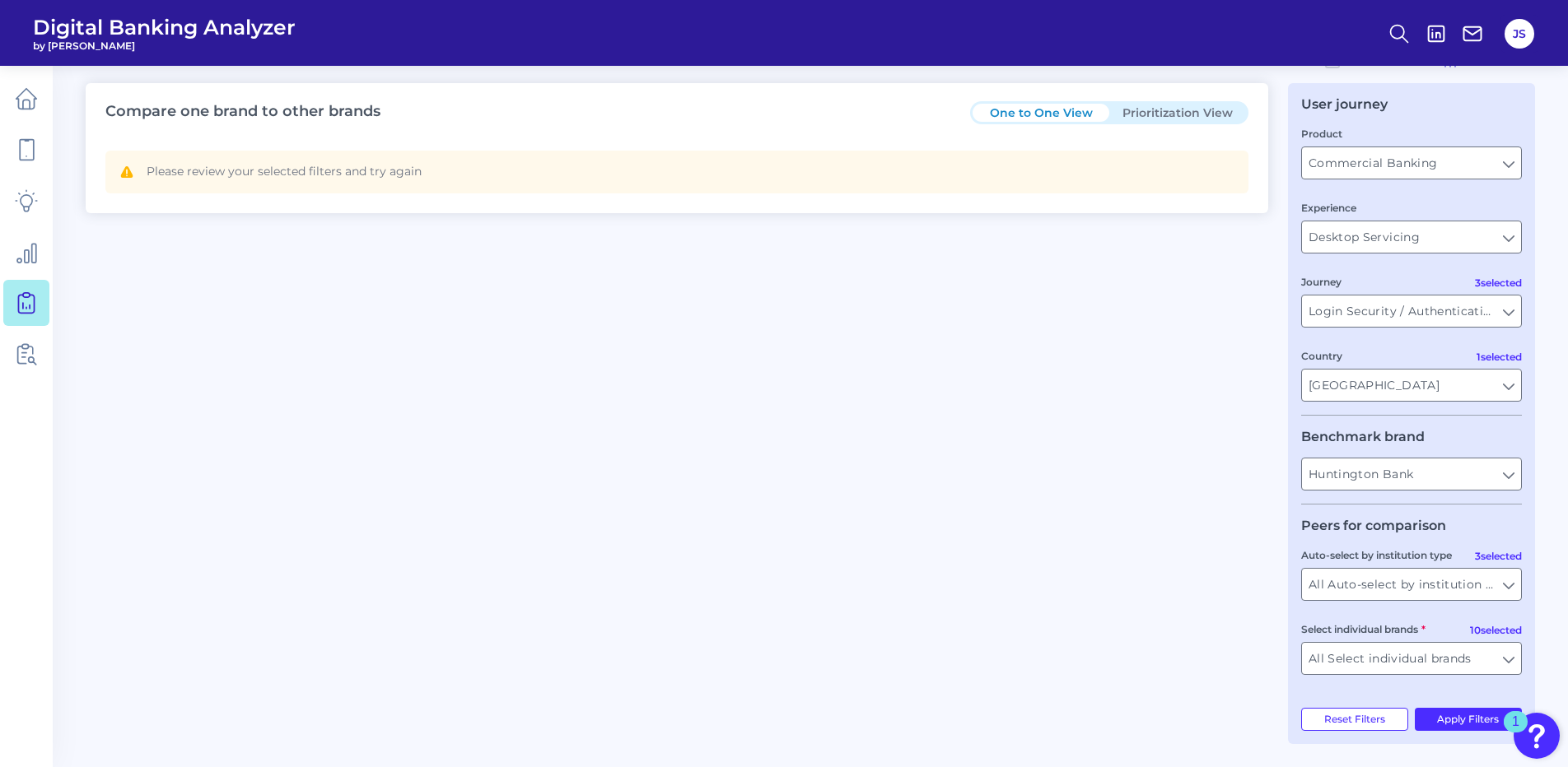
scroll to position [51, 0]
click at [1466, 580] on input "All Auto-select by institution types" at bounding box center [1412, 583] width 219 height 31
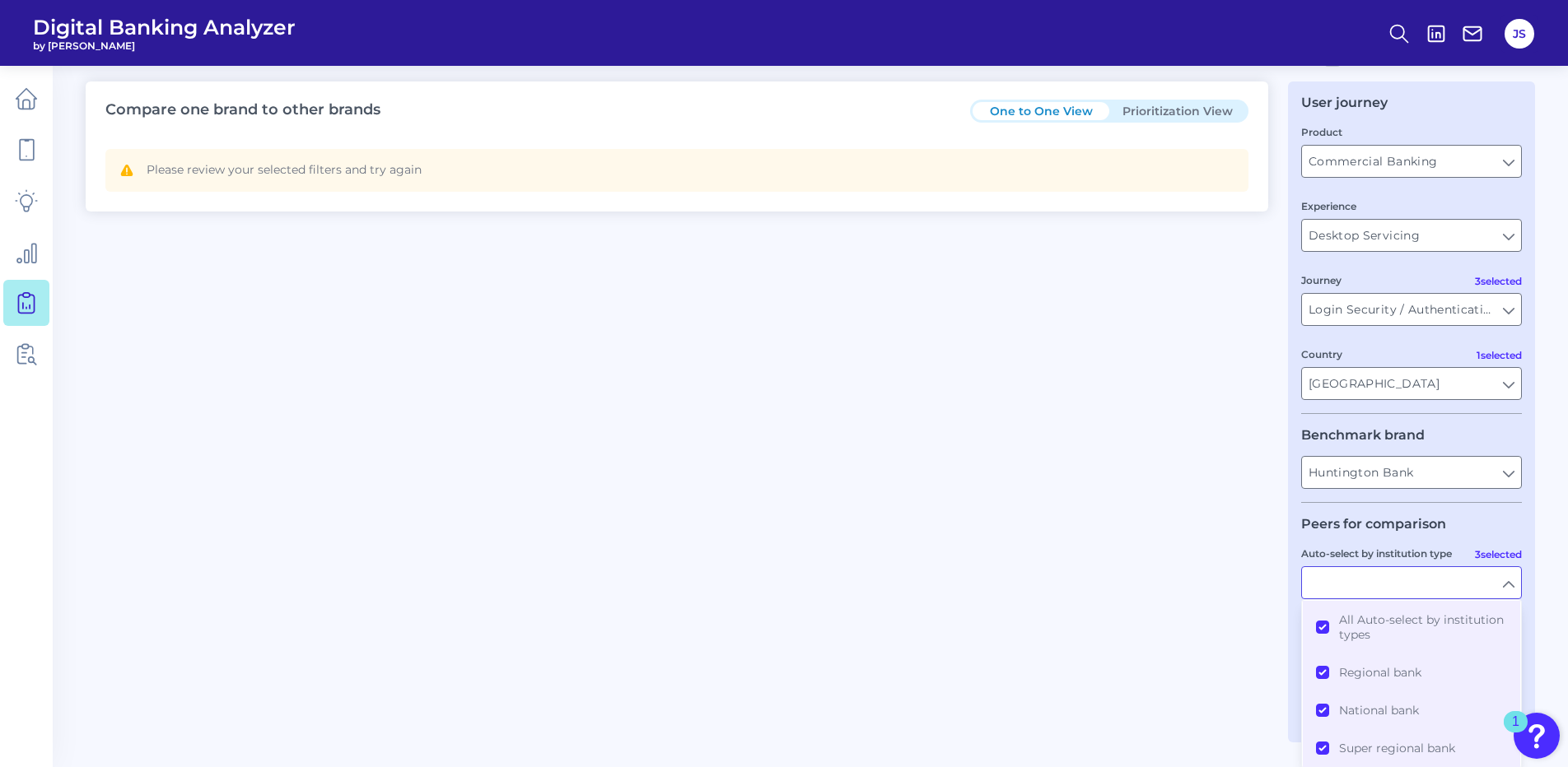
click at [1468, 582] on input "Auto-select by institution type" at bounding box center [1412, 583] width 219 height 31
type input "All Auto-select by institution types"
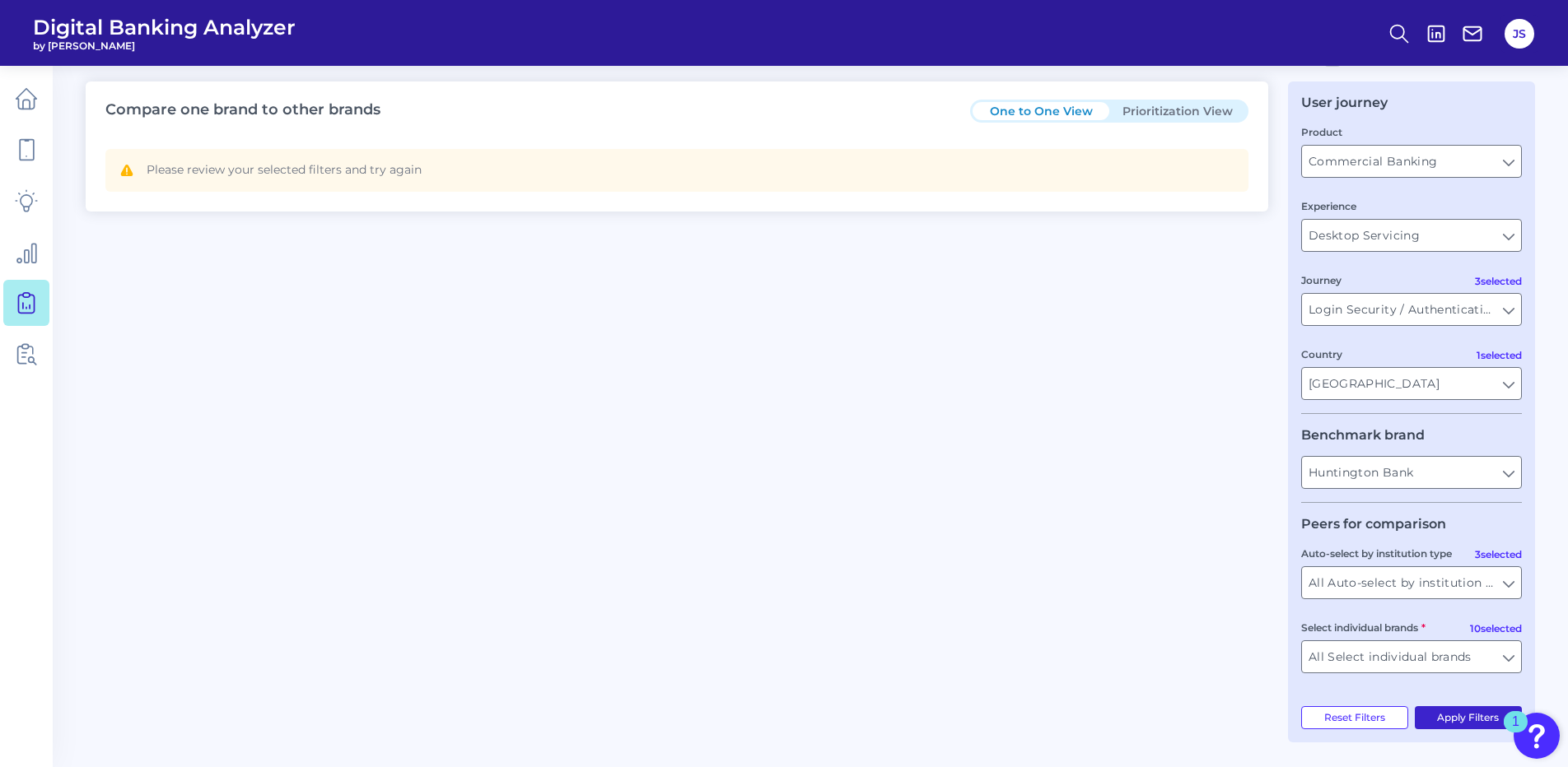
click at [1468, 723] on button "Apply Filters" at bounding box center [1468, 718] width 108 height 23
click at [1158, 118] on button "Prioritization View" at bounding box center [1177, 111] width 137 height 19
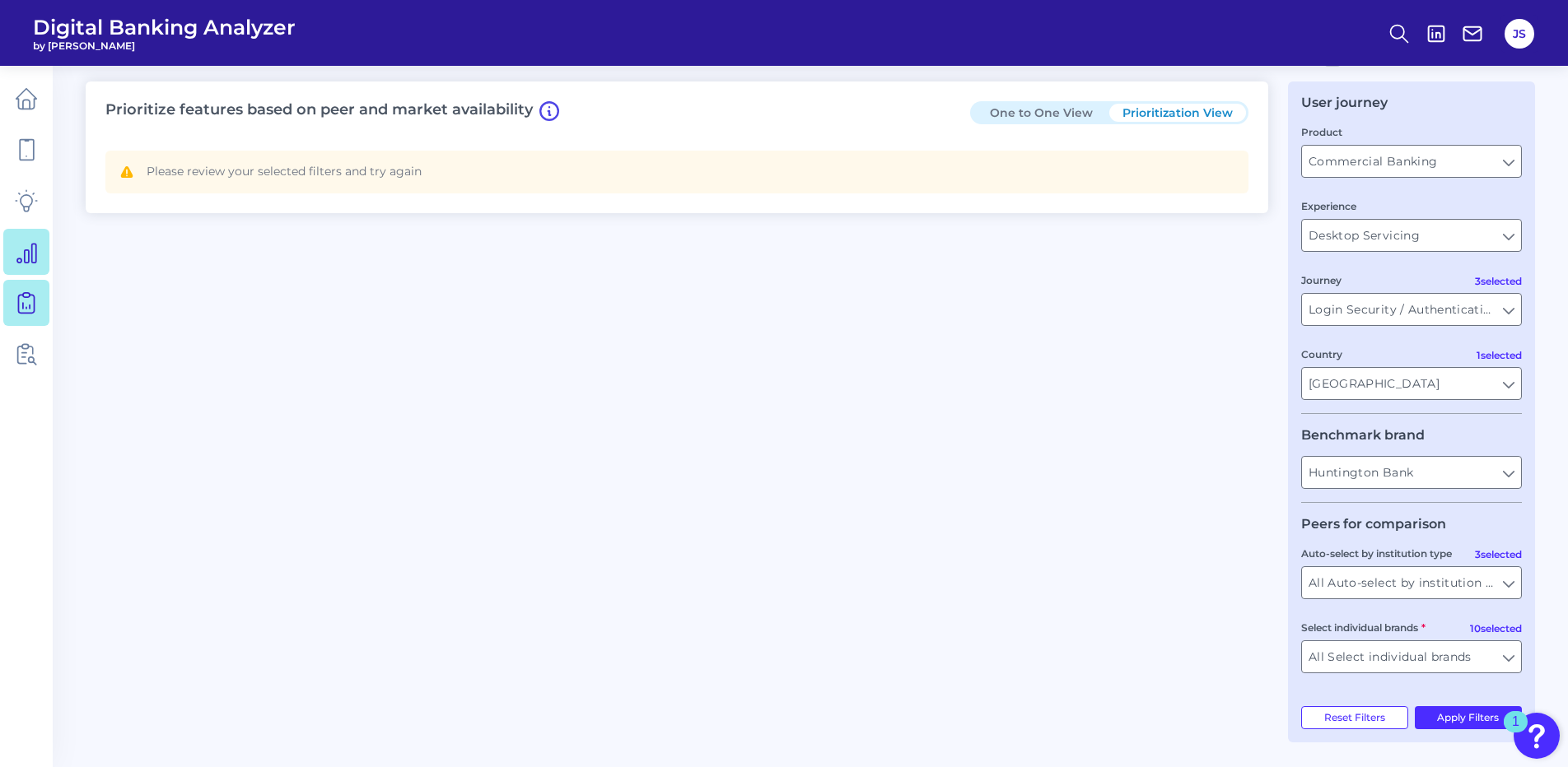
click at [23, 269] on link at bounding box center [25, 252] width 46 height 46
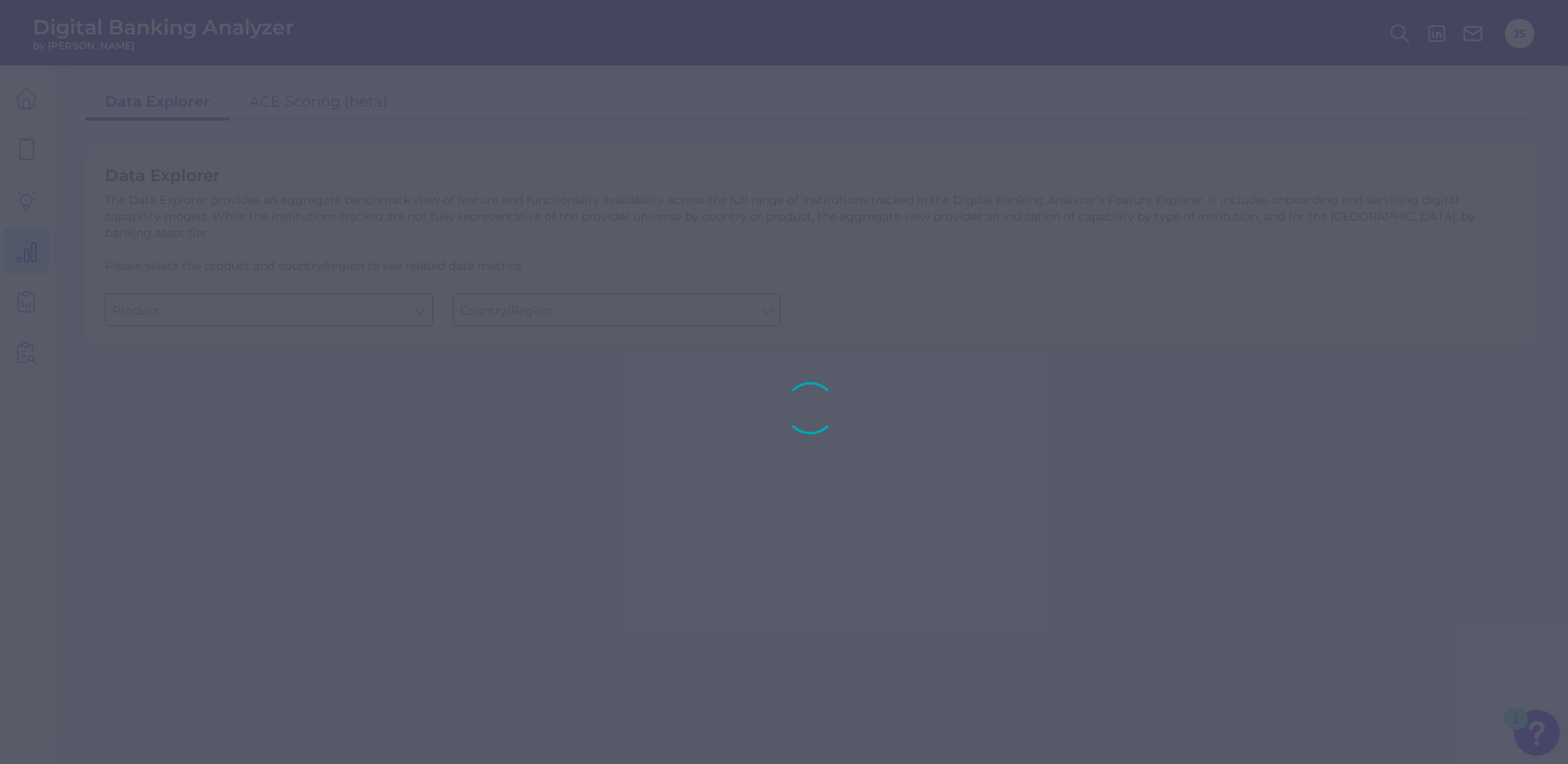
type input "Checking / Current Account"
type input "[GEOGRAPHIC_DATA]"
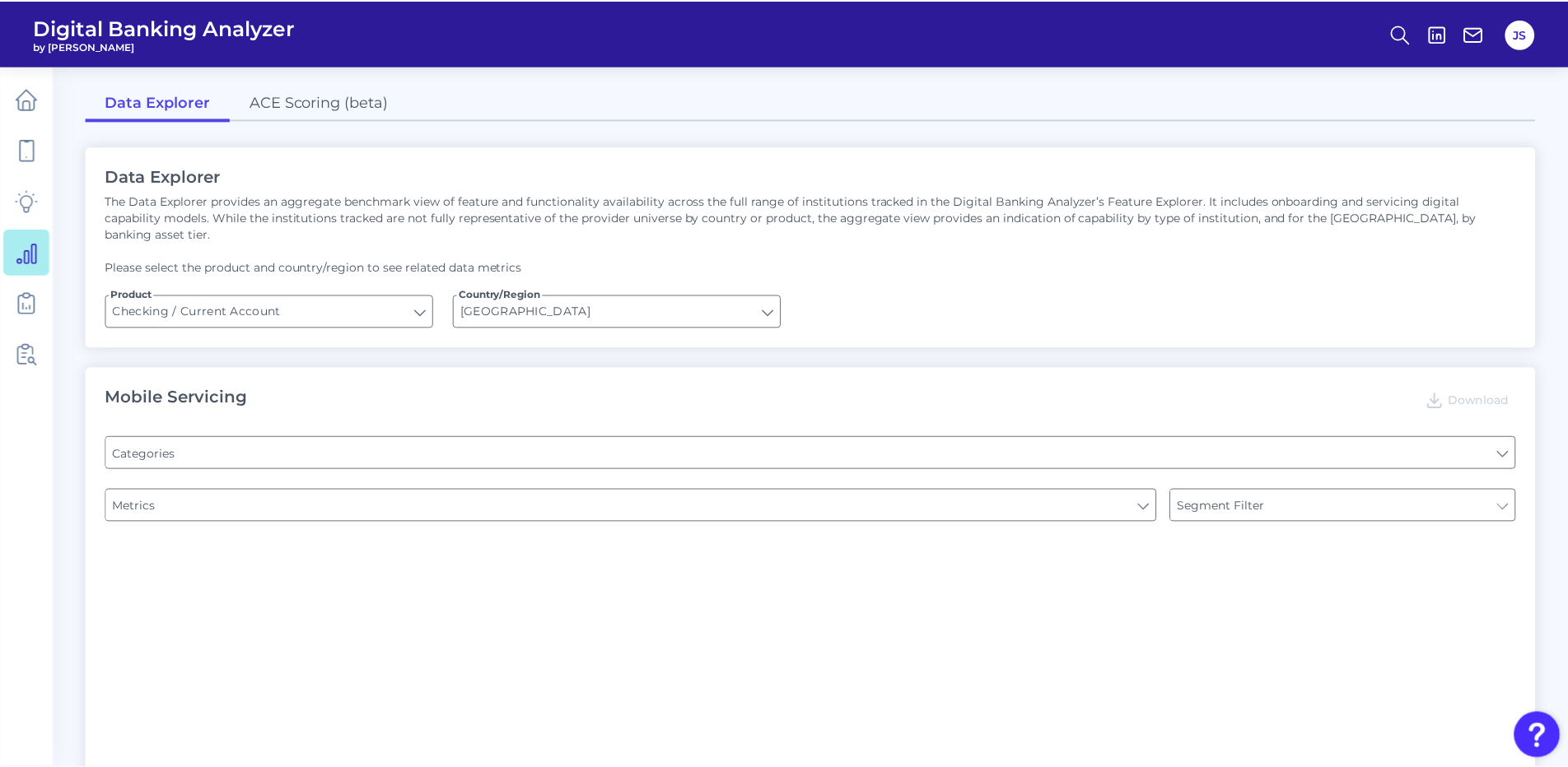
type input "Pre-login Features"
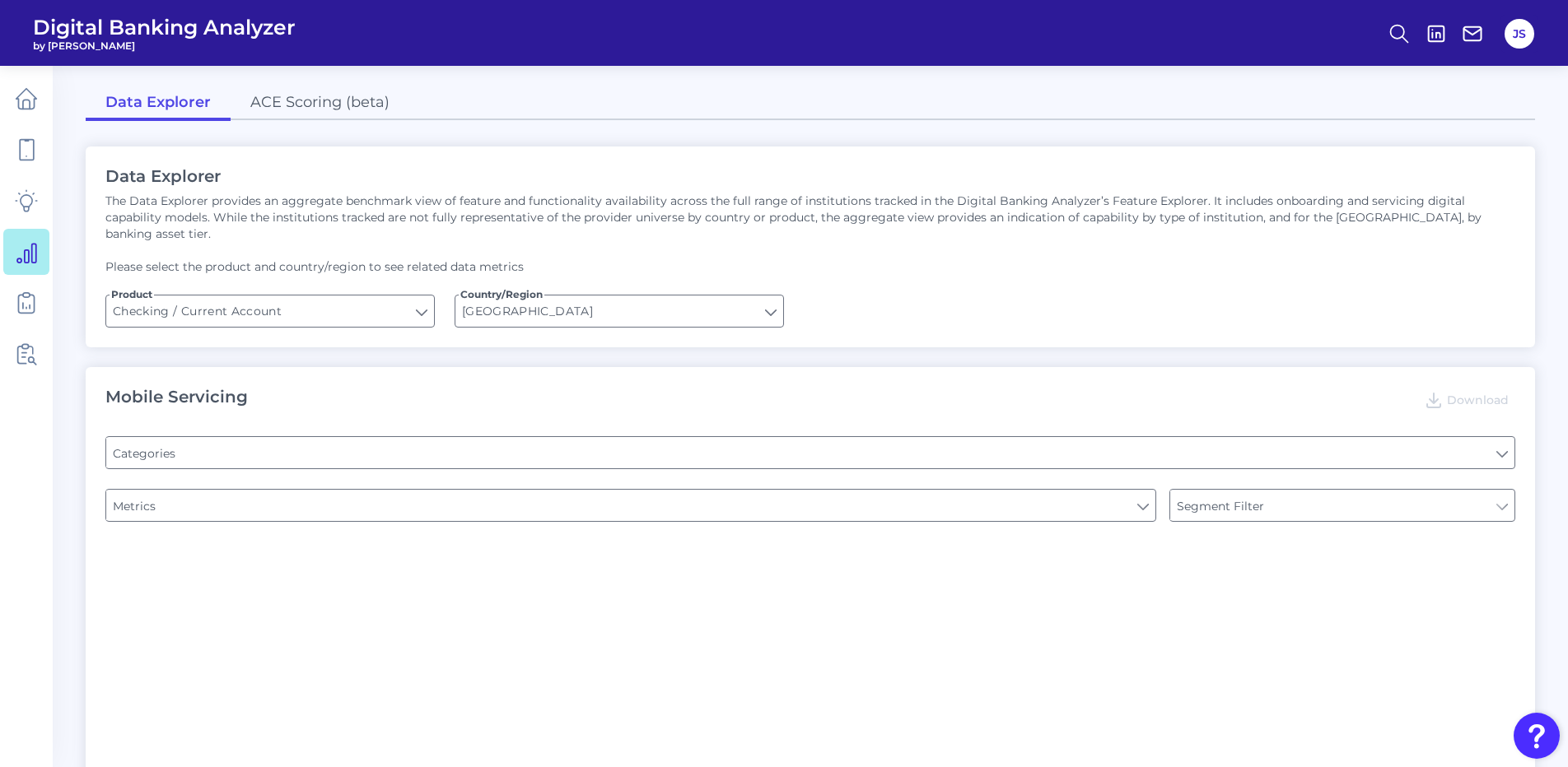
type input "Type of Institution"
type input "Online Banking Registration"
type input "Type of Institution"
type input "Channel"
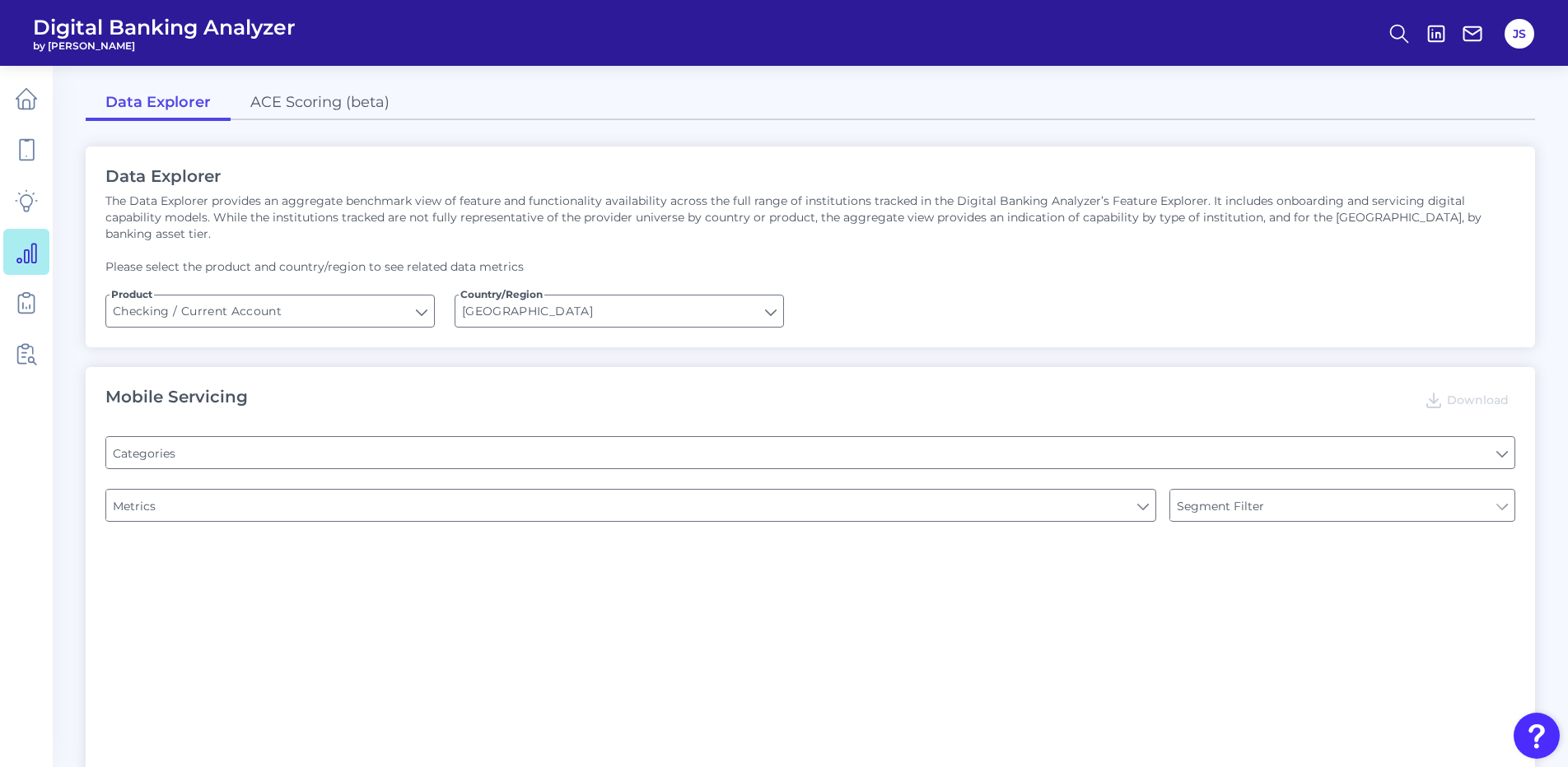
type input "Upon opening the app are users immediately prompted to use Touch/Face ID to log…"
type input "Can you register for online banking?"
type input "END-TO-END JOURNEY: Can you apply for the PRODUCT as a new to brand customer on…"
